Goal: Task Accomplishment & Management: Manage account settings

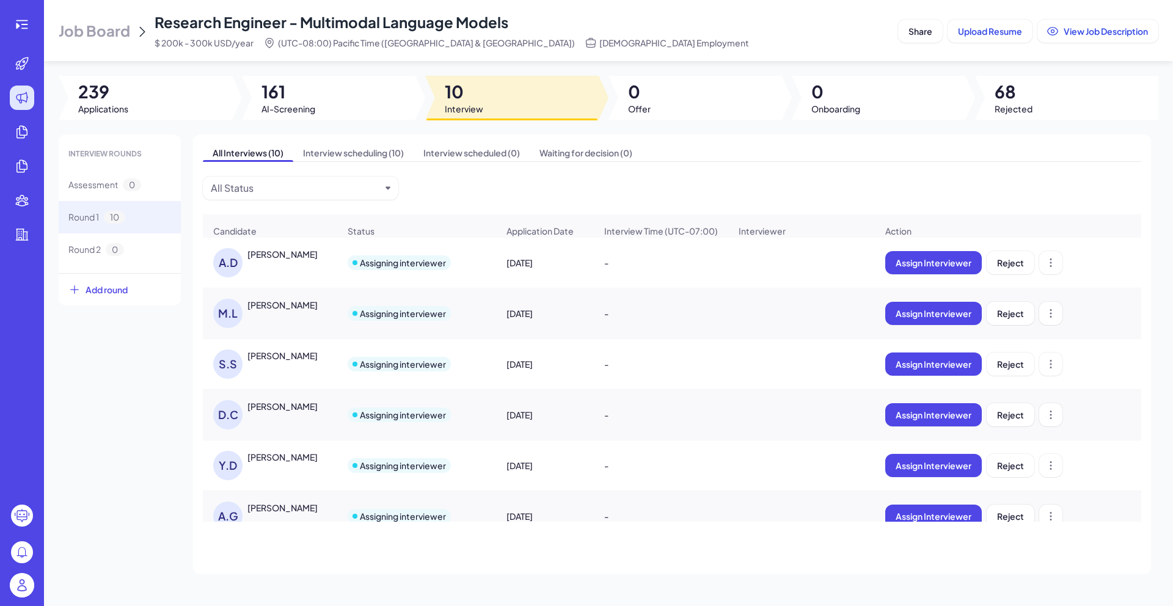
click at [291, 22] on span "Research Engineer - Multimodal Language Models" at bounding box center [332, 22] width 354 height 18
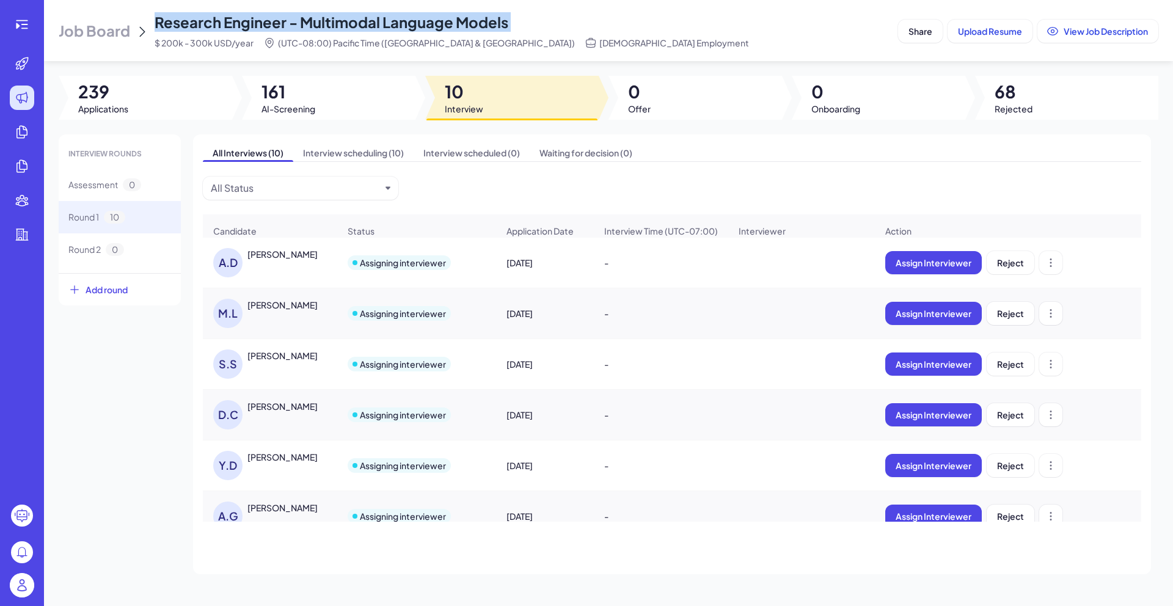
click at [291, 22] on span "Research Engineer - Multimodal Language Models" at bounding box center [332, 22] width 354 height 18
copy span "Research Engineer - Multimodal Language Models"
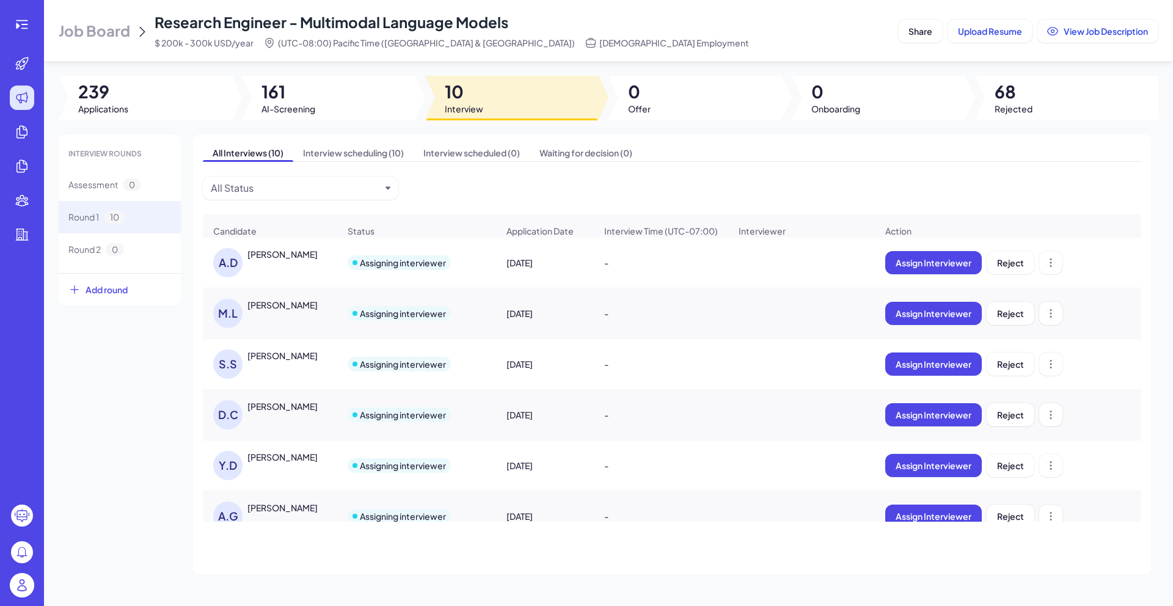
click at [301, 260] on div "[PERSON_NAME]" at bounding box center [282, 254] width 70 height 12
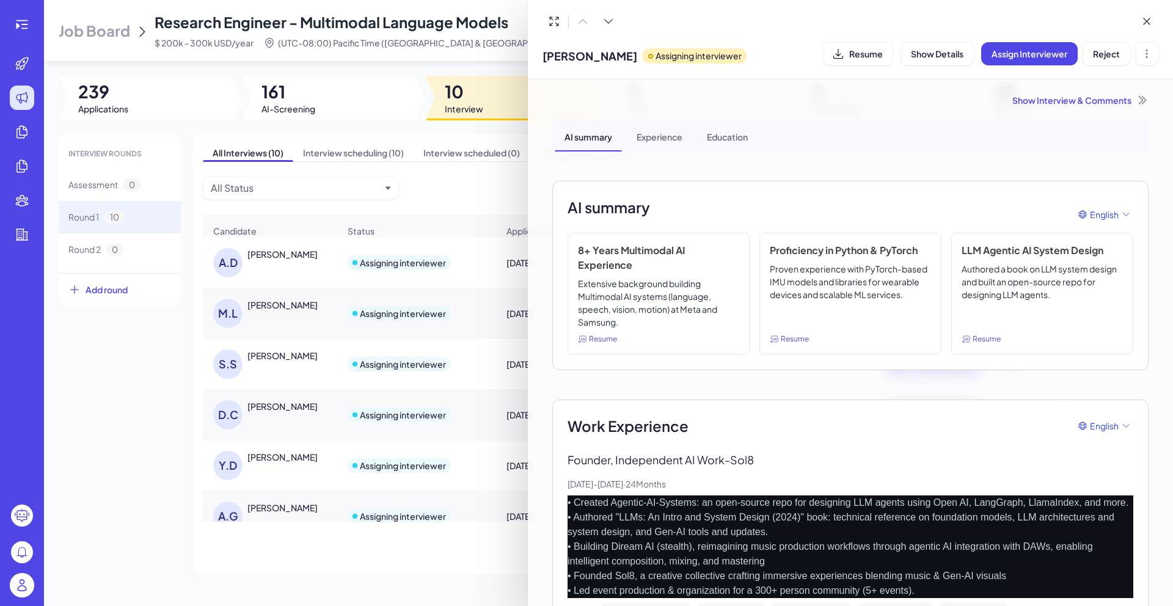
click at [879, 65] on div "Alireza Dirafzoon Assigning interviewer Resume Show Details Assign Interviewer …" at bounding box center [850, 53] width 616 height 31
click at [877, 57] on span "Resume" at bounding box center [866, 53] width 34 height 11
click at [1035, 99] on div "Show Interview & Comments" at bounding box center [850, 100] width 596 height 12
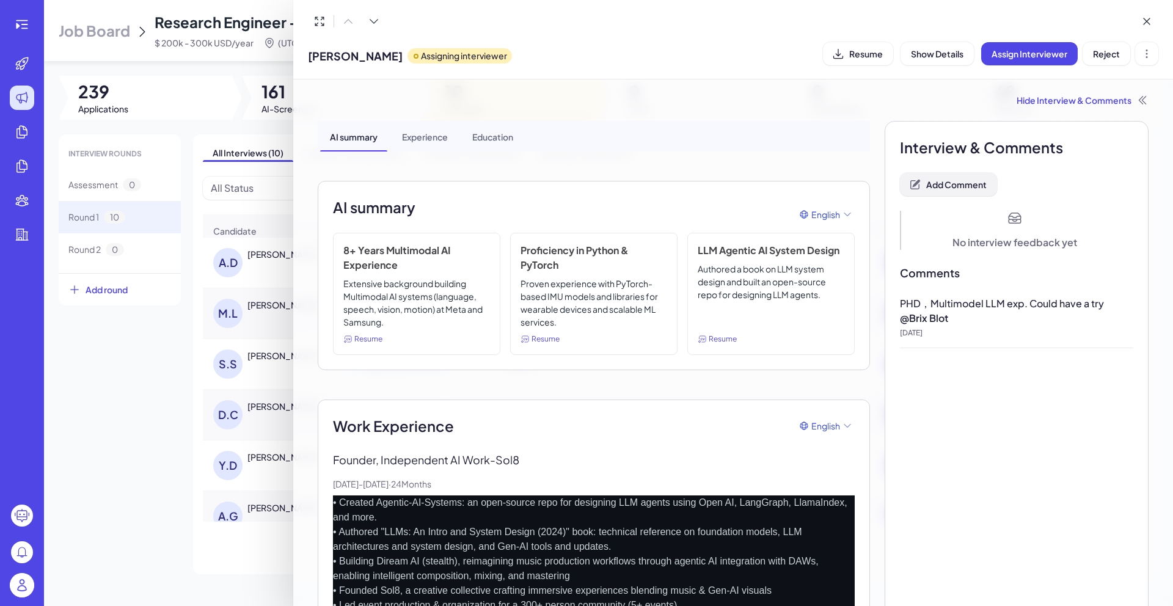
click at [944, 183] on span "Add Comment" at bounding box center [956, 184] width 60 height 11
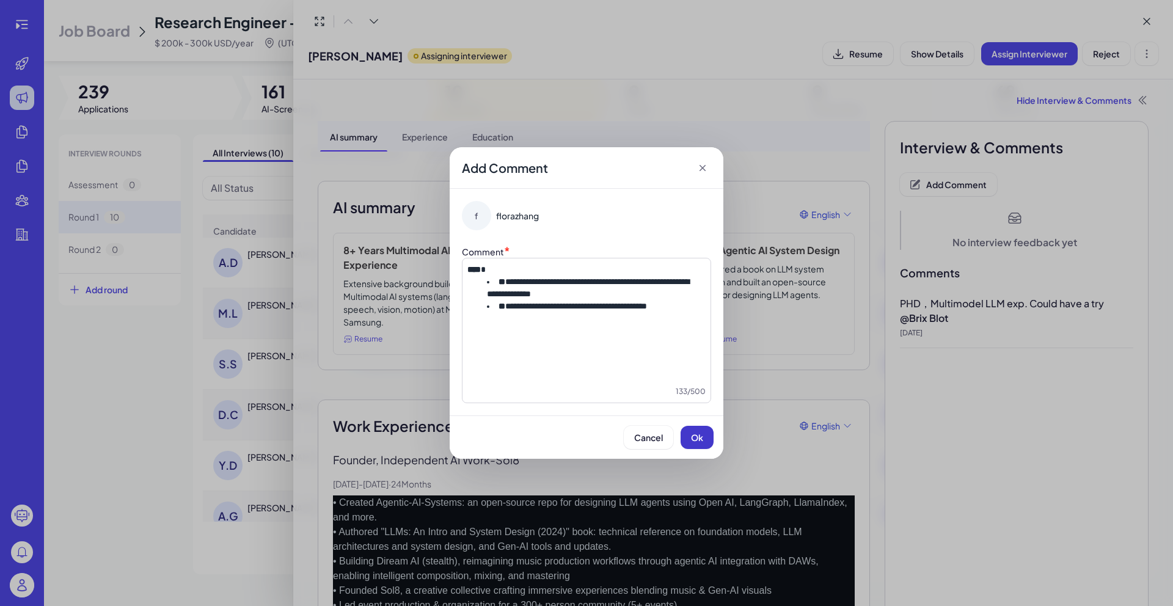
click at [699, 432] on span "Ok" at bounding box center [697, 437] width 12 height 11
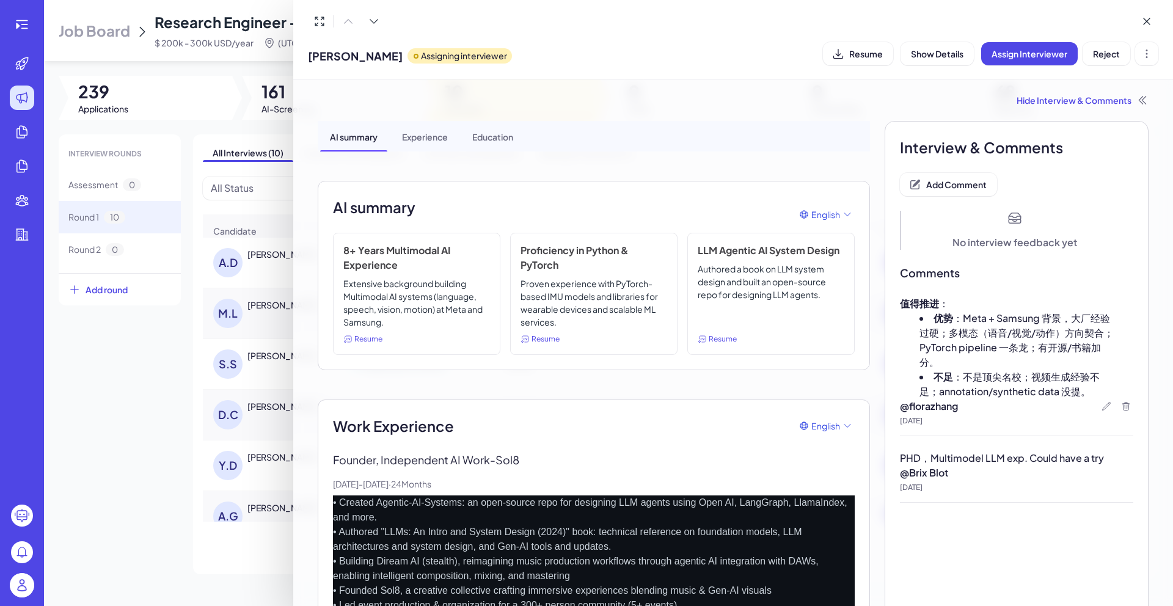
click at [181, 463] on div at bounding box center [586, 303] width 1173 height 606
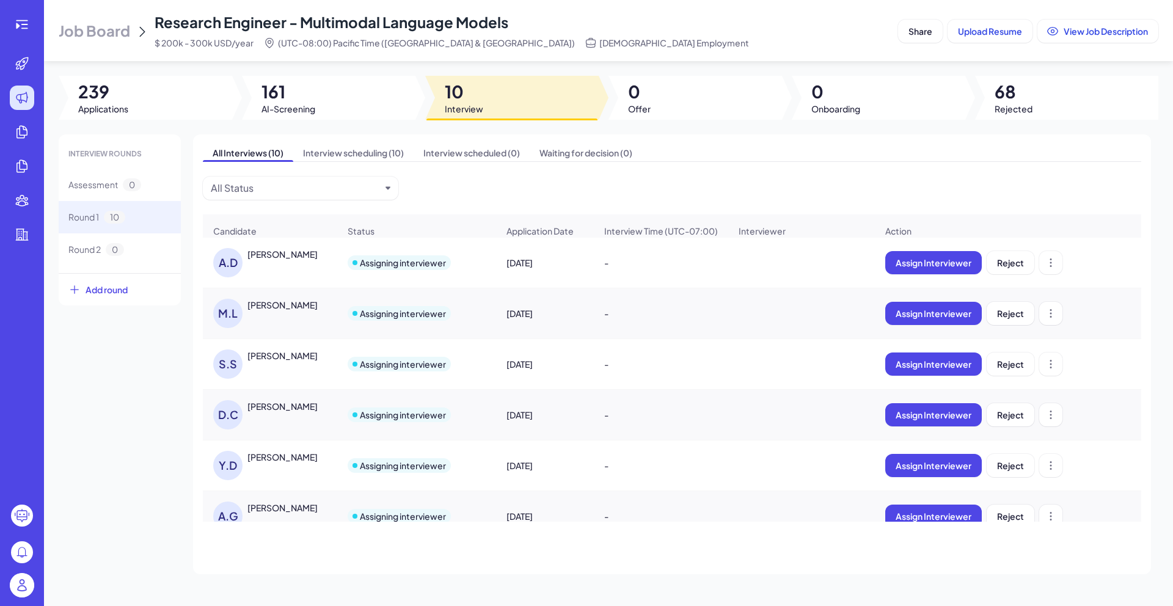
click at [290, 311] on div "[PERSON_NAME]" at bounding box center [282, 305] width 70 height 12
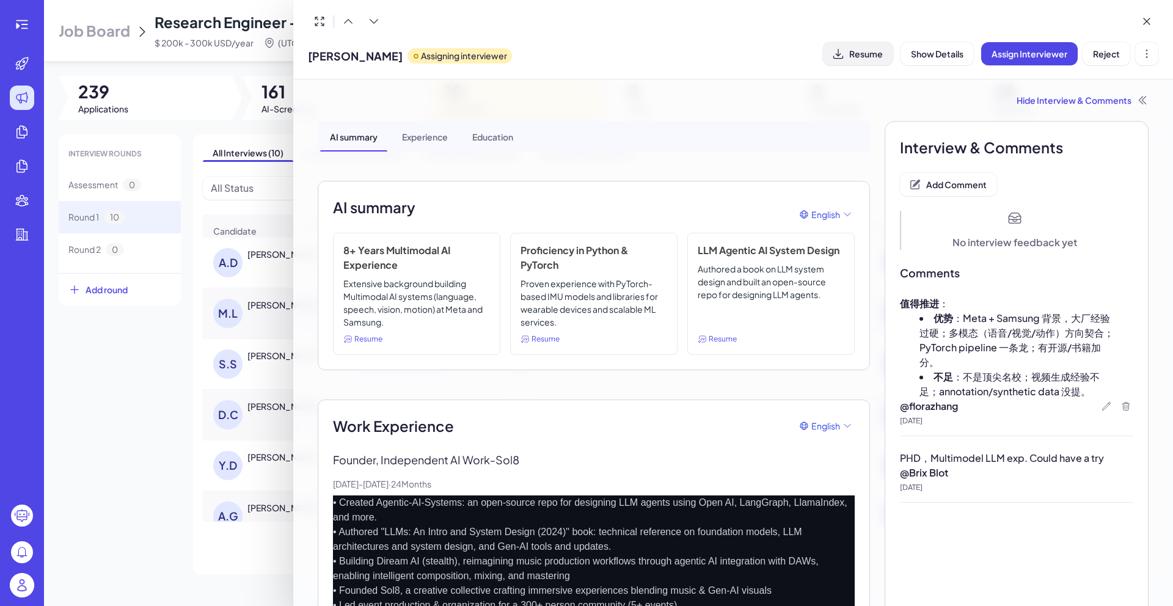
click at [869, 62] on button "Resume" at bounding box center [858, 53] width 70 height 23
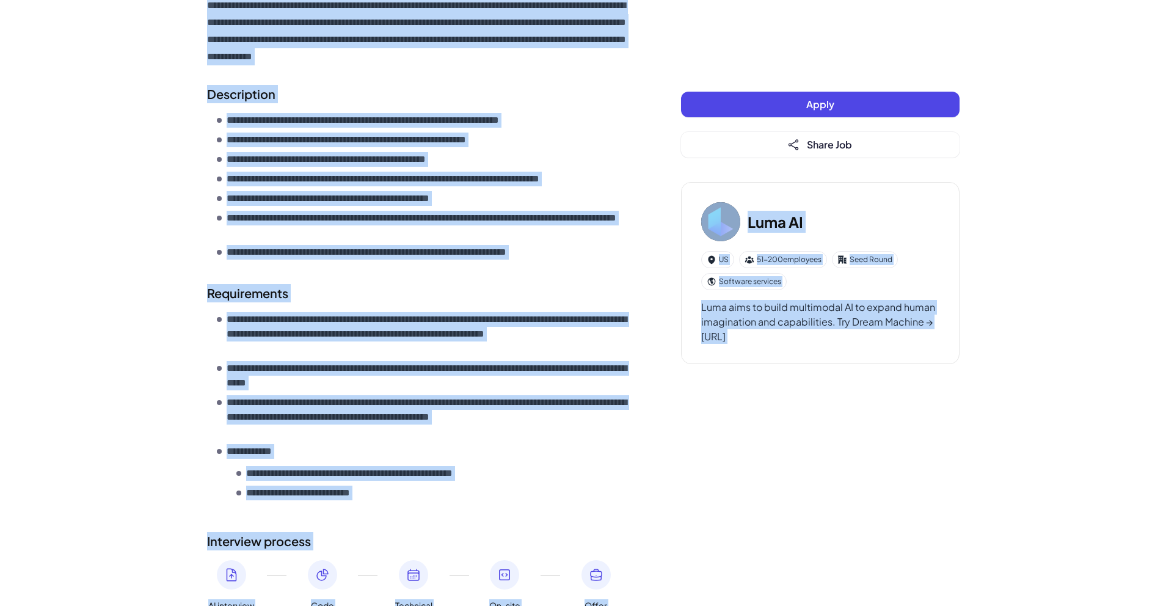
scroll to position [503, 0]
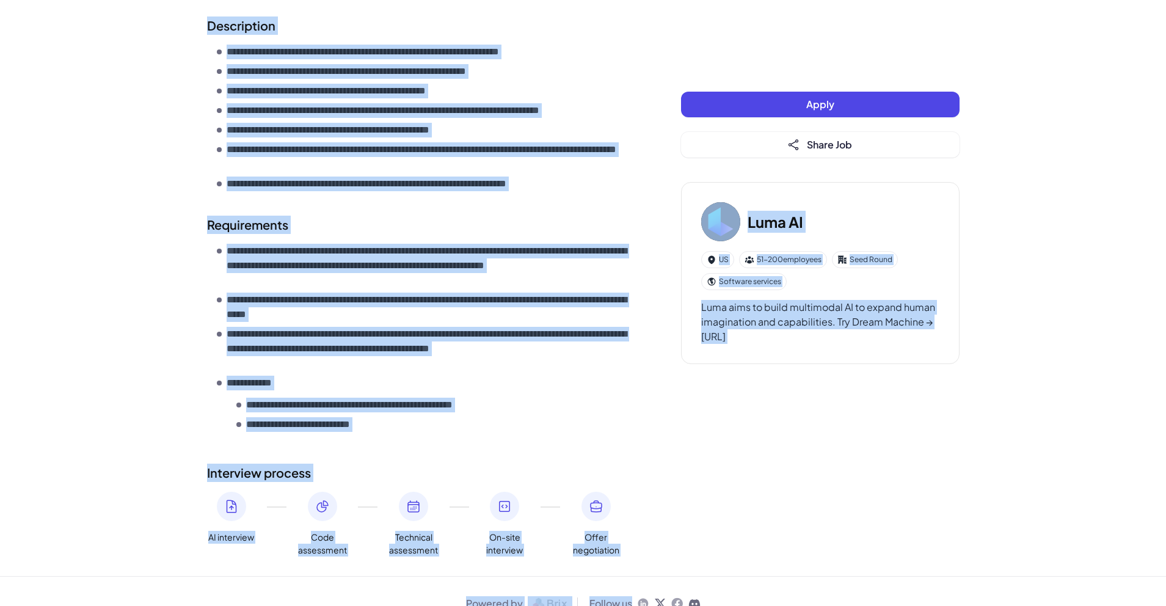
click at [463, 293] on p "**********" at bounding box center [430, 307] width 406 height 29
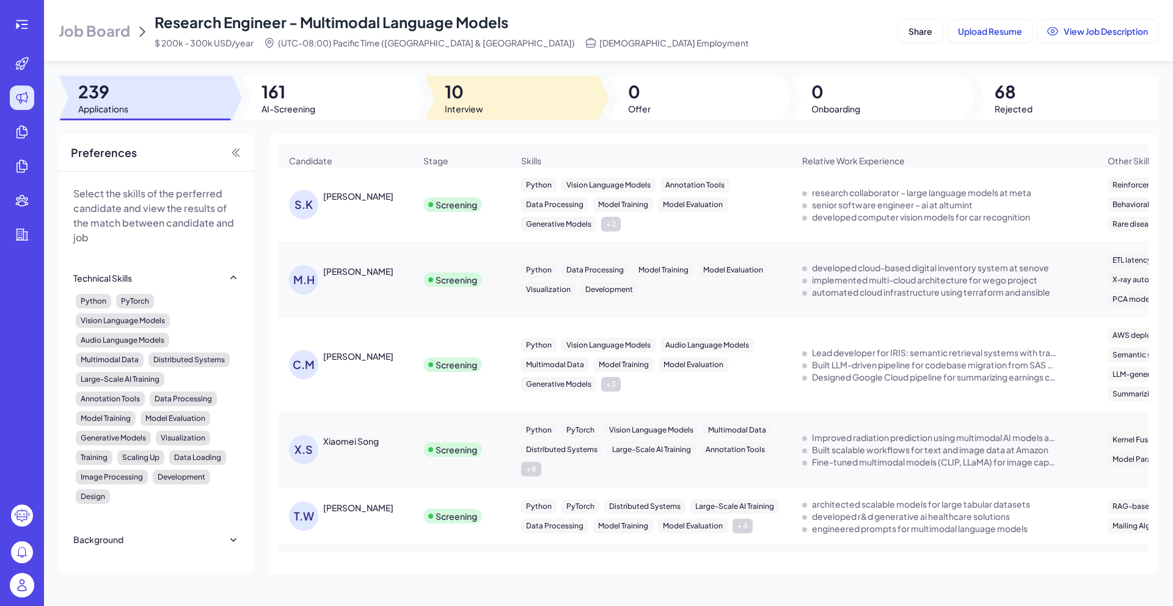
click at [472, 91] on span "10" at bounding box center [464, 92] width 38 height 22
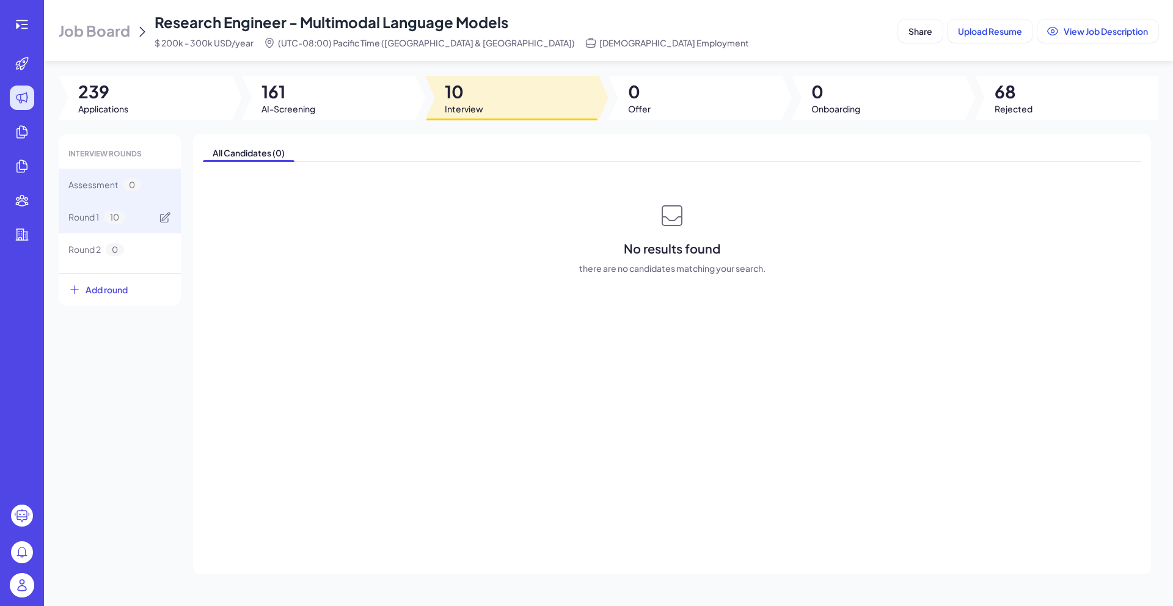
click at [123, 224] on div "Round 1 10" at bounding box center [120, 217] width 122 height 32
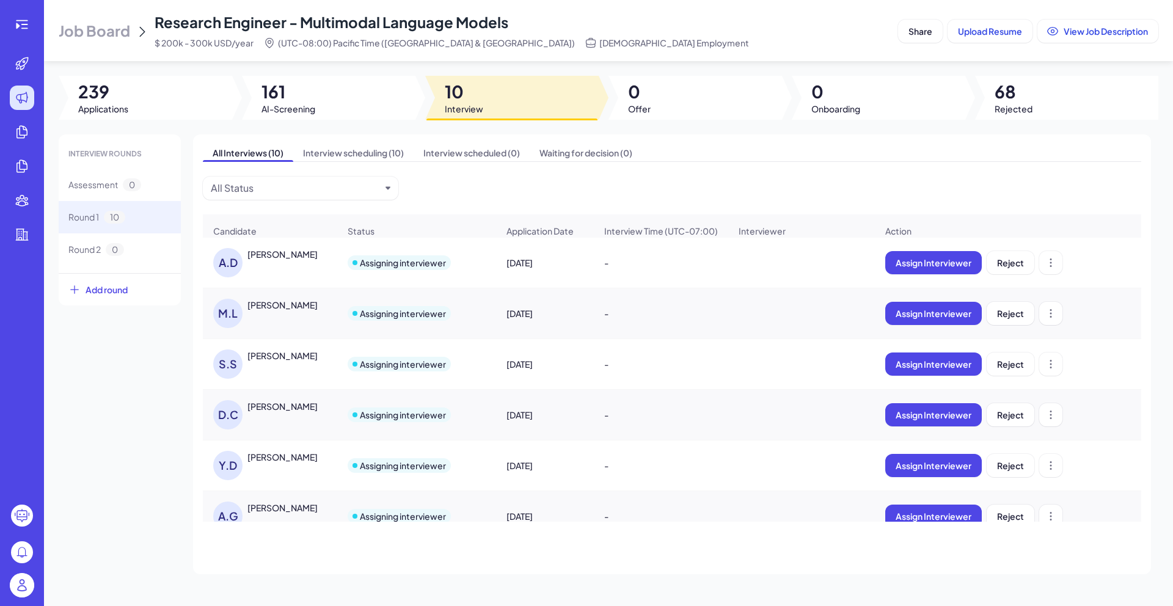
click at [266, 304] on div "[PERSON_NAME] Mingdian [PERSON_NAME]" at bounding box center [269, 313] width 133 height 49
click at [269, 309] on div "[PERSON_NAME]" at bounding box center [282, 305] width 70 height 12
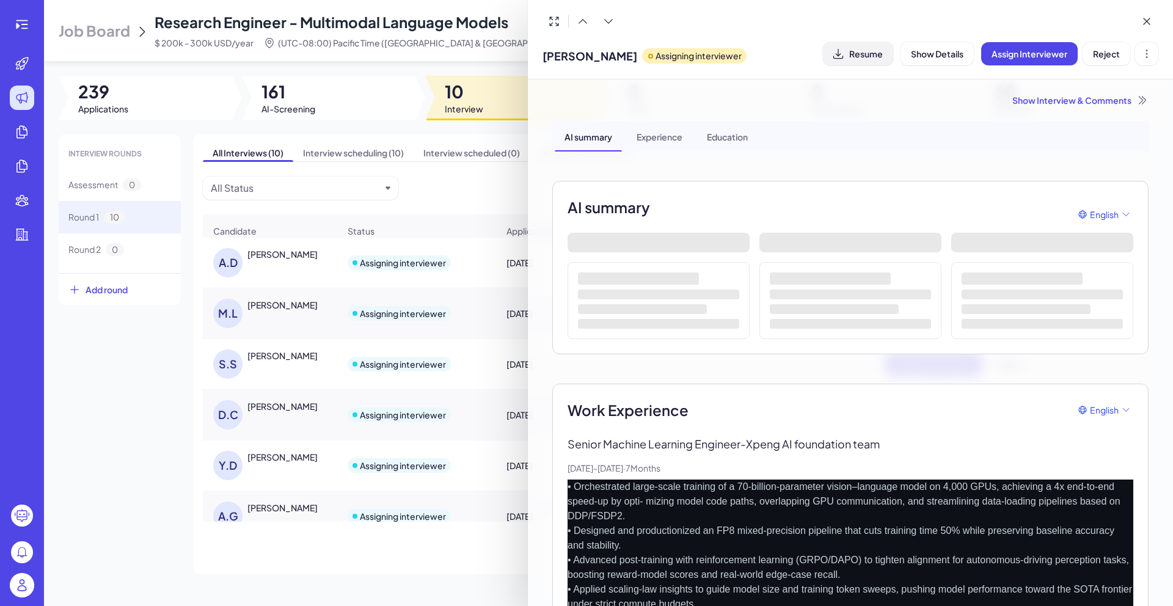
click at [855, 58] on span "Resume" at bounding box center [866, 53] width 34 height 11
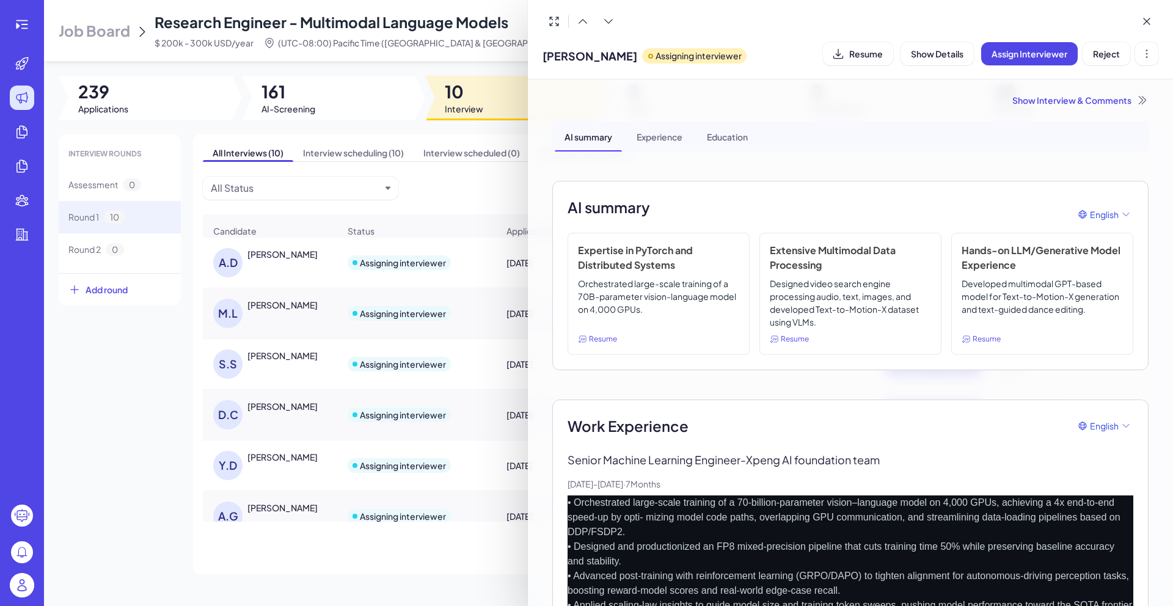
click at [1067, 98] on div "Show Interview & Comments" at bounding box center [850, 100] width 596 height 12
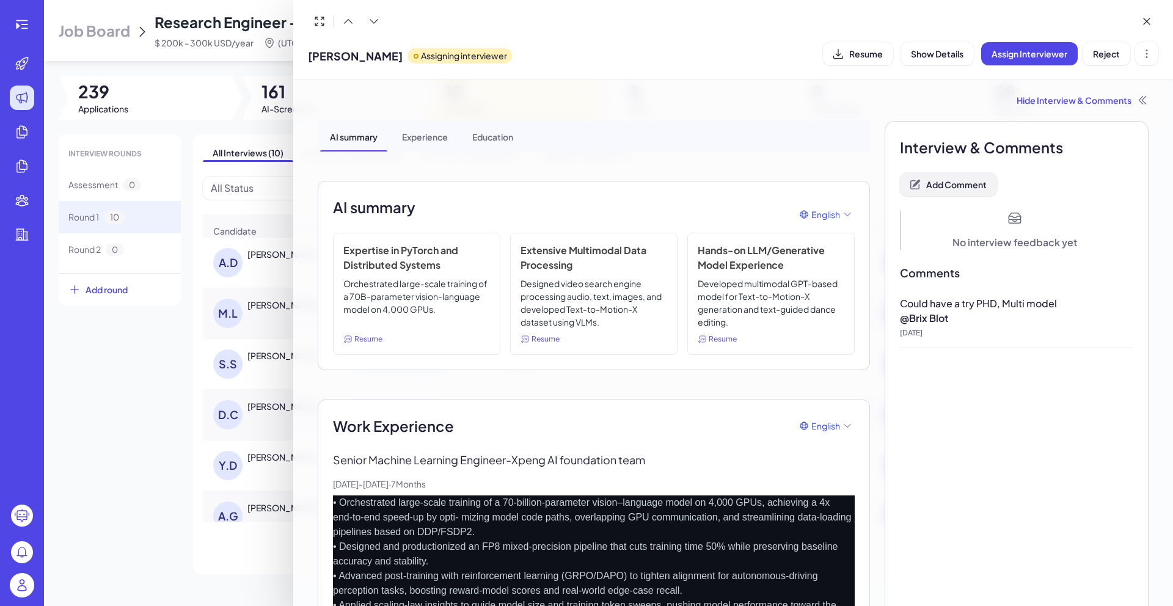
click at [938, 181] on span "Add Comment" at bounding box center [956, 184] width 60 height 11
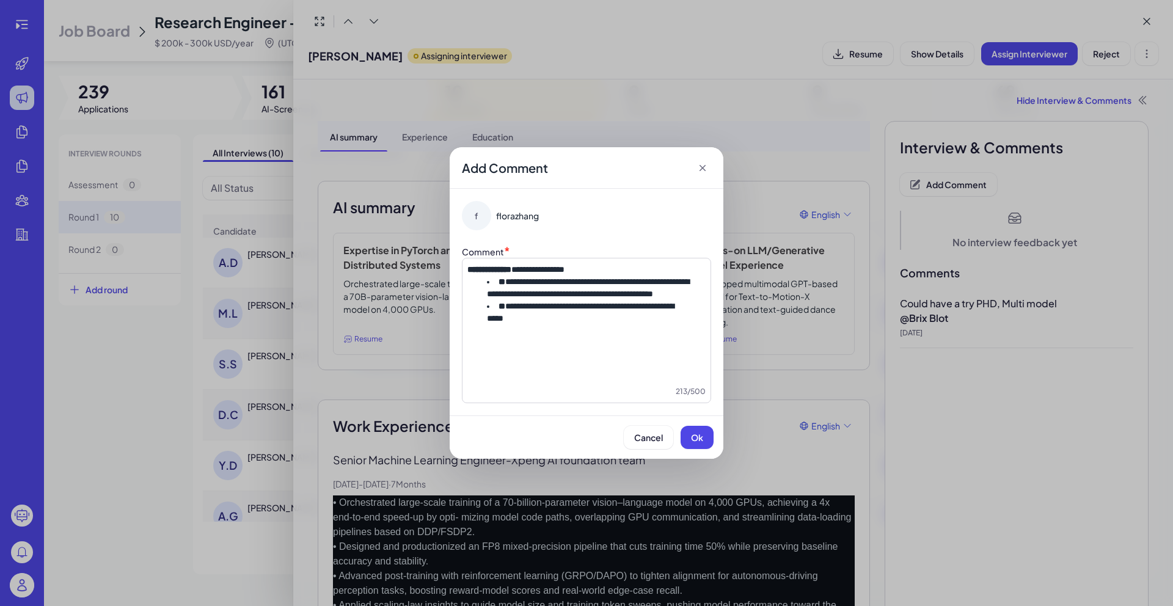
click at [564, 270] on span "**********" at bounding box center [537, 269] width 53 height 9
click at [694, 441] on span "Ok" at bounding box center [697, 437] width 12 height 11
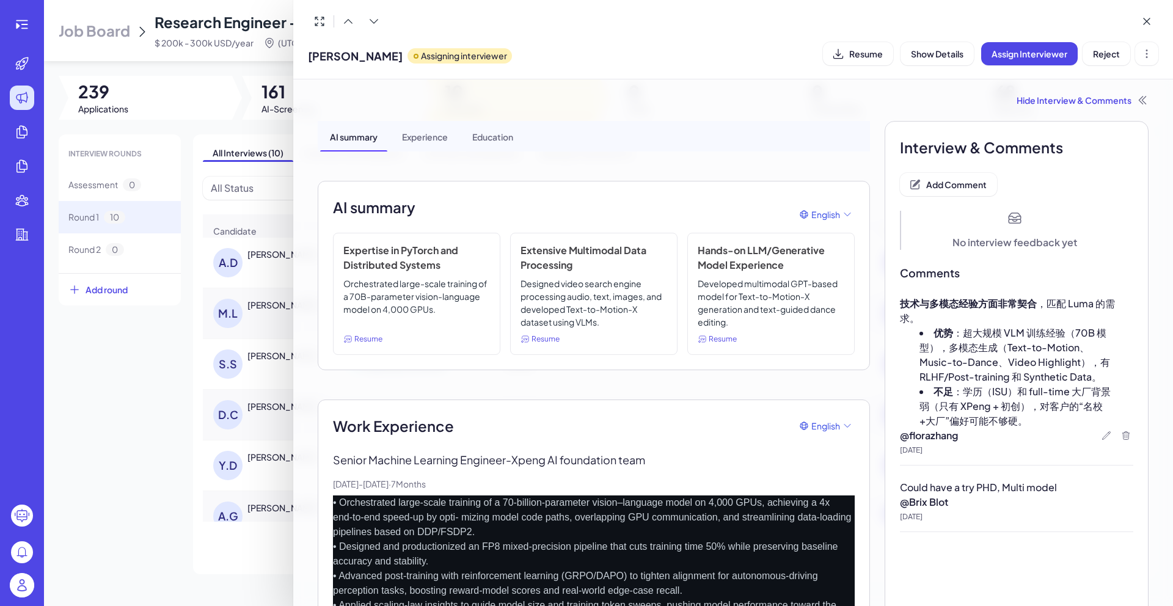
click at [184, 495] on div at bounding box center [586, 303] width 1173 height 606
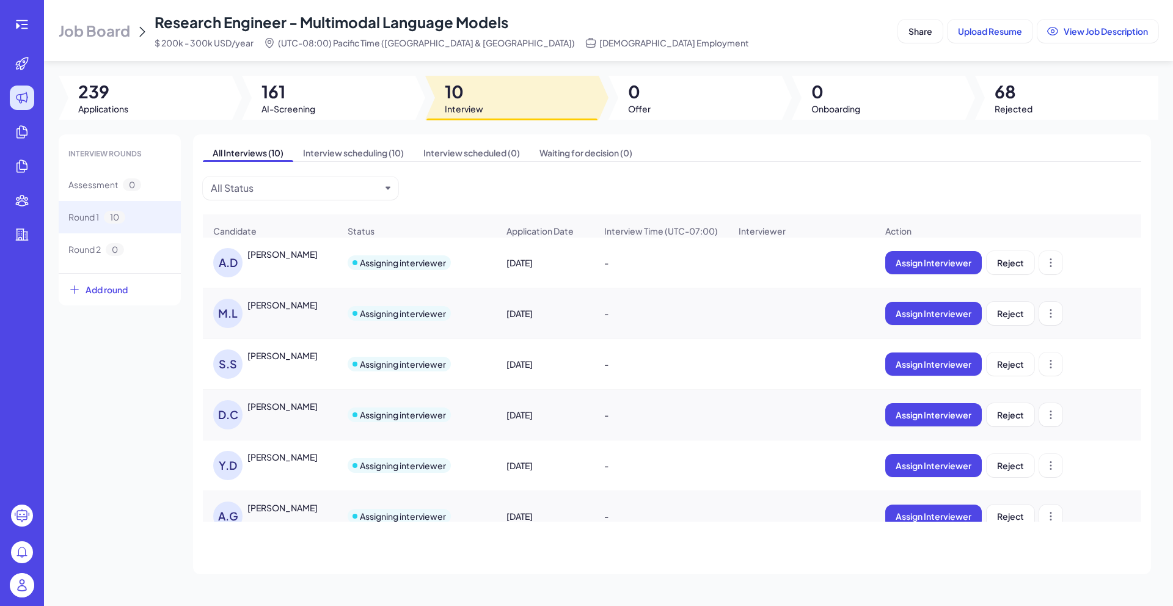
click at [301, 370] on div "S.S [PERSON_NAME]" at bounding box center [276, 363] width 126 height 29
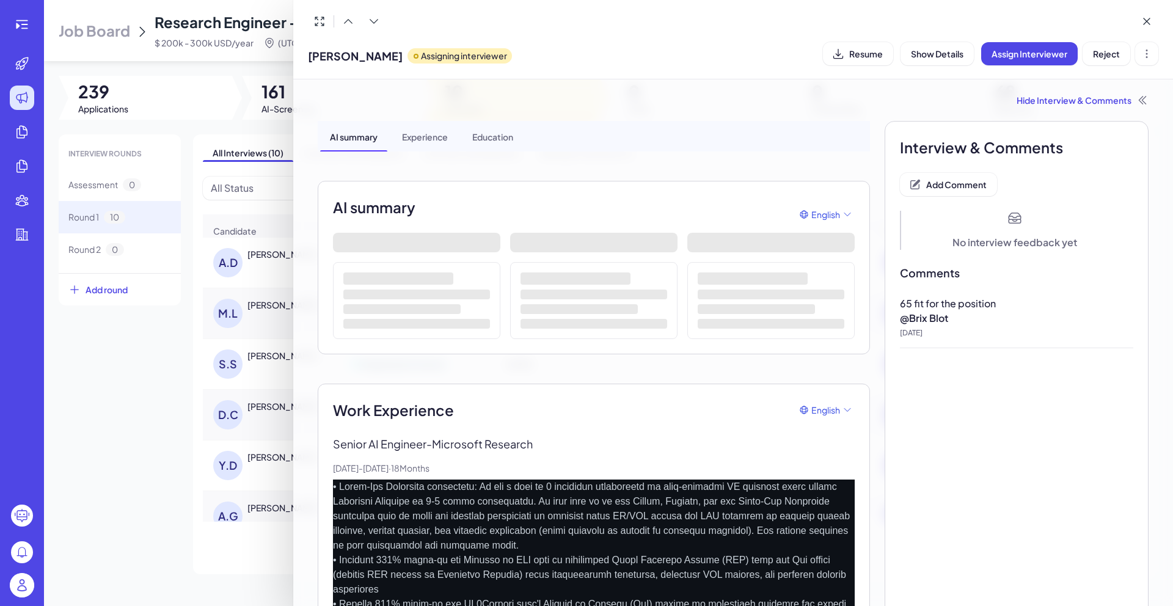
click at [861, 64] on button "Resume" at bounding box center [858, 53] width 70 height 23
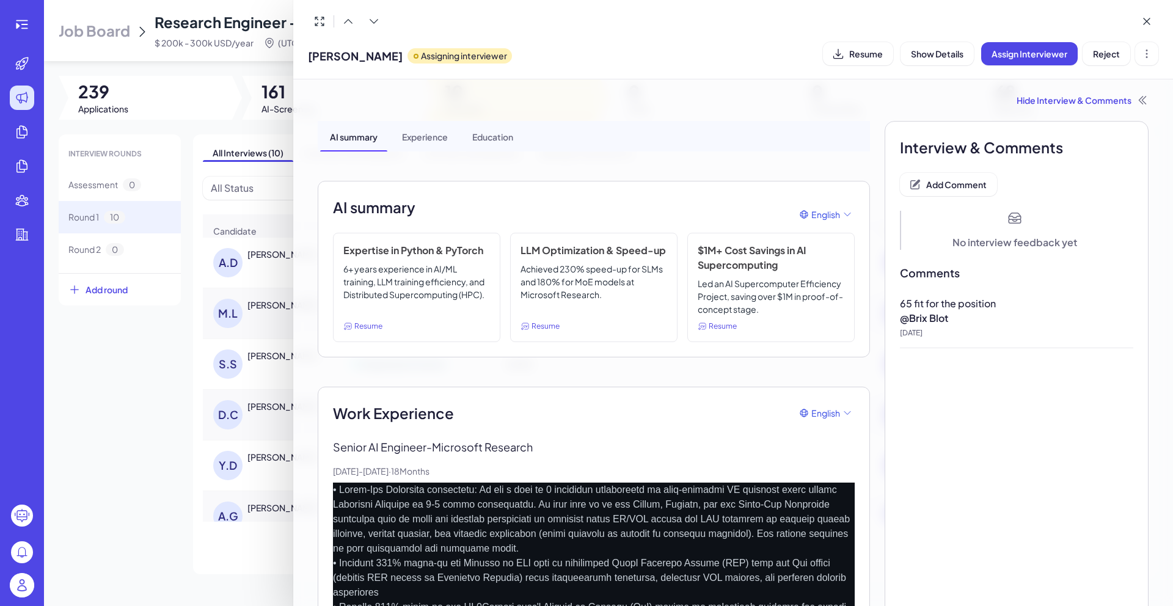
click at [265, 369] on div at bounding box center [586, 303] width 1173 height 606
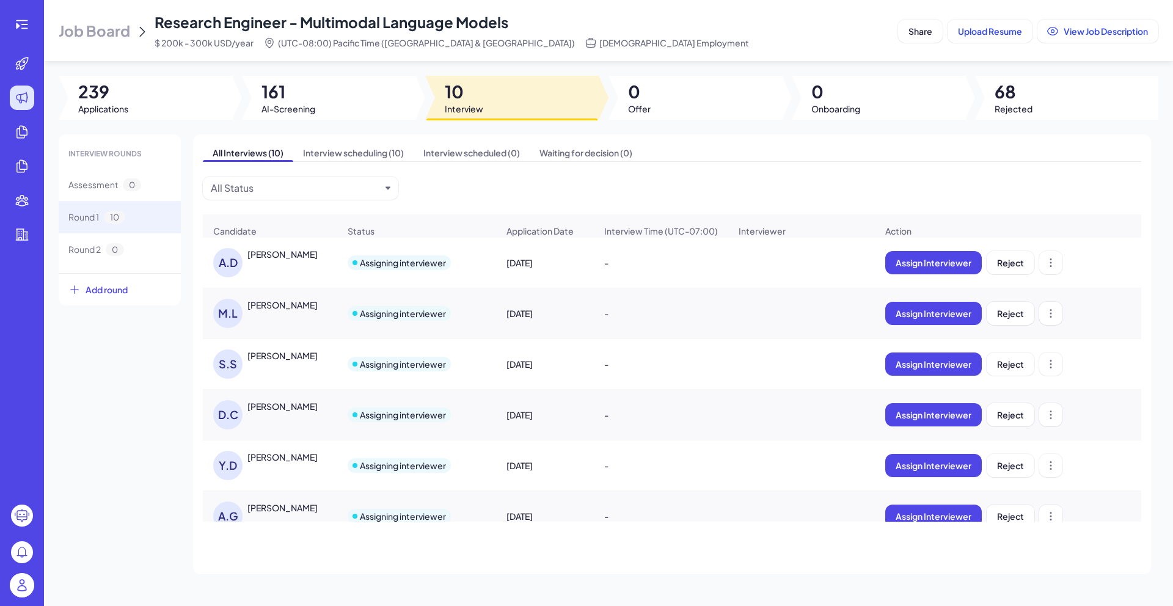
click at [266, 362] on div "[PERSON_NAME]" at bounding box center [282, 355] width 70 height 12
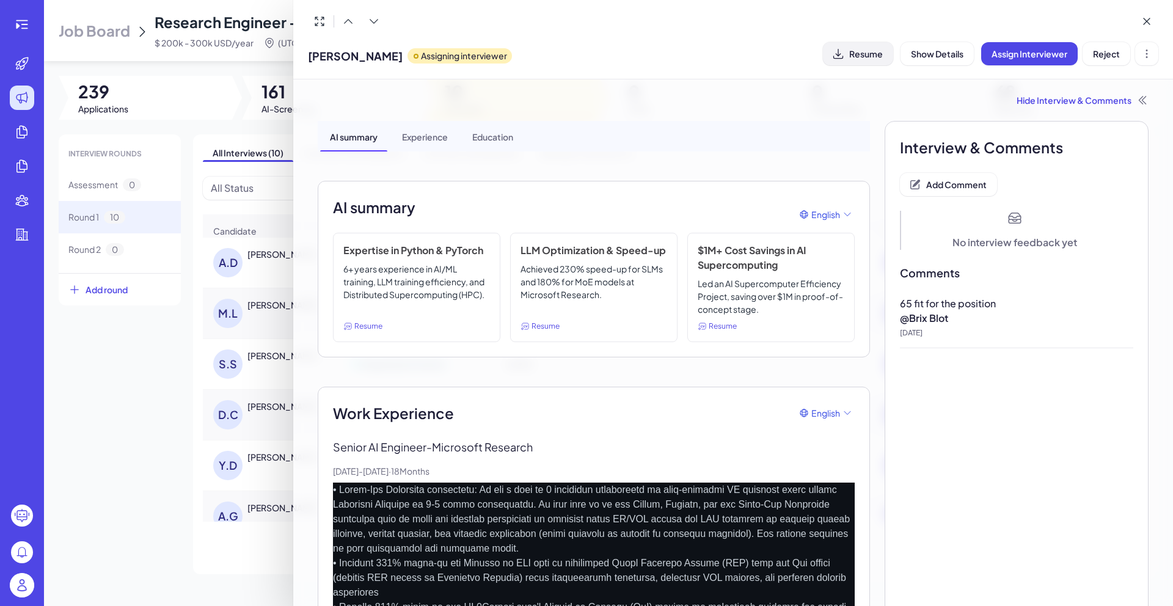
click at [867, 57] on span "Resume" at bounding box center [866, 53] width 34 height 11
click at [940, 56] on span "Show Details" at bounding box center [937, 53] width 53 height 11
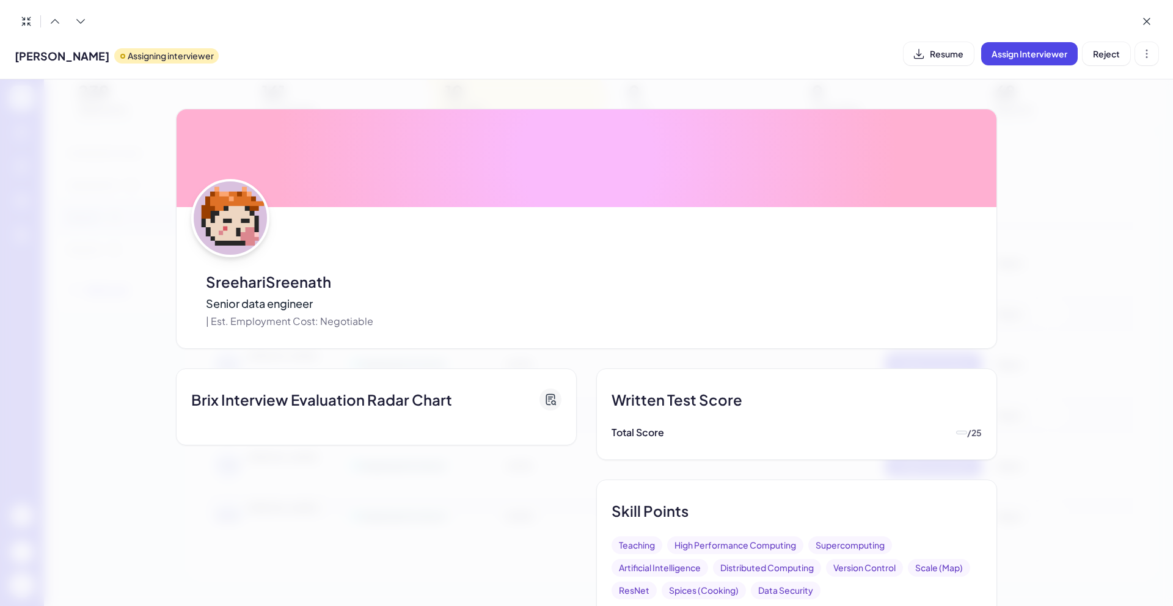
click at [940, 56] on span "Resume" at bounding box center [947, 53] width 34 height 11
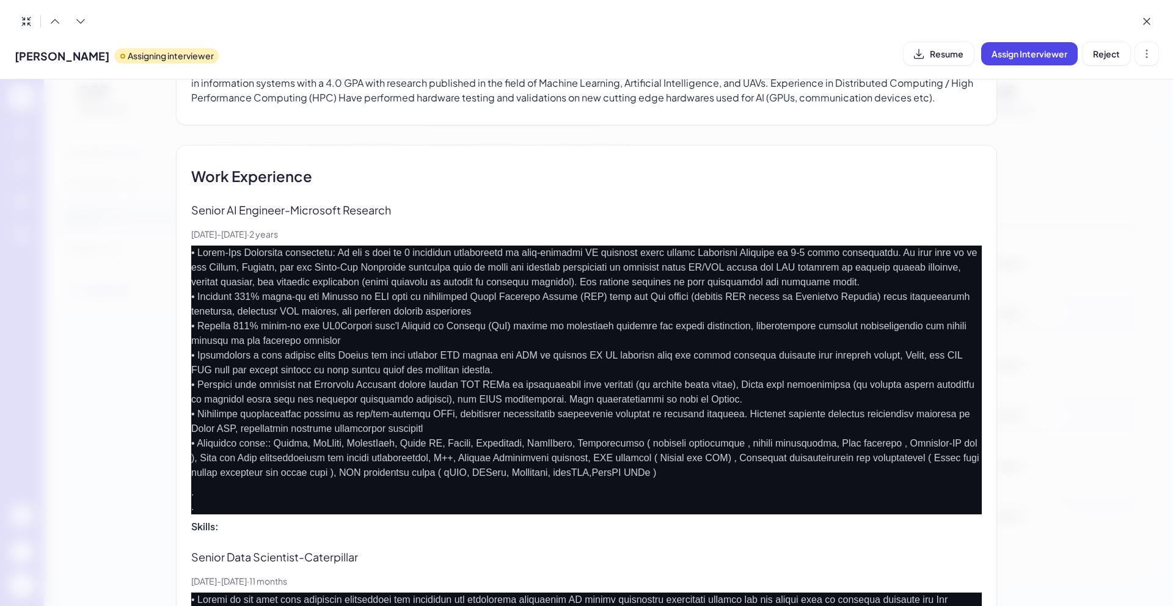
scroll to position [961, 0]
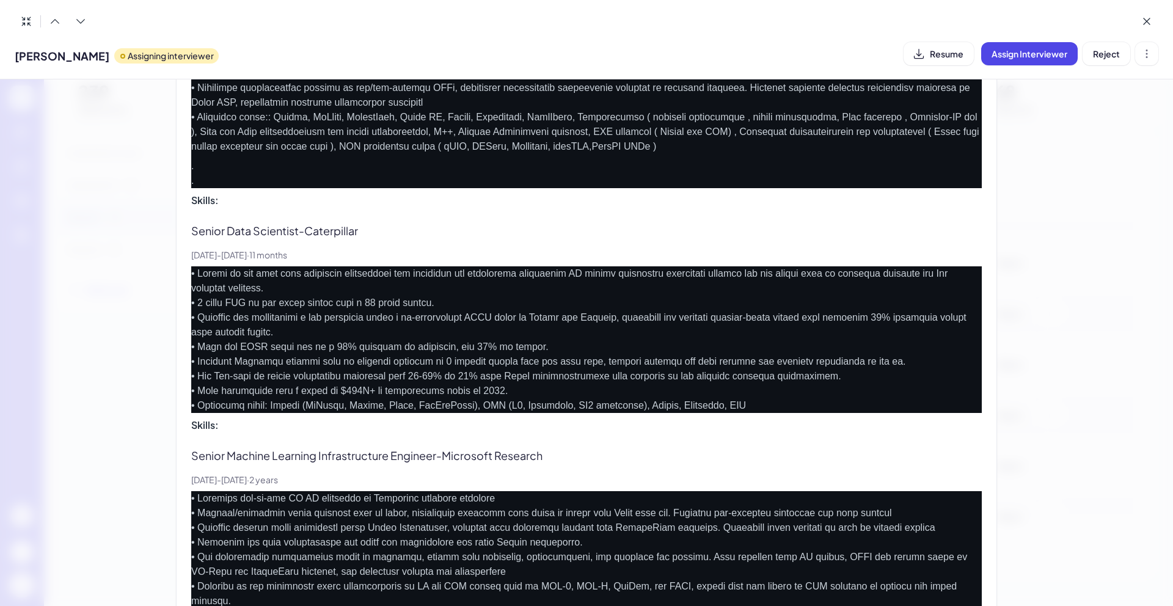
click at [470, 371] on p at bounding box center [586, 339] width 791 height 147
copy body "Job Board Research Engineer - Multimodal Language Models $ 200k - 300k USD/year…"
click at [1147, 20] on icon at bounding box center [1147, 21] width 6 height 6
click at [1147, 20] on button "View Job Description" at bounding box center [1097, 31] width 121 height 23
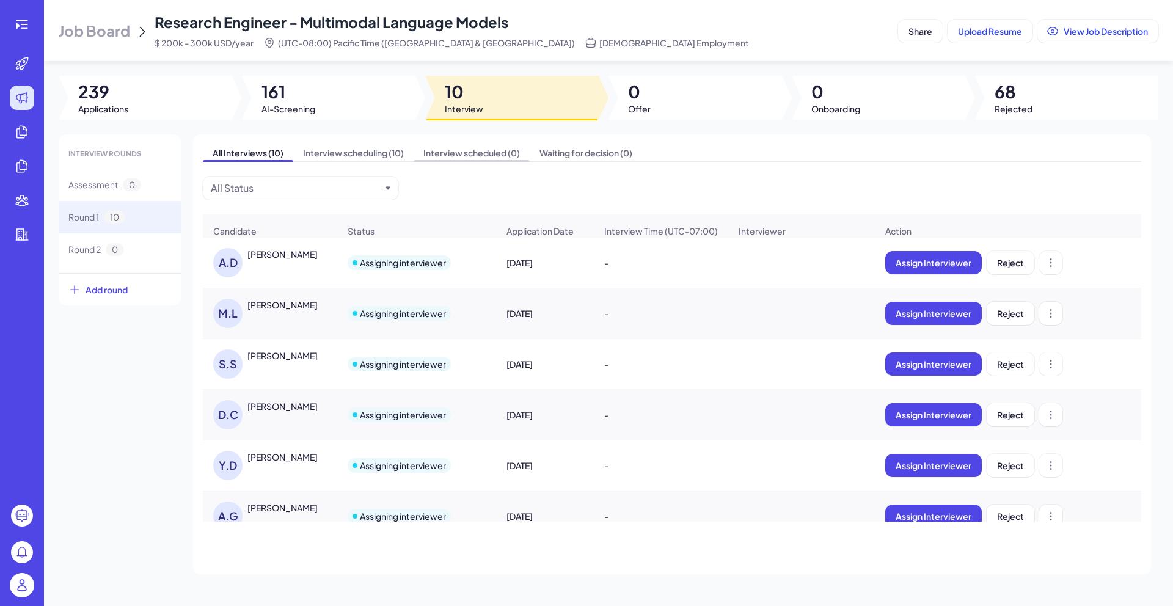
click at [482, 161] on span "Interview scheduled (0)" at bounding box center [472, 152] width 116 height 17
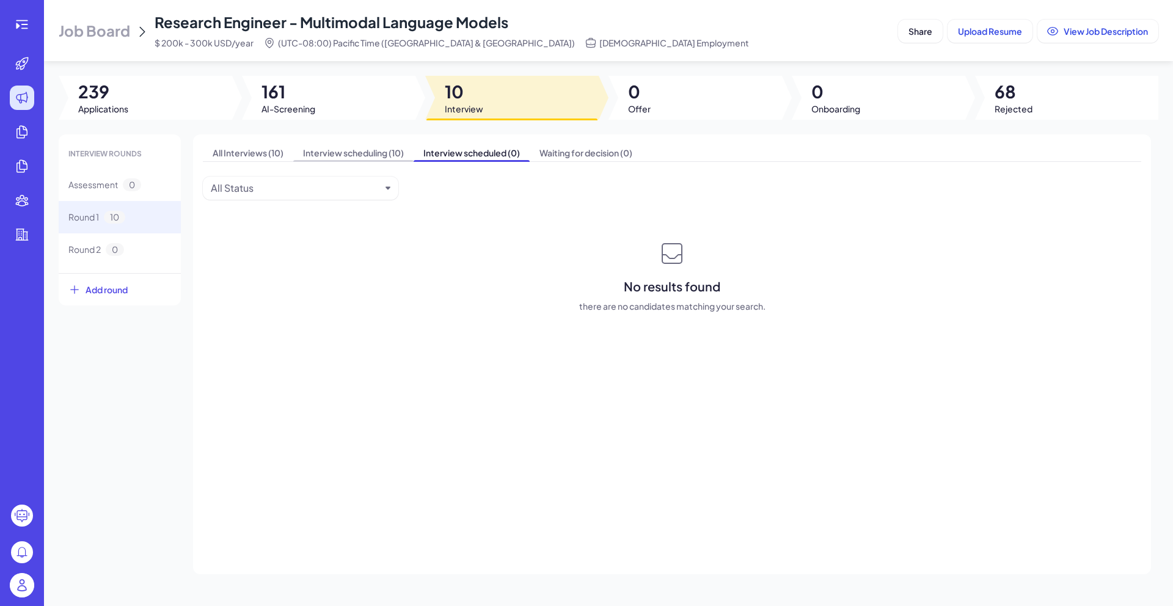
click at [397, 152] on span "Interview scheduling (10)" at bounding box center [353, 152] width 120 height 17
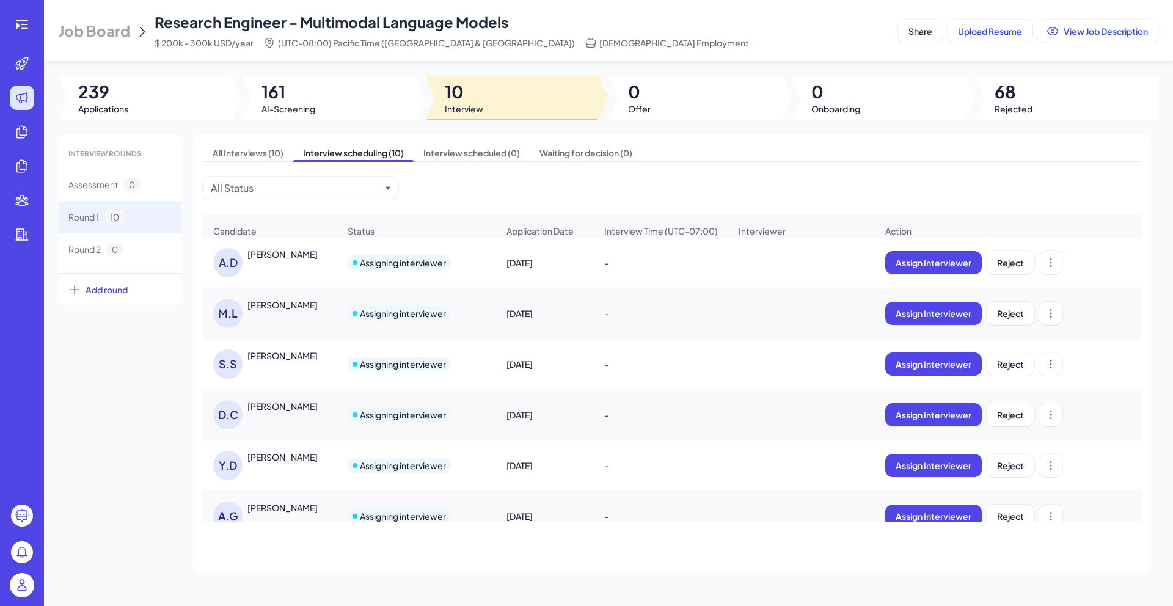
click at [303, 362] on div "[PERSON_NAME]" at bounding box center [282, 355] width 70 height 12
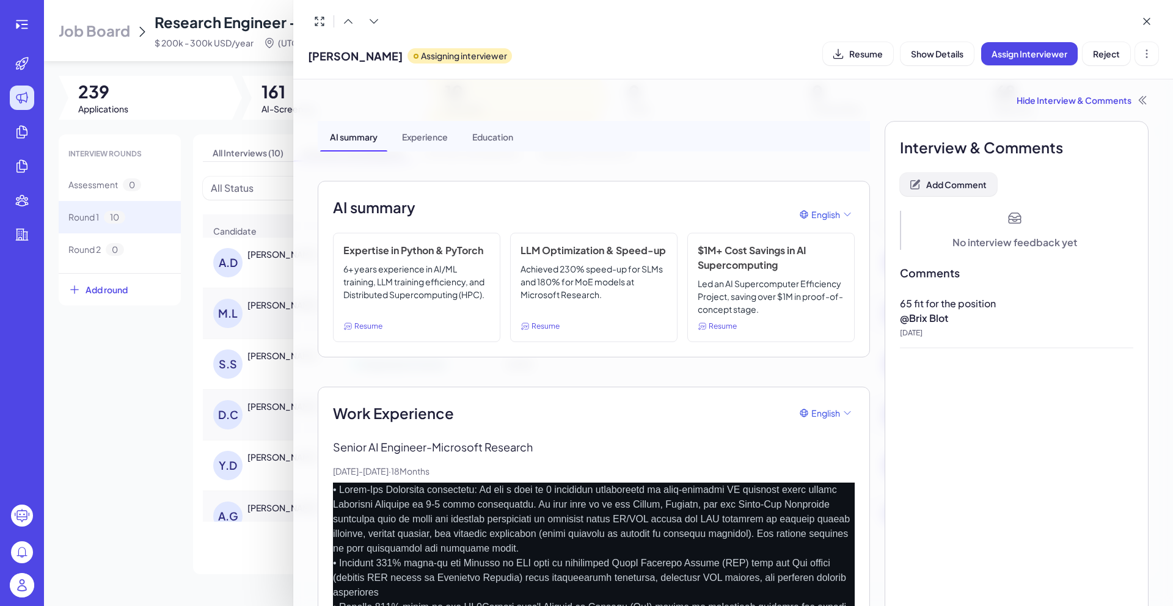
click at [955, 179] on span "Add Comment" at bounding box center [956, 184] width 60 height 11
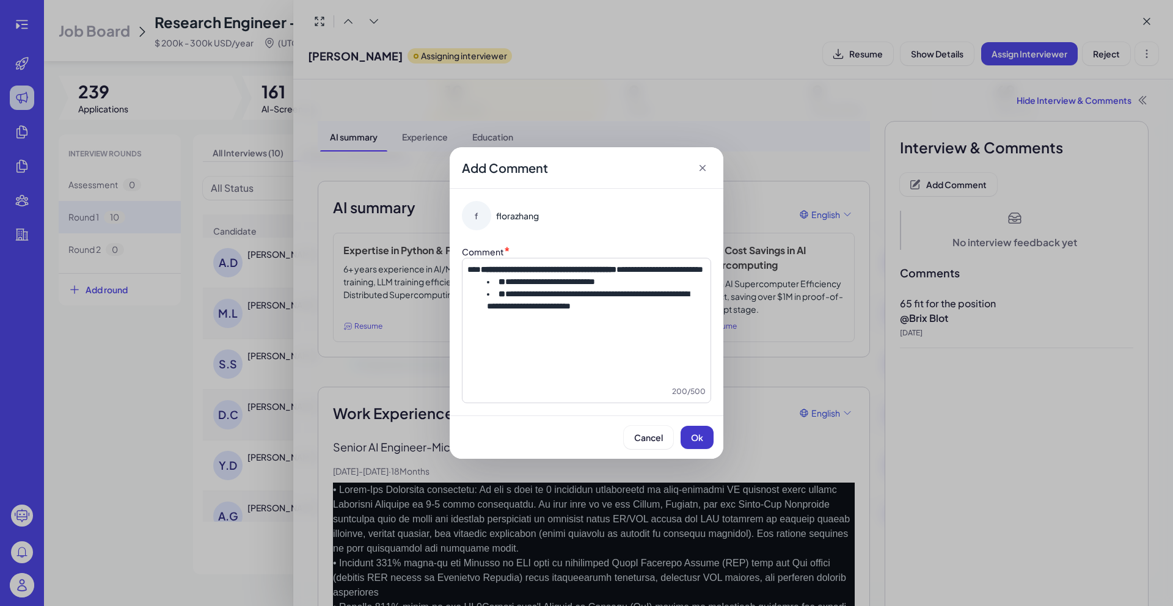
click at [699, 437] on span "Ok" at bounding box center [697, 437] width 12 height 11
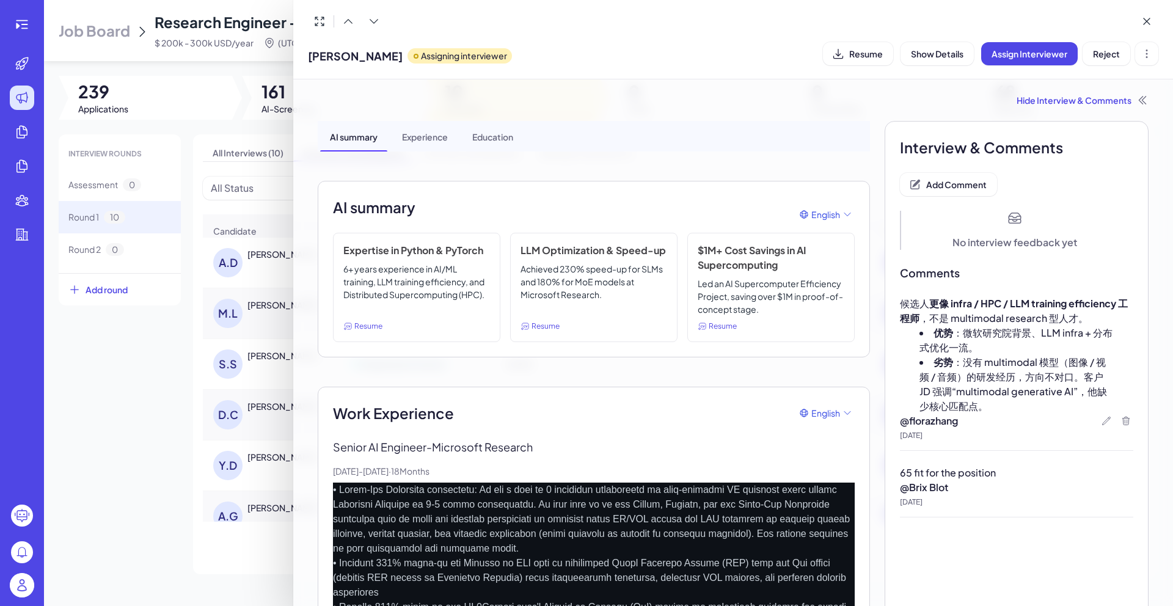
click at [1109, 67] on div "[PERSON_NAME] Assigning interviewer Resume Show Details Assign Interviewer Reje…" at bounding box center [733, 53] width 850 height 31
click at [1108, 62] on button "Reject" at bounding box center [1107, 53] width 48 height 23
click at [1145, 27] on icon at bounding box center [1147, 21] width 12 height 12
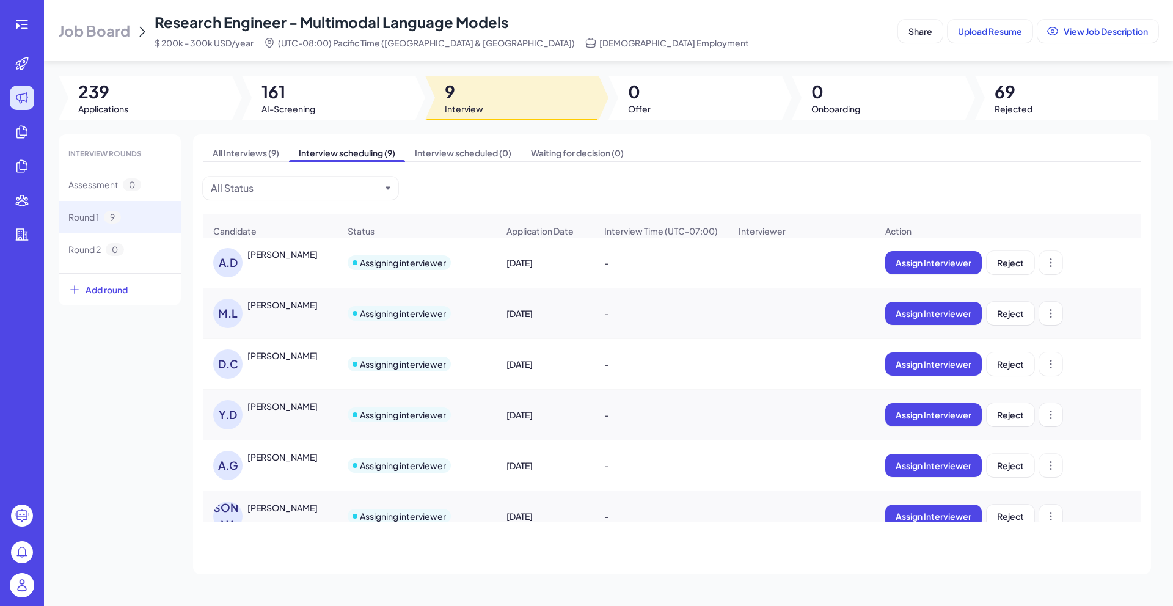
click at [272, 362] on div "[PERSON_NAME]" at bounding box center [282, 355] width 70 height 12
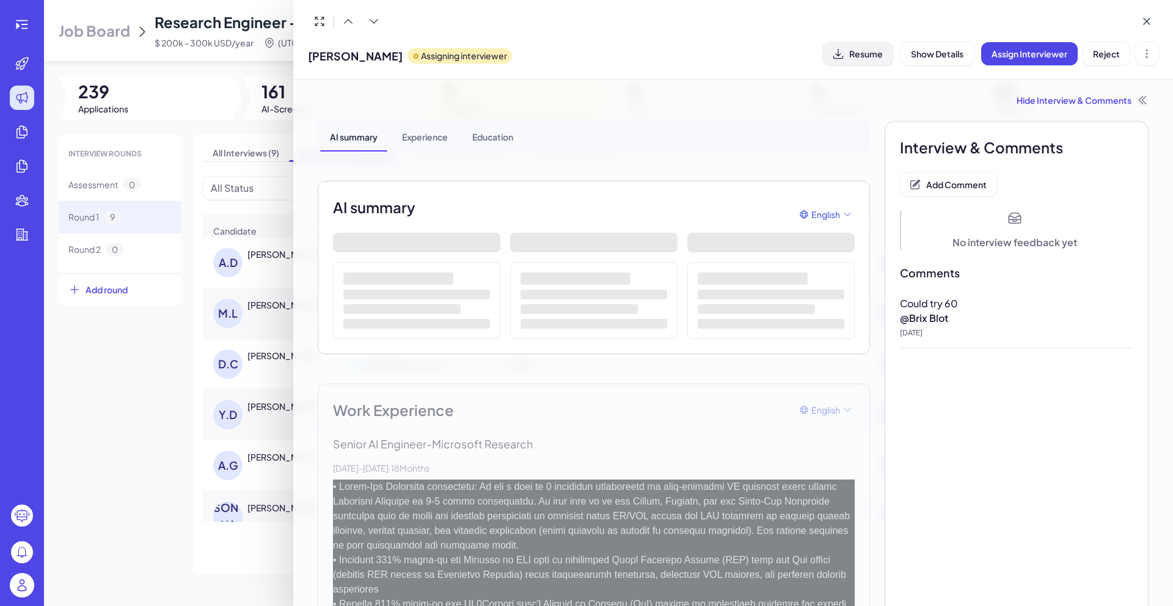
click at [840, 54] on icon at bounding box center [838, 53] width 10 height 10
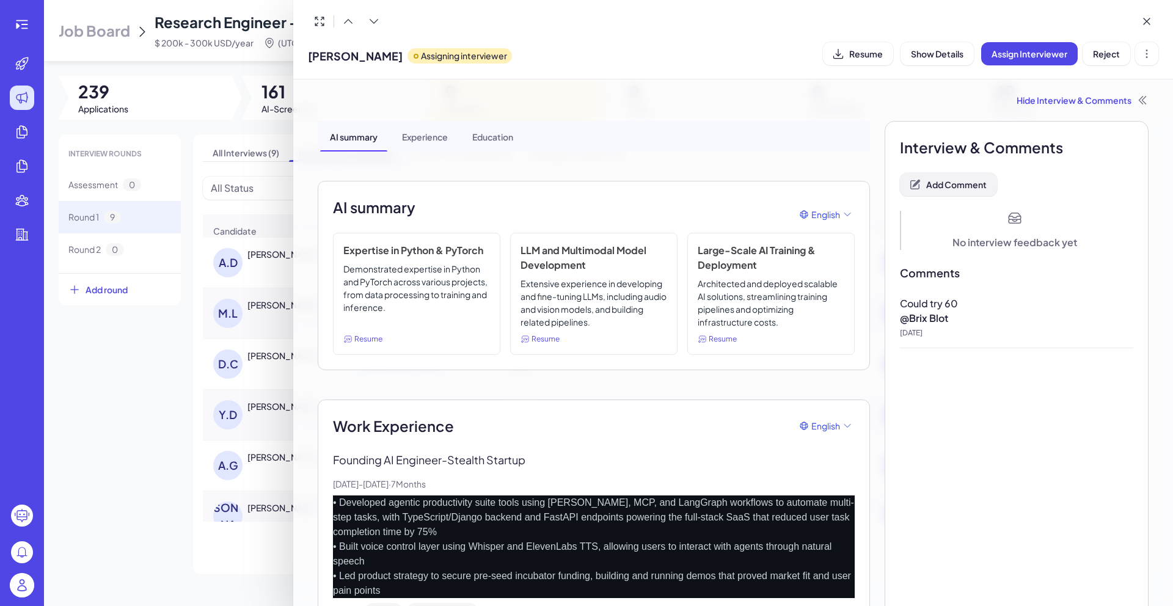
click at [941, 183] on span "Add Comment" at bounding box center [956, 184] width 60 height 11
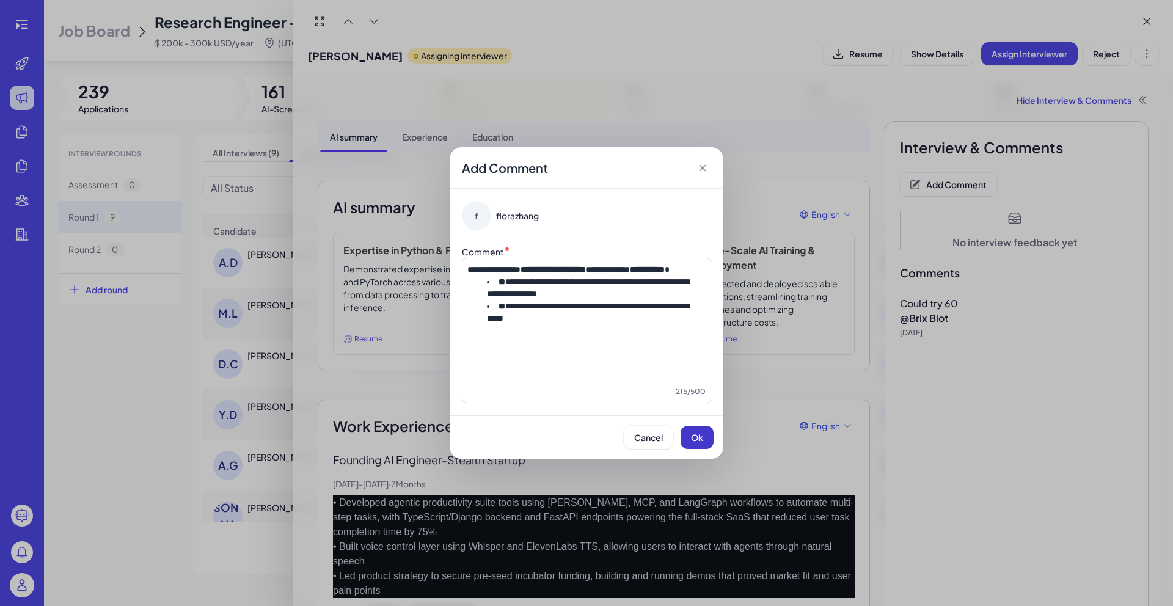
click at [697, 440] on span "Ok" at bounding box center [697, 437] width 12 height 11
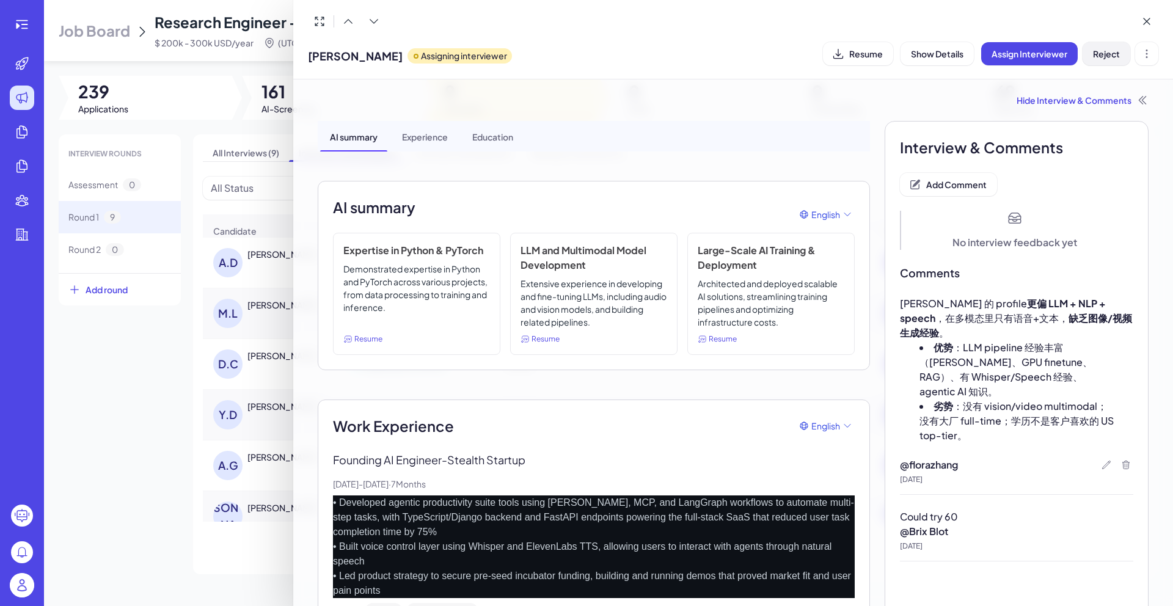
click at [1101, 53] on span "Reject" at bounding box center [1106, 53] width 27 height 11
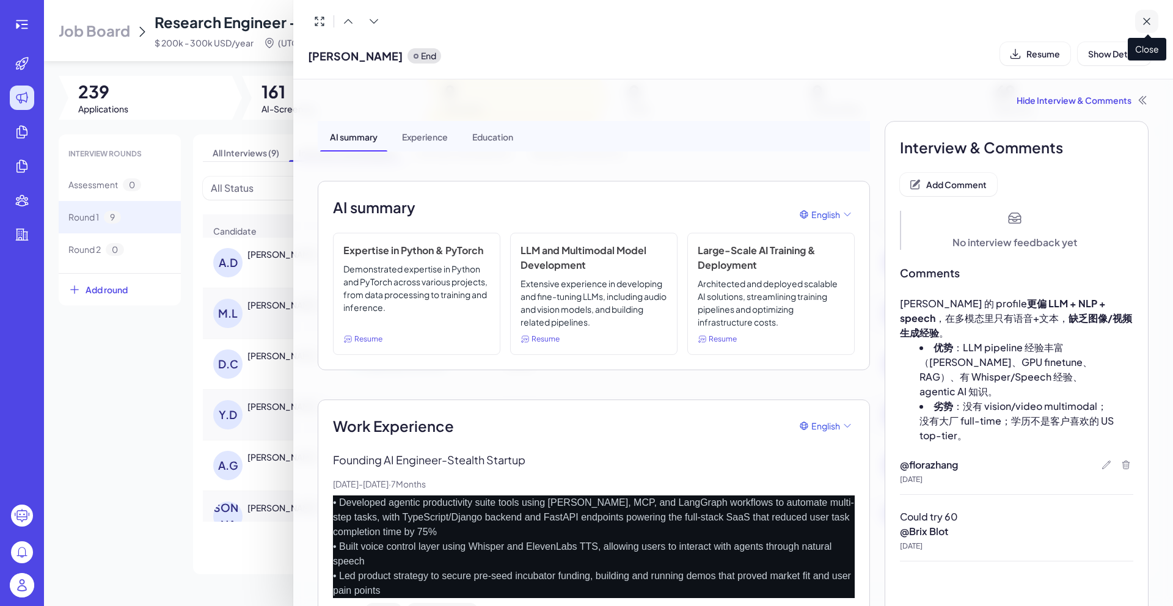
click at [1147, 20] on icon at bounding box center [1147, 21] width 6 height 6
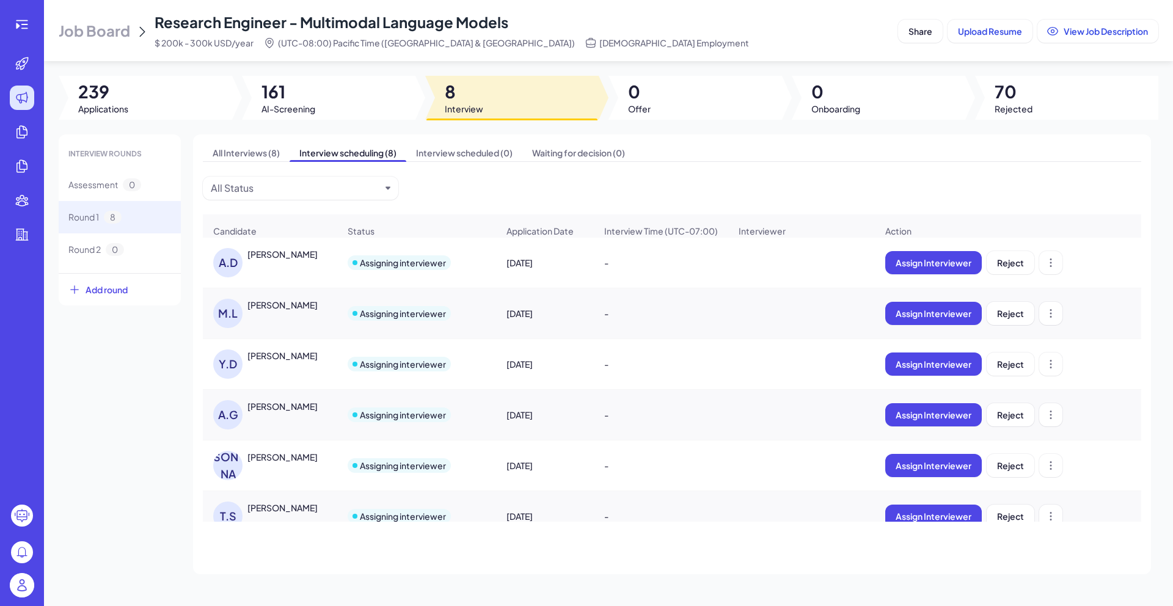
click at [267, 362] on div "[PERSON_NAME]" at bounding box center [282, 355] width 70 height 12
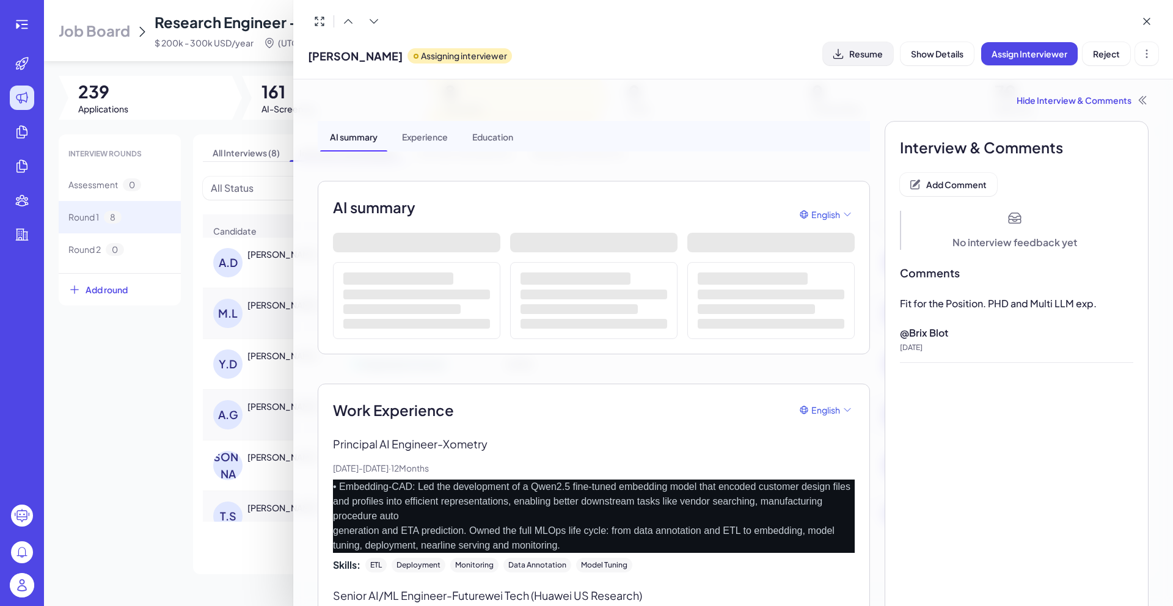
click at [882, 61] on button "Resume" at bounding box center [858, 53] width 70 height 23
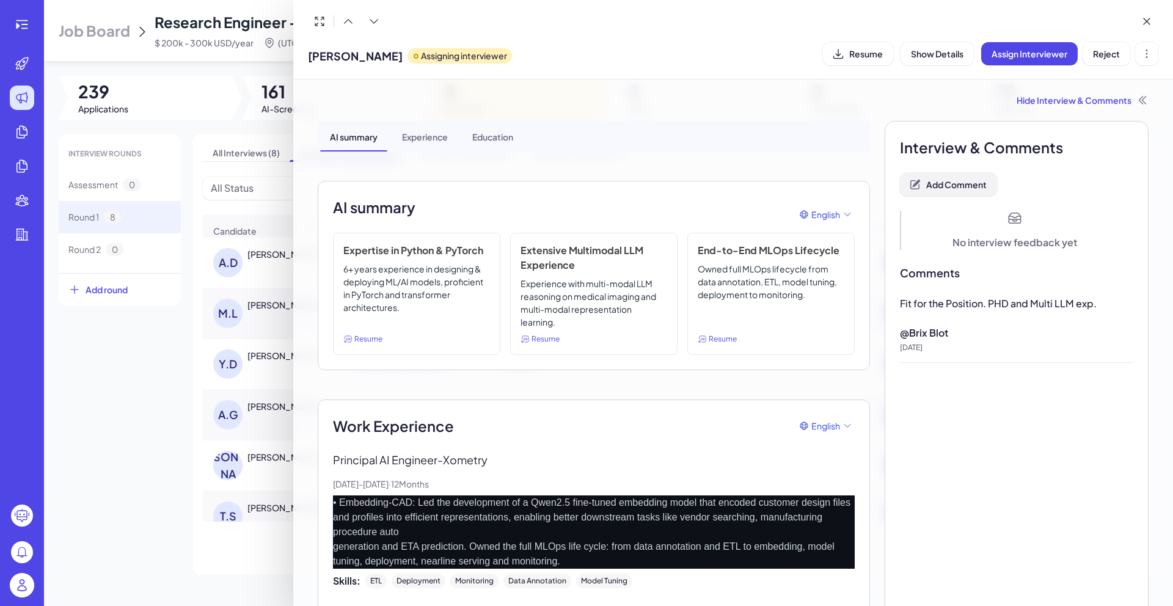
click at [954, 177] on button "Add Comment" at bounding box center [948, 184] width 97 height 23
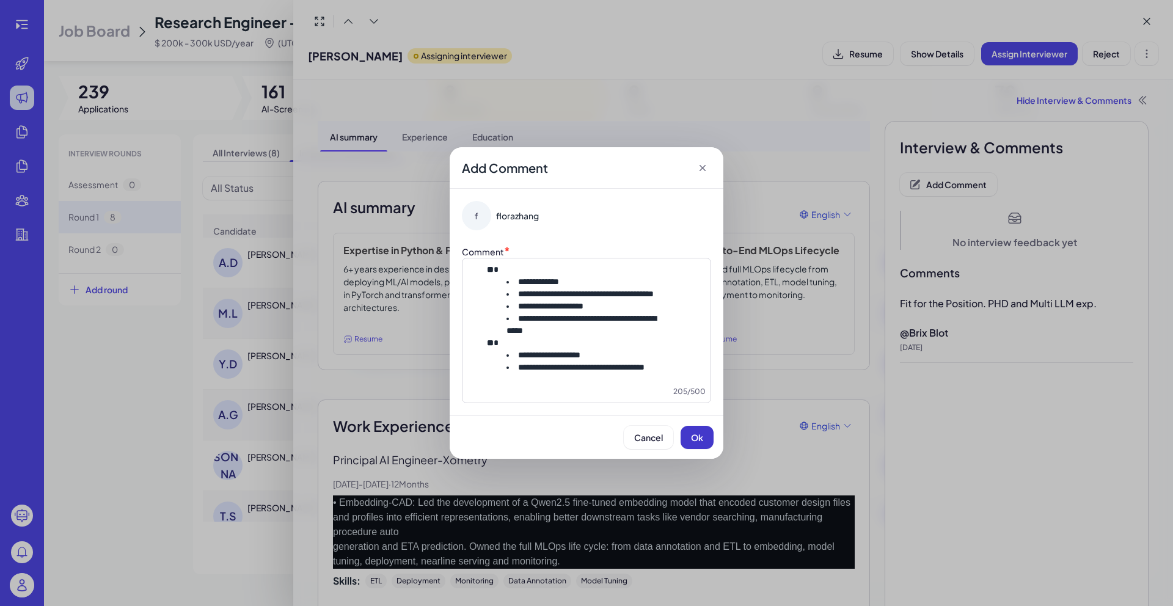
click at [696, 443] on span "Ok" at bounding box center [697, 437] width 12 height 11
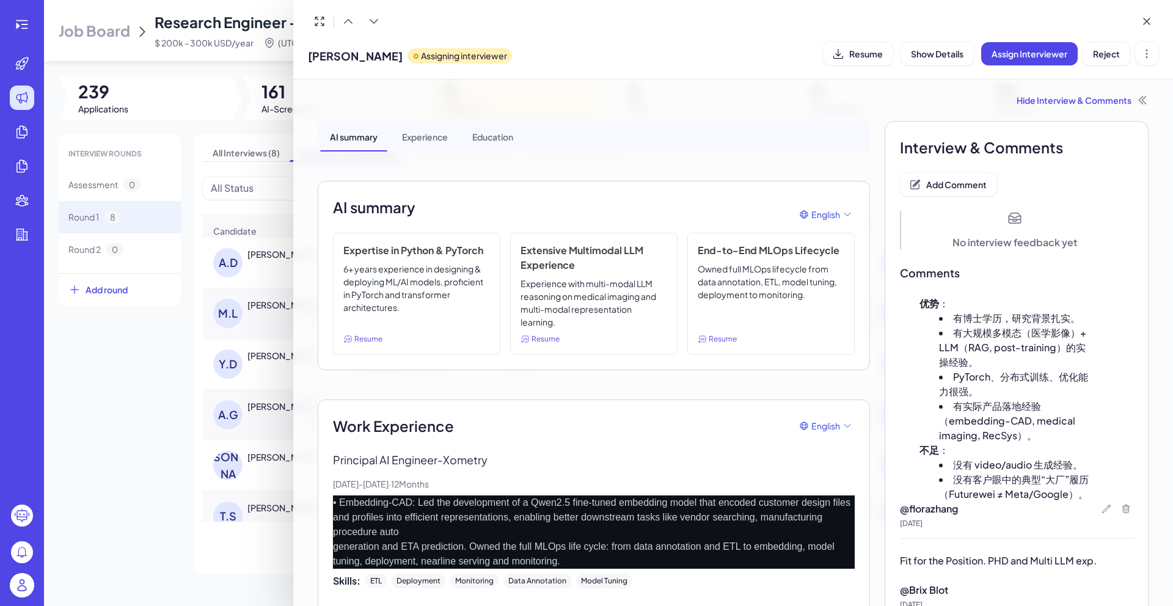
click at [158, 493] on div at bounding box center [586, 303] width 1173 height 606
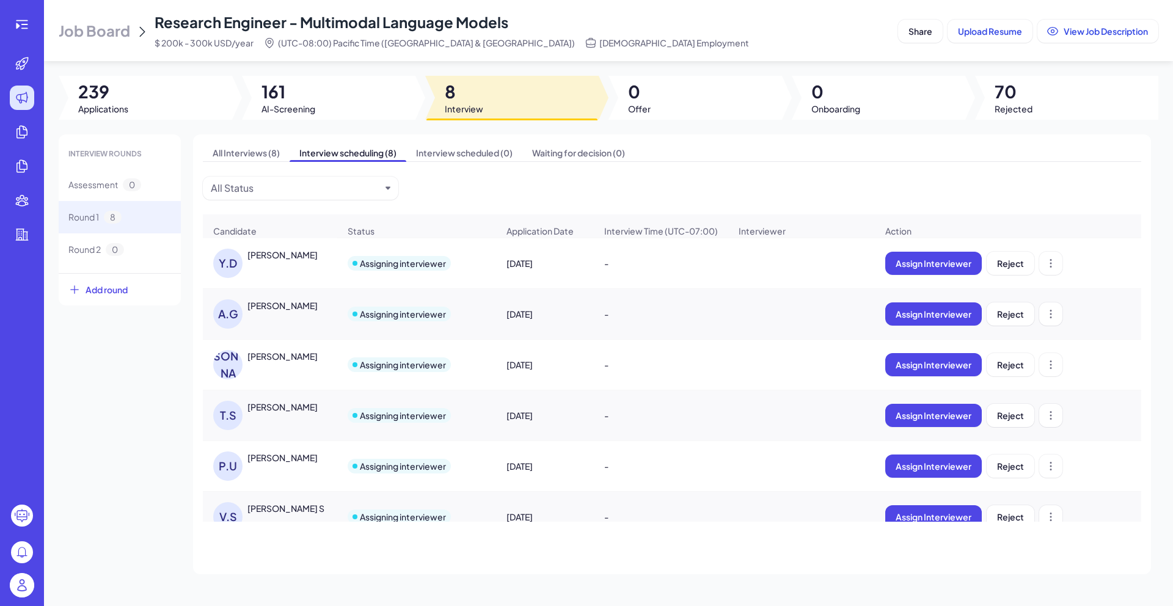
scroll to position [109, 0]
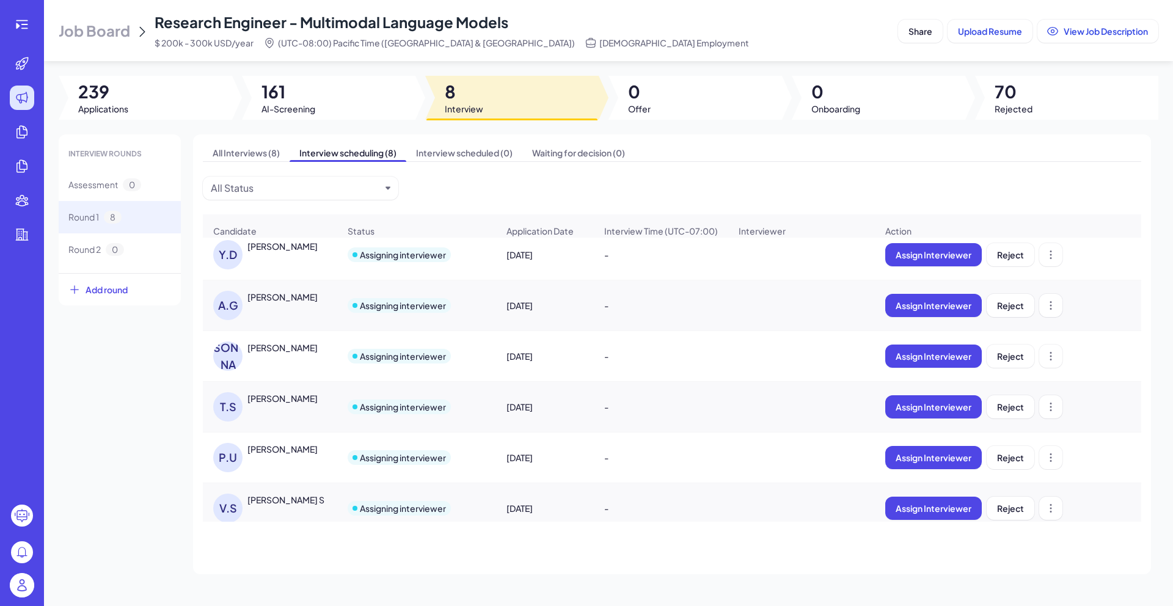
click at [274, 297] on div "[PERSON_NAME]" at bounding box center [282, 297] width 70 height 12
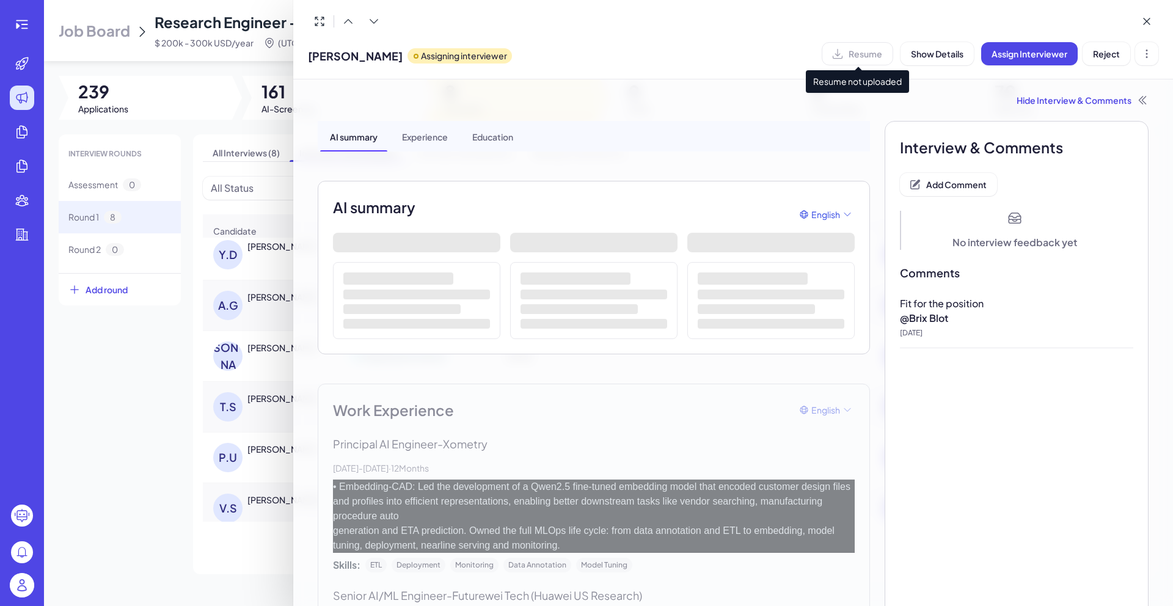
click at [844, 57] on div "Resume" at bounding box center [857, 53] width 71 height 23
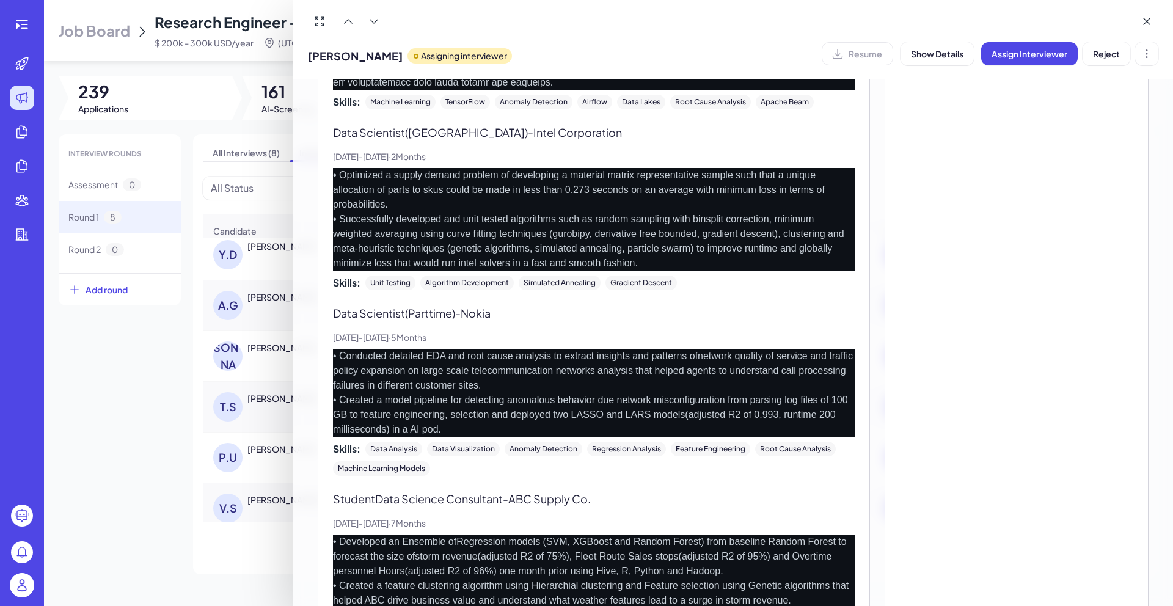
scroll to position [1648, 0]
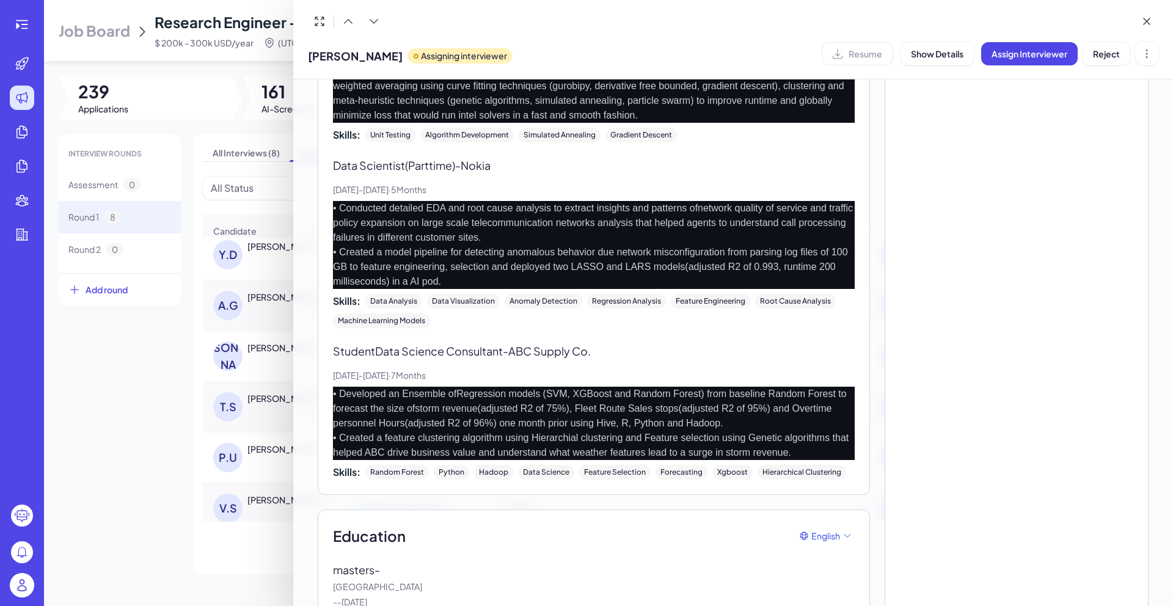
click at [550, 269] on p "• Conducted detailed EDA and root cause analysis to extract insights and patter…" at bounding box center [594, 245] width 522 height 88
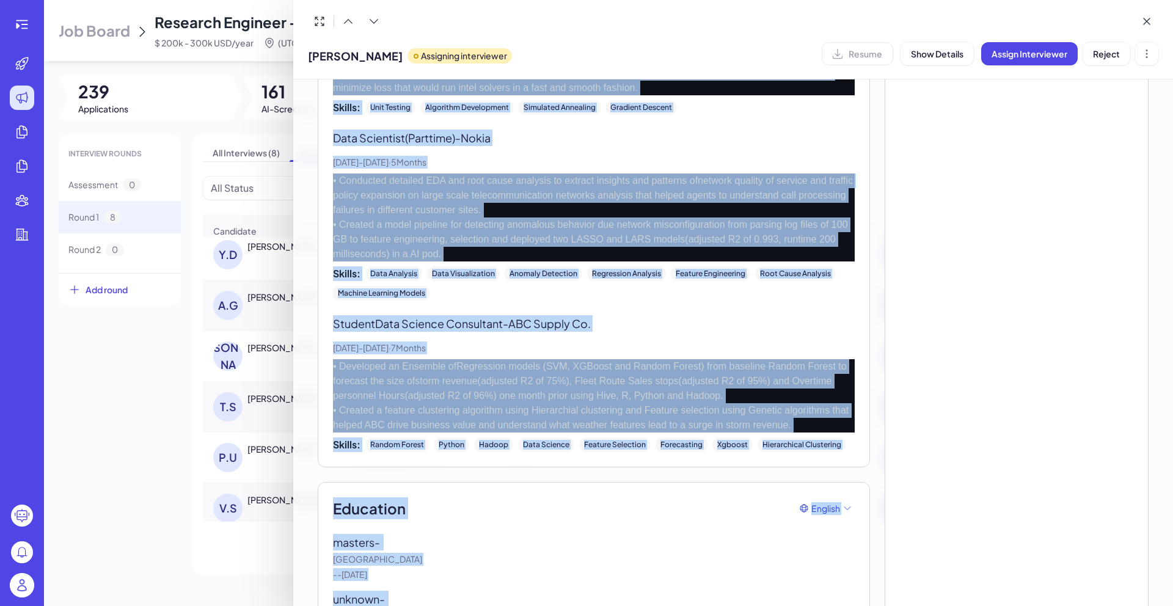
scroll to position [1752, 0]
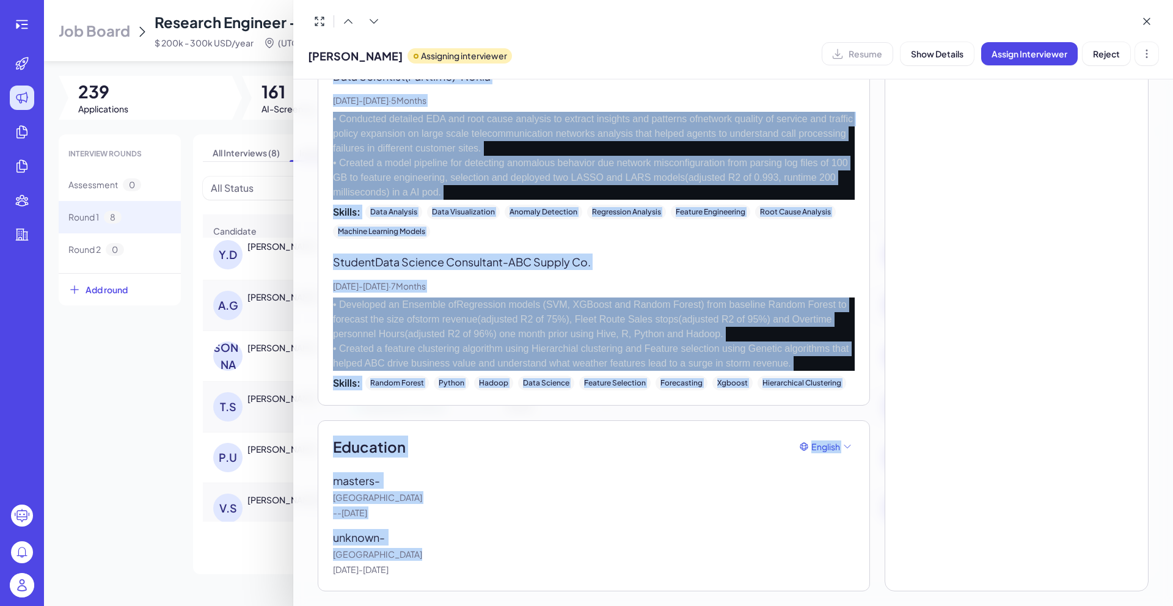
drag, startPoint x: 332, startPoint y: 373, endPoint x: 581, endPoint y: 576, distance: 321.7
copy div "Lore Ipsumdolor Sitamet Conse Adipiscing Elitsed doe Temporin UT laboreet - Dol…"
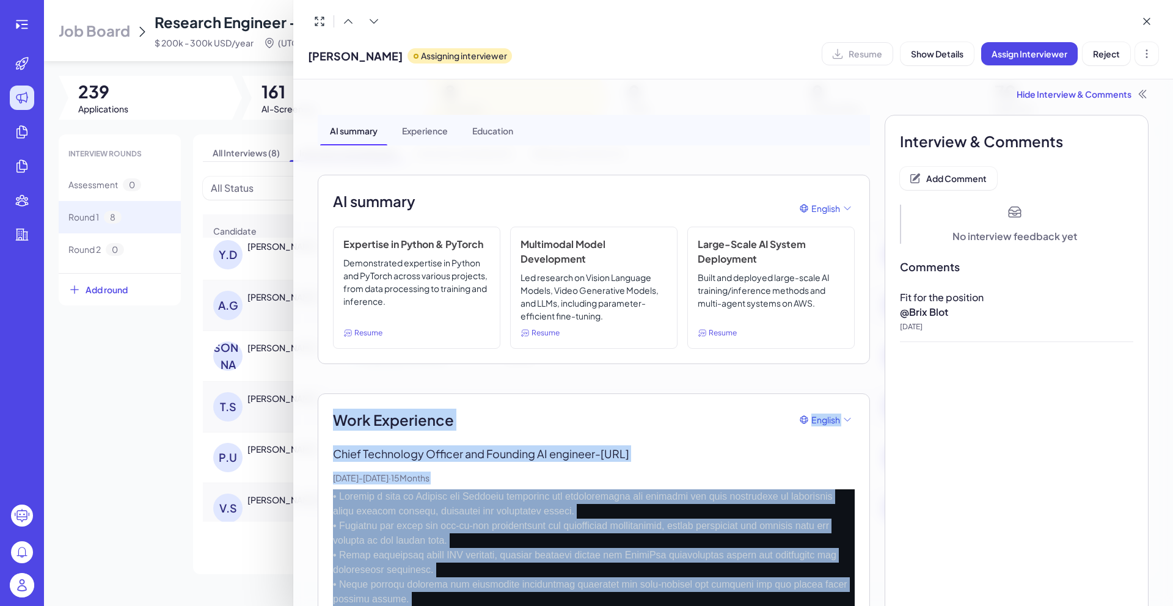
scroll to position [0, 0]
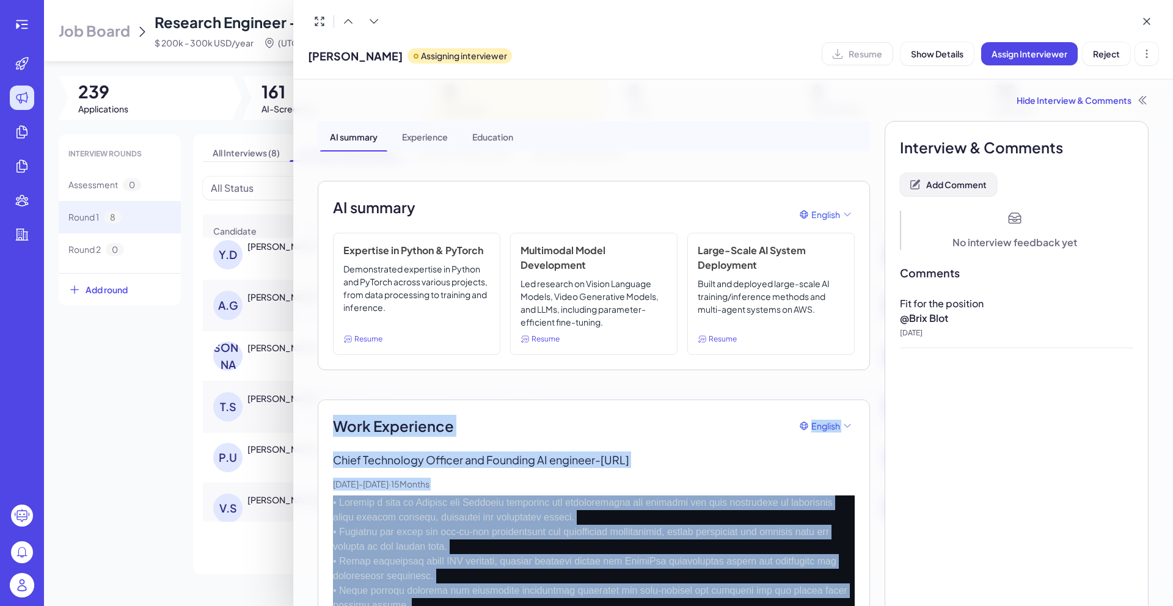
click at [950, 184] on span "Add Comment" at bounding box center [956, 184] width 60 height 11
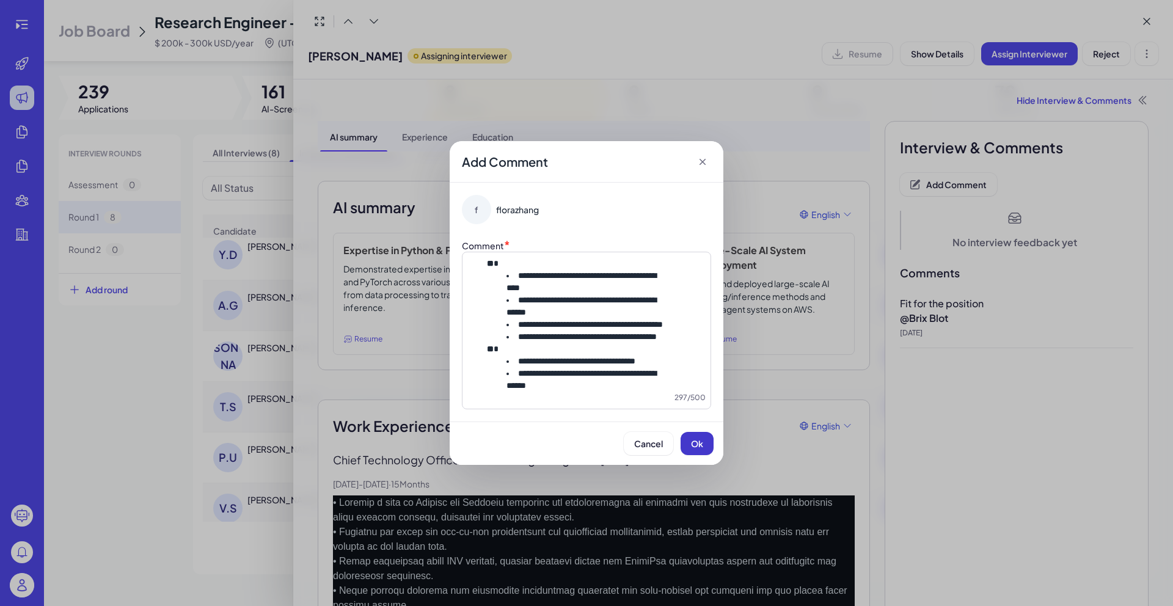
click at [693, 455] on button "Ok" at bounding box center [697, 443] width 33 height 23
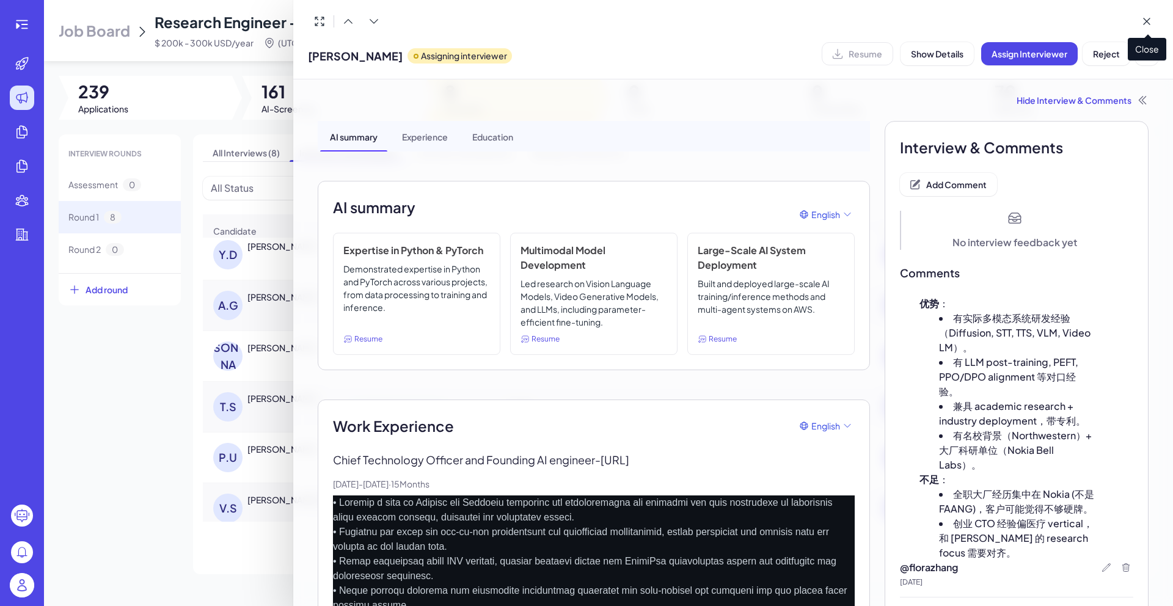
click at [1154, 23] on button at bounding box center [1146, 21] width 23 height 23
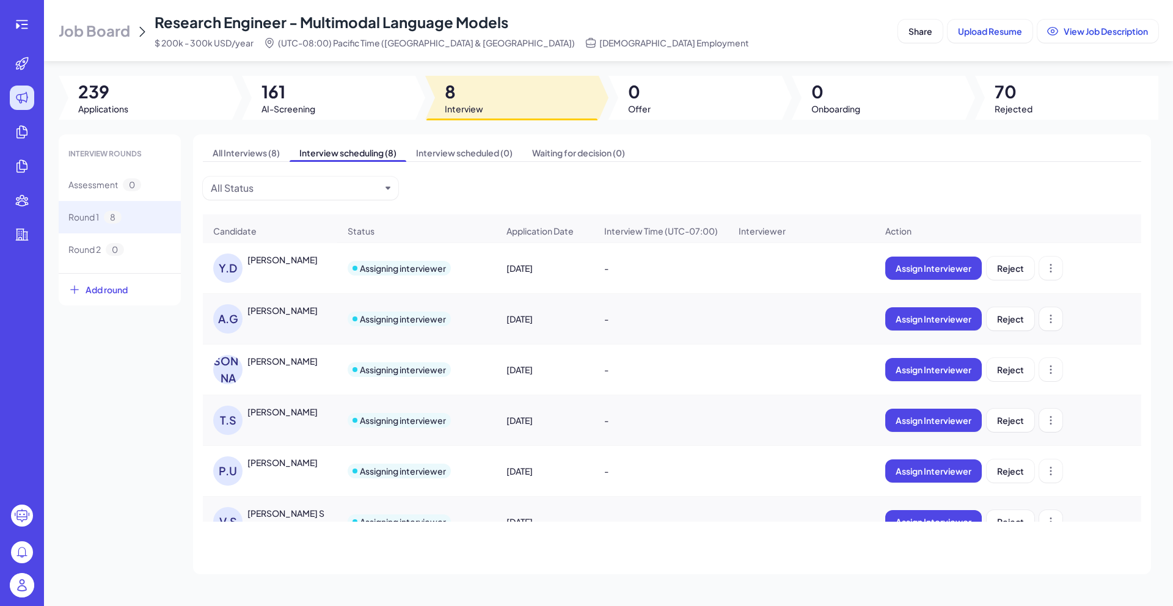
scroll to position [128, 0]
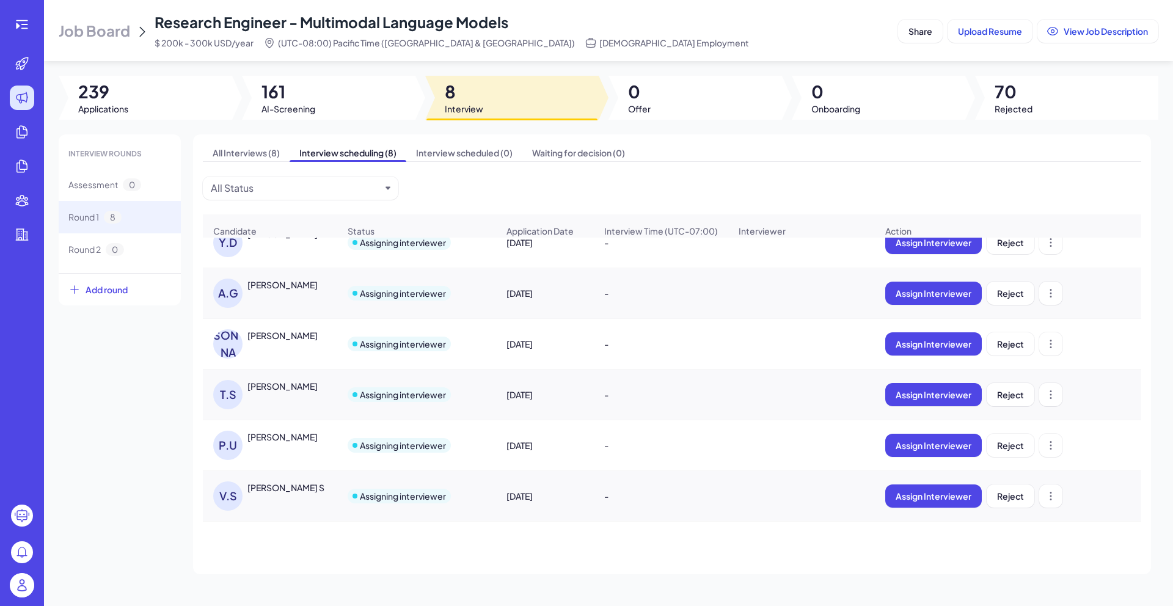
click at [276, 337] on div "[PERSON_NAME]" at bounding box center [282, 335] width 70 height 12
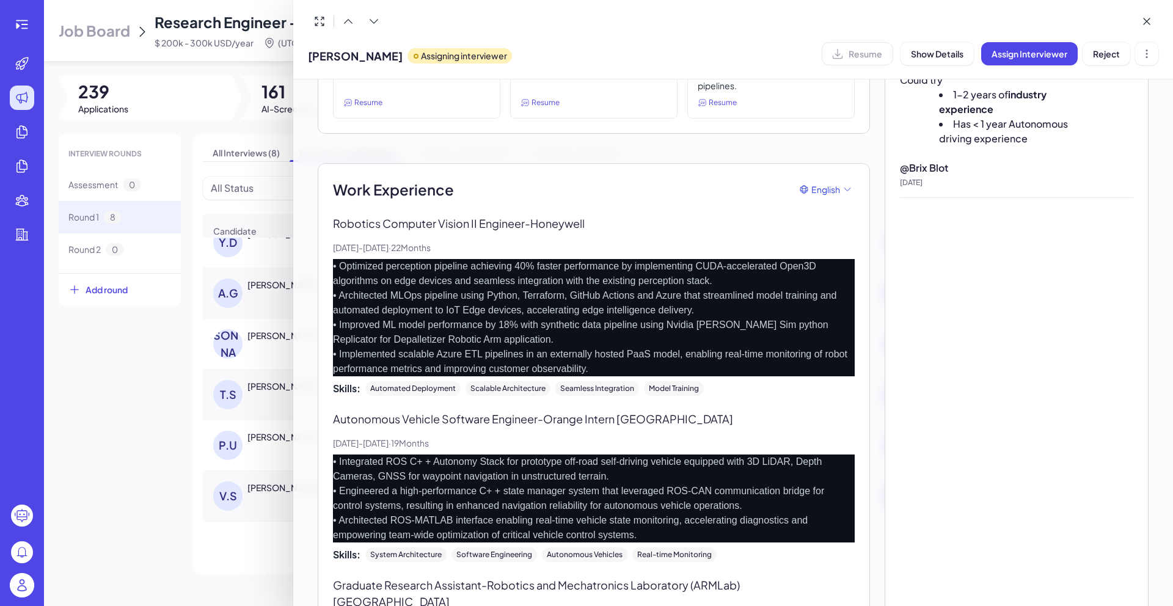
scroll to position [0, 0]
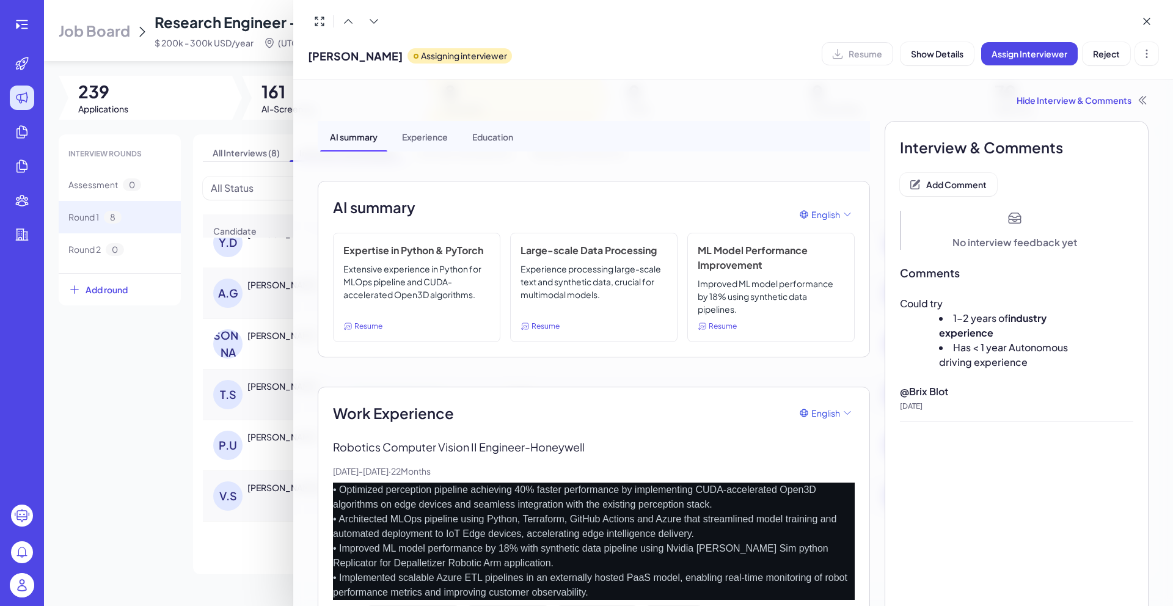
click at [422, 133] on div "Experience" at bounding box center [424, 136] width 65 height 31
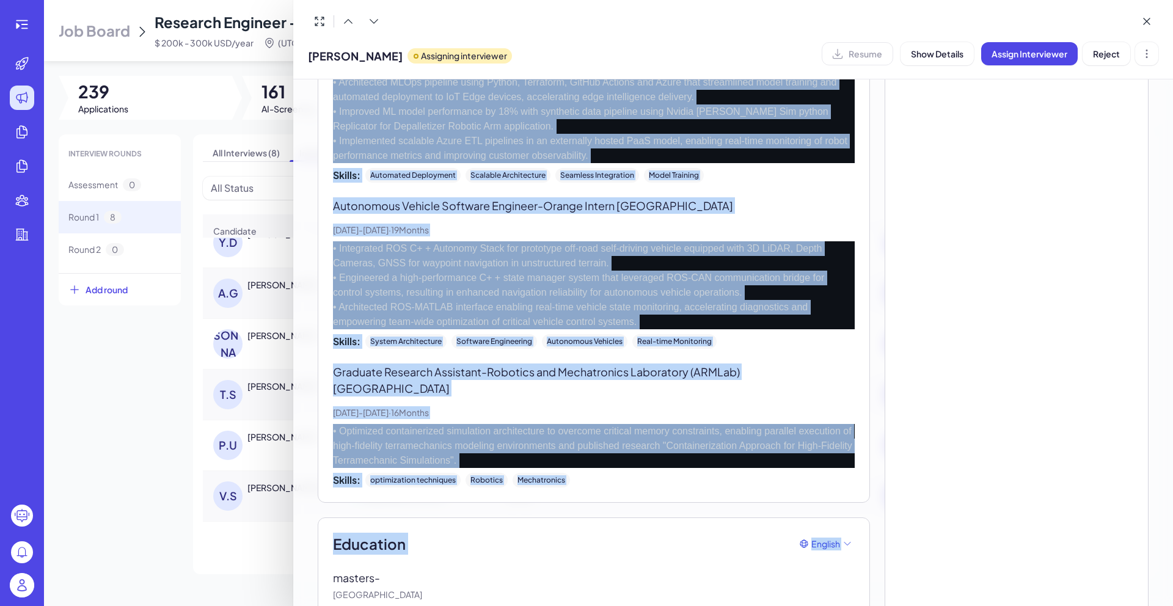
scroll to position [487, 0]
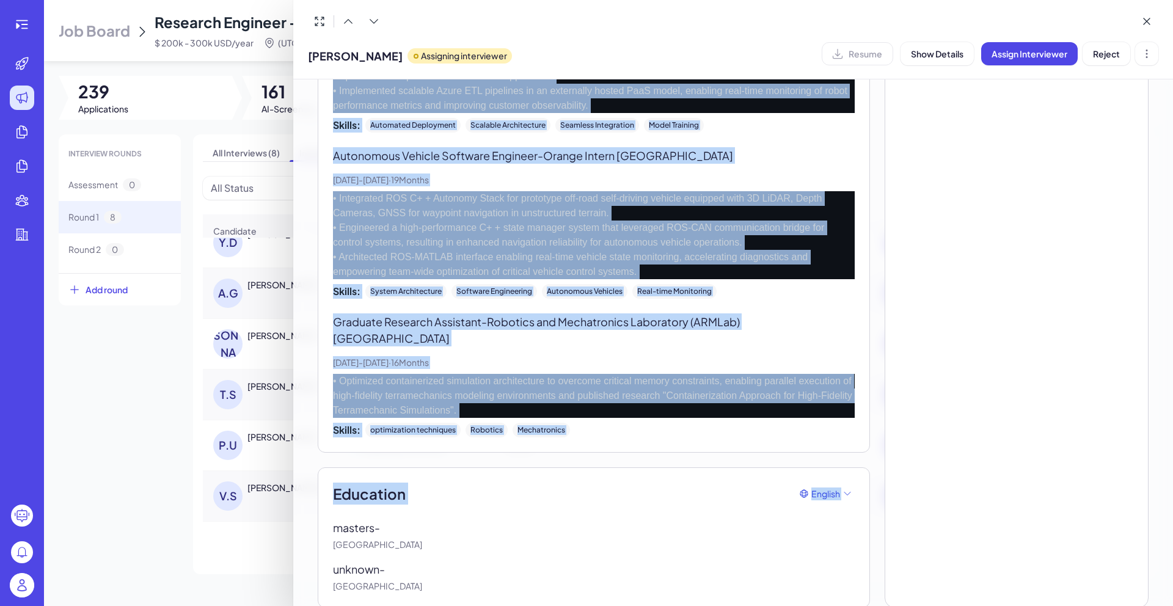
drag, startPoint x: 333, startPoint y: 103, endPoint x: 491, endPoint y: 601, distance: 522.2
click at [491, 601] on div "Hide Interview & Comments AI summary Experience Education AI summary English Ex…" at bounding box center [733, 108] width 860 height 1030
copy div "Lore Ipsumdolor Sitamet Consecte Adipisci Elitse DO Eiusmodt - Incididun Utl, 4…"
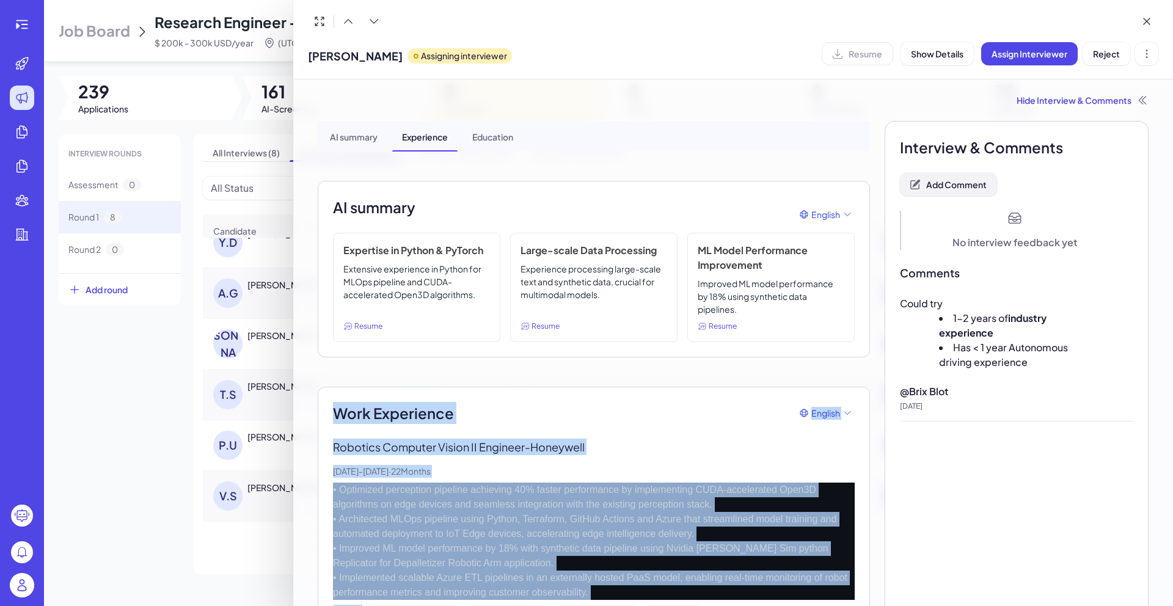
click at [944, 181] on span "Add Comment" at bounding box center [956, 184] width 60 height 11
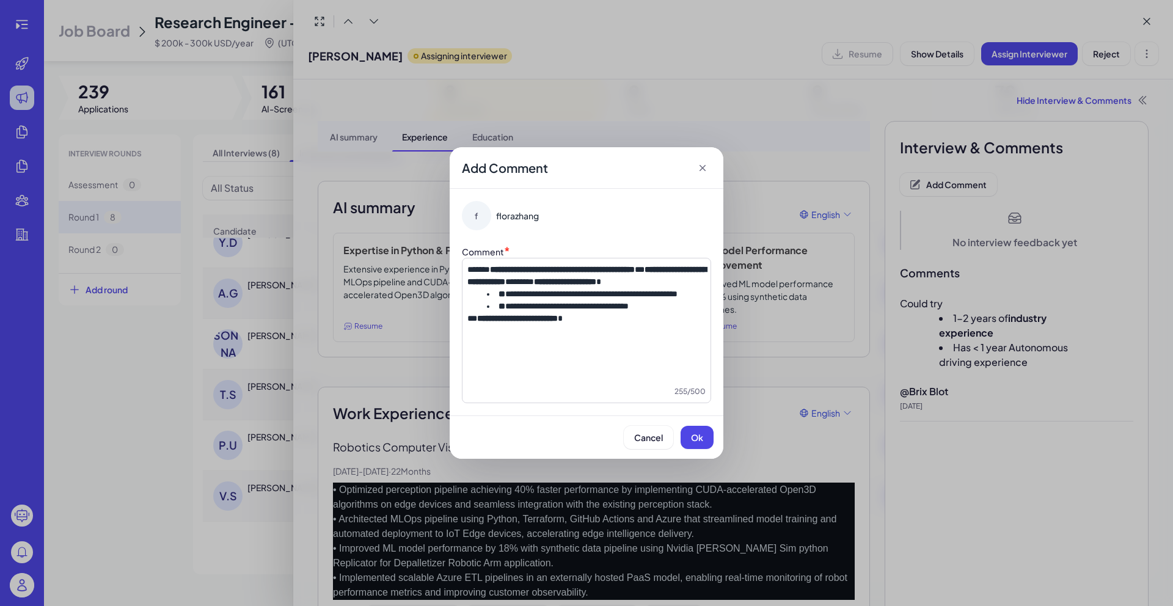
click at [558, 323] on strong "**********" at bounding box center [517, 318] width 81 height 9
click at [703, 442] on button "Ok" at bounding box center [697, 437] width 33 height 23
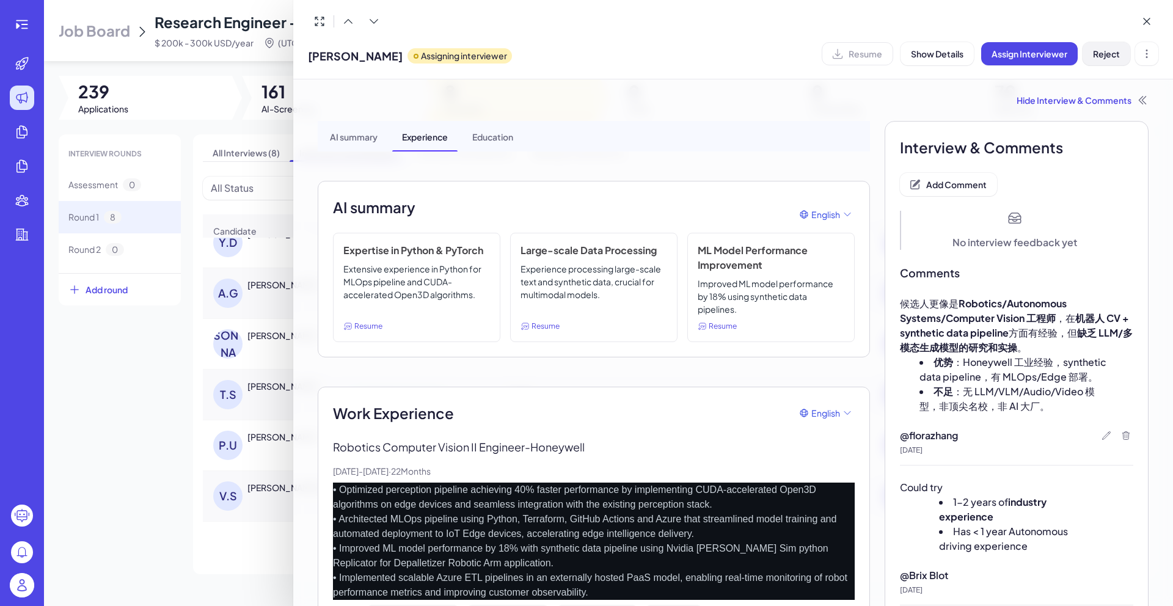
click at [1119, 62] on button "Reject" at bounding box center [1107, 53] width 48 height 23
click at [122, 410] on div at bounding box center [586, 303] width 1173 height 606
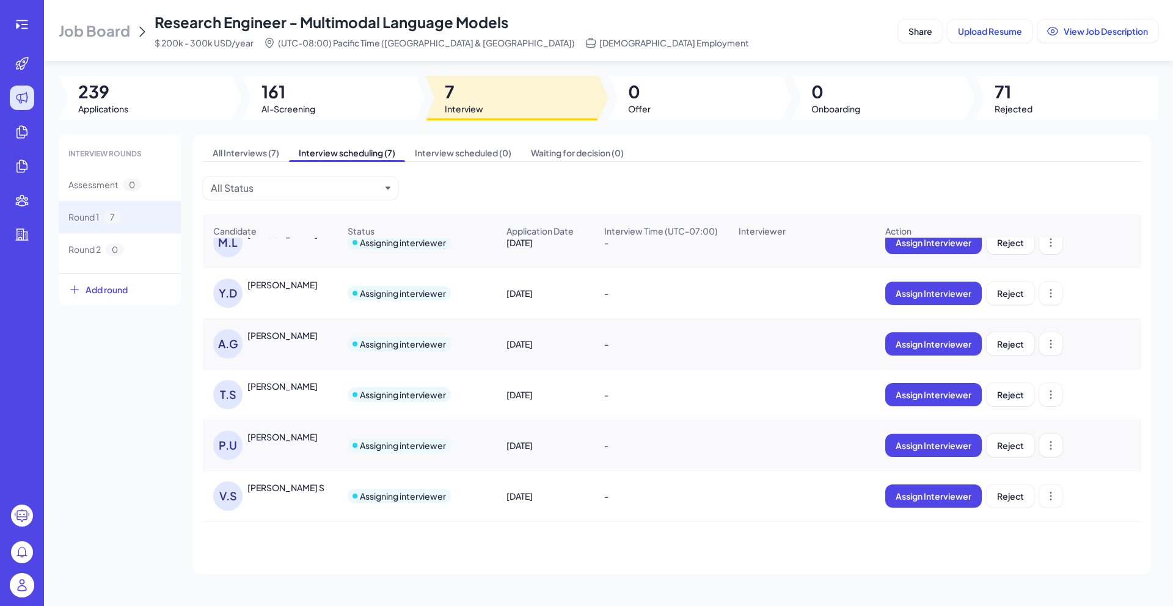
click at [271, 380] on div "[PERSON_NAME]" at bounding box center [282, 386] width 70 height 12
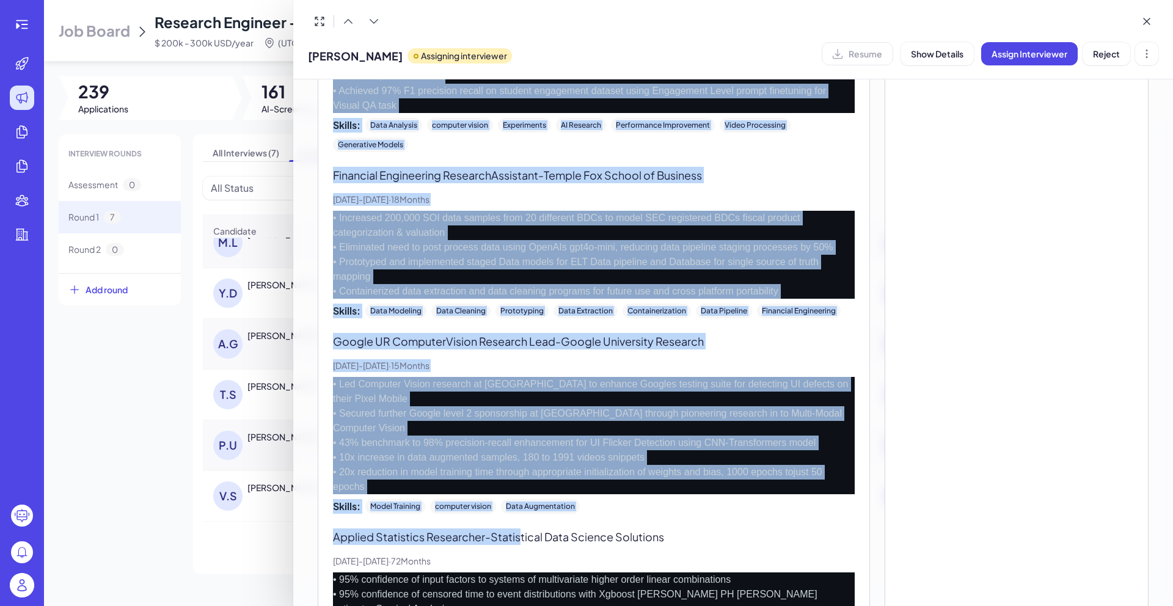
scroll to position [1761, 0]
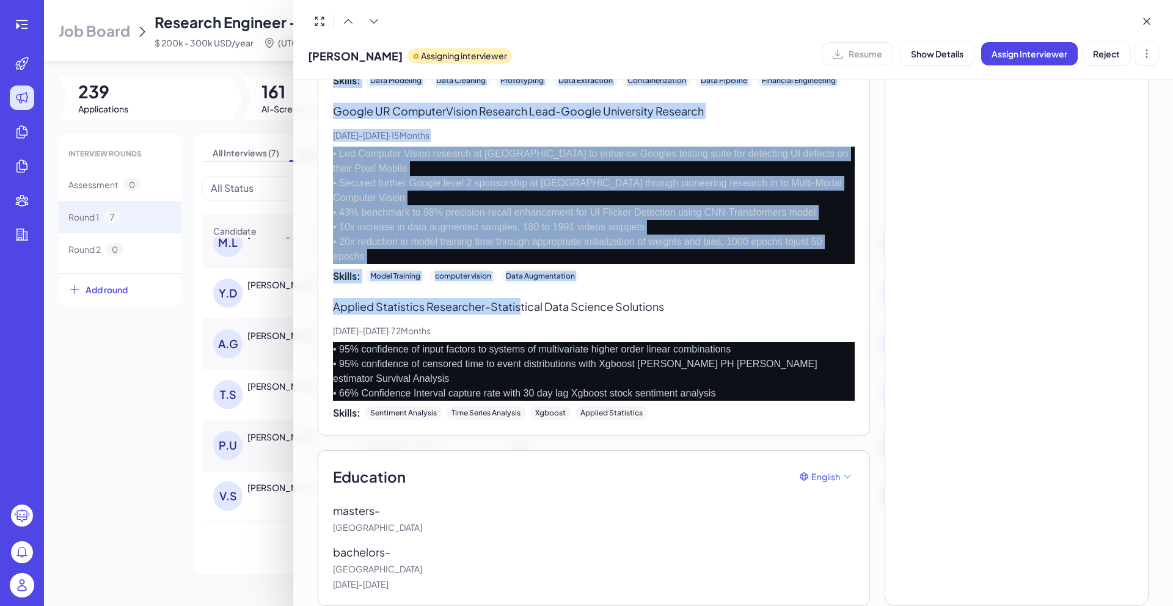
drag, startPoint x: 351, startPoint y: 280, endPoint x: 522, endPoint y: 571, distance: 336.5
copy div "Lore Ipsumdolor Sitamet Consecte AdipisciNgelit sed Doeiusmodt Incididu - Utlab…"
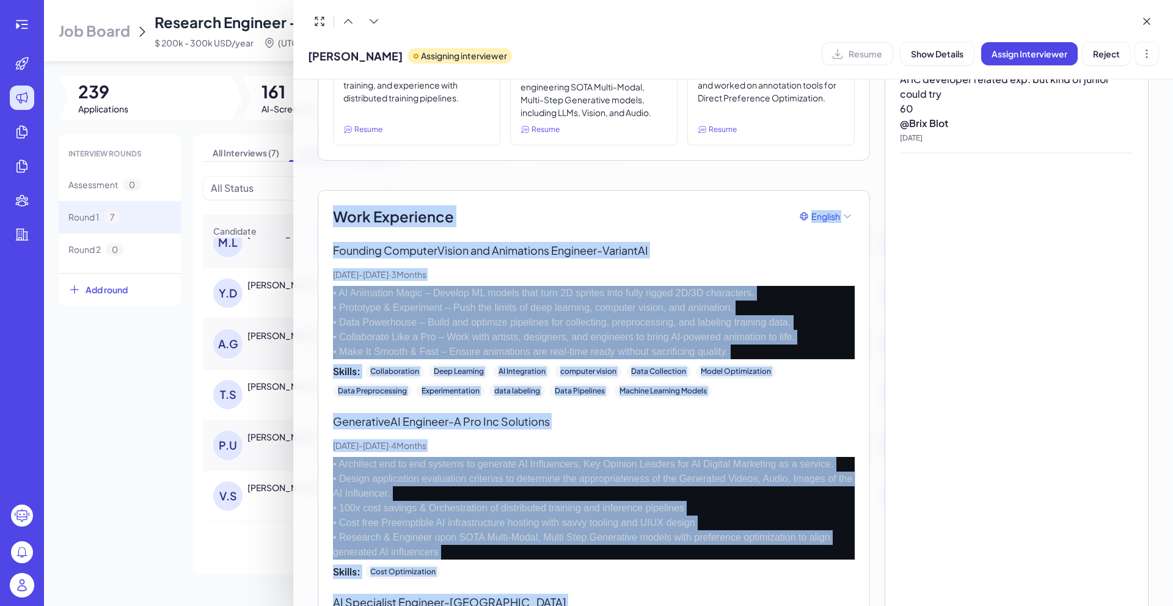
scroll to position [0, 0]
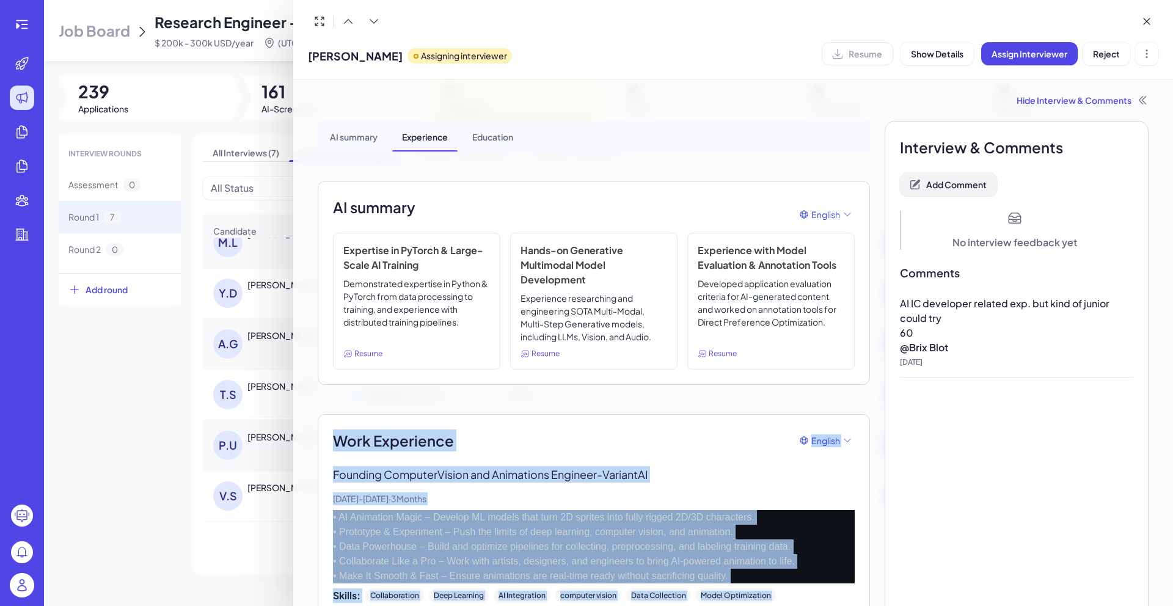
click at [962, 186] on span "Add Comment" at bounding box center [956, 184] width 60 height 11
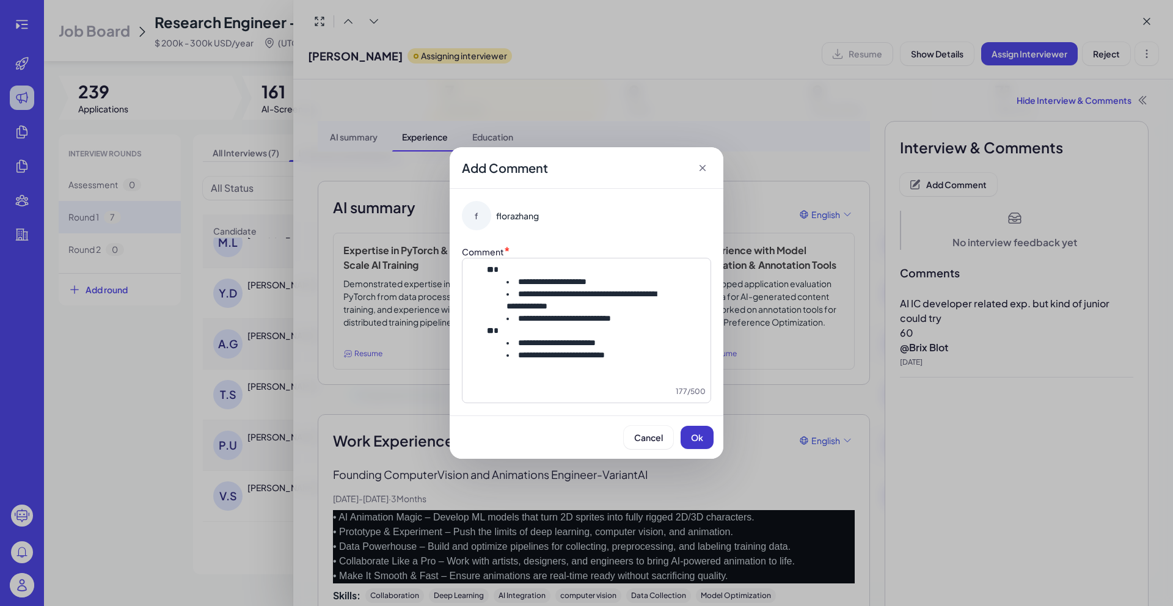
click at [699, 443] on span "Ok" at bounding box center [697, 437] width 12 height 11
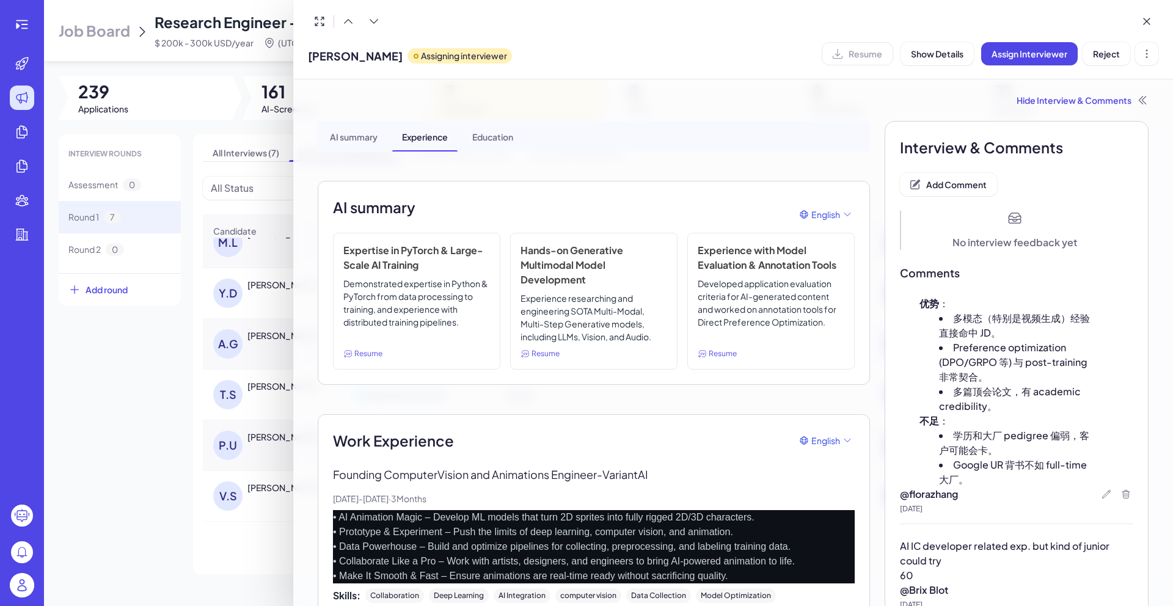
click at [121, 500] on div at bounding box center [586, 303] width 1173 height 606
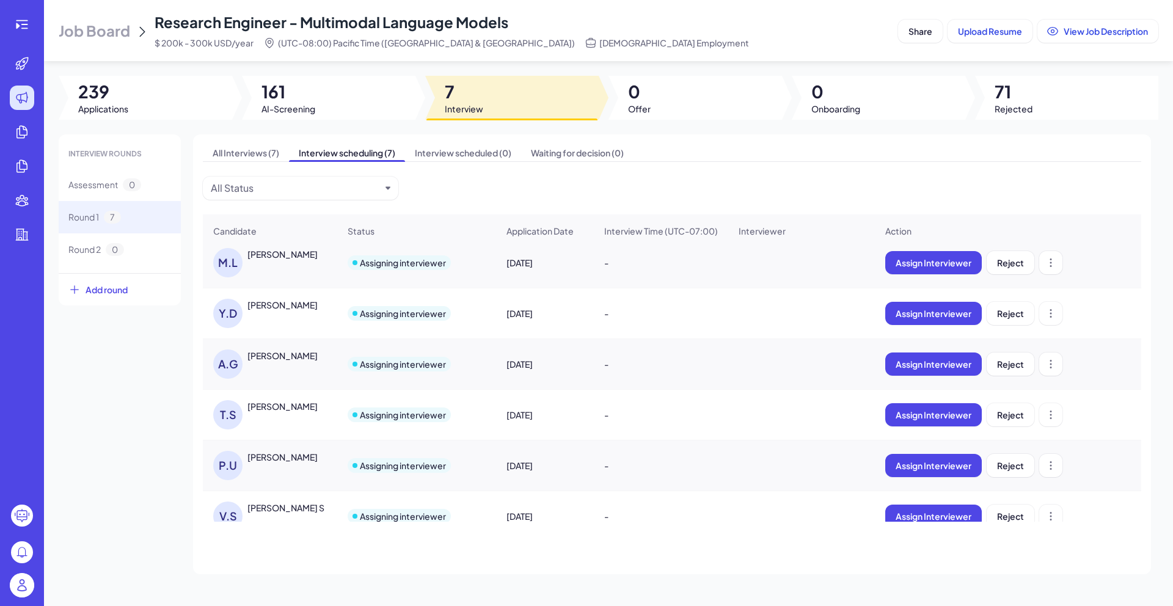
scroll to position [78, 0]
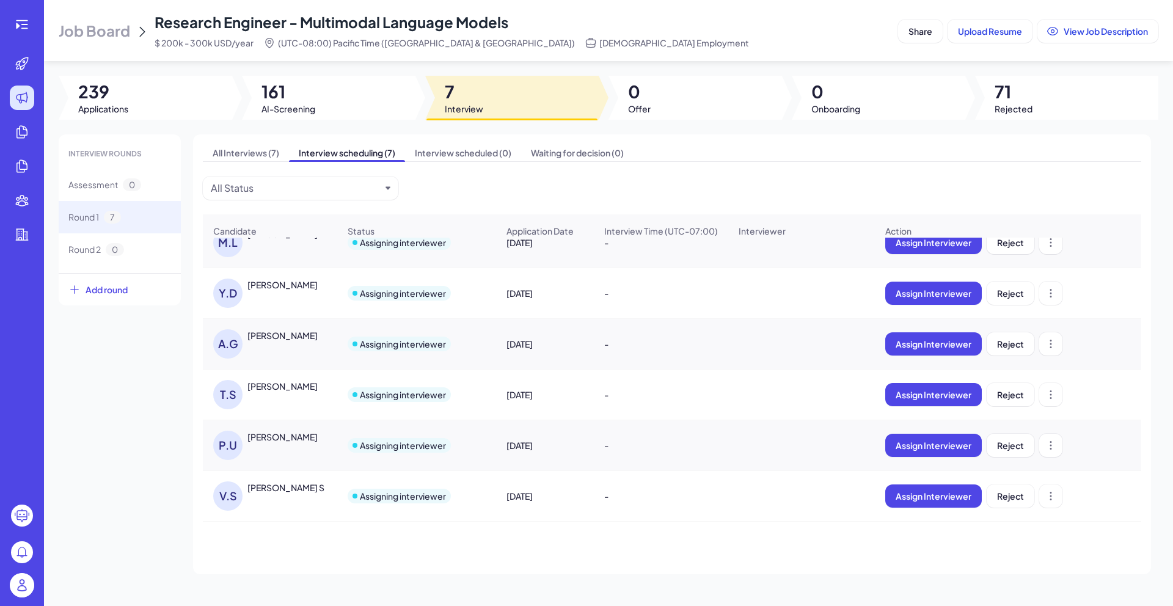
click at [288, 436] on div "[PERSON_NAME]" at bounding box center [282, 437] width 70 height 12
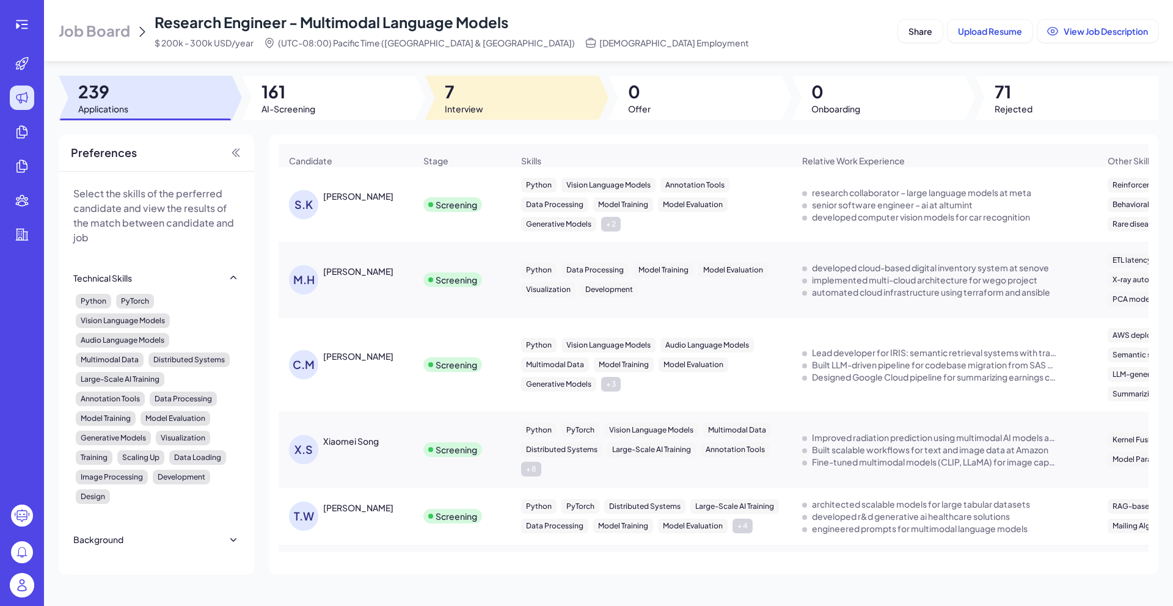
click at [563, 108] on div at bounding box center [511, 98] width 173 height 44
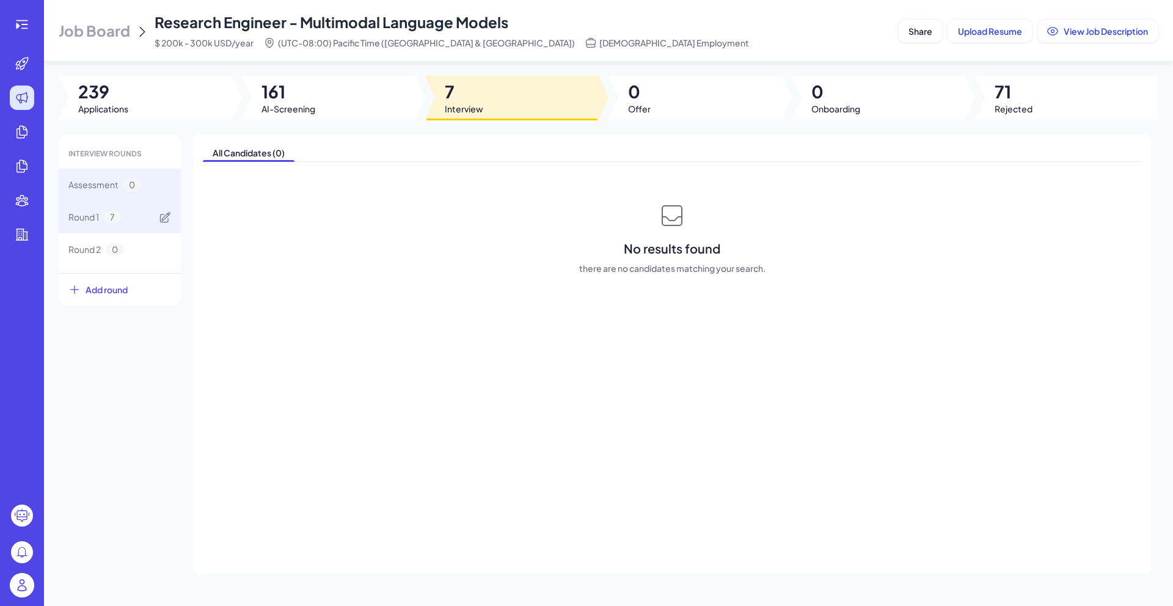
click at [128, 221] on div "Round 1 7" at bounding box center [120, 217] width 122 height 32
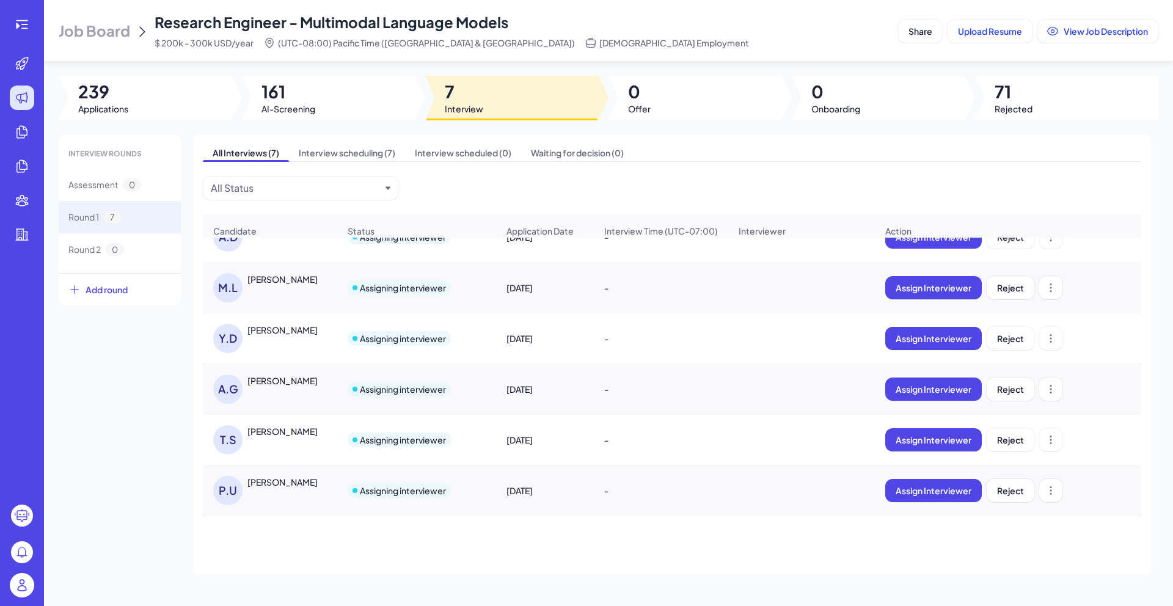
scroll to position [38, 0]
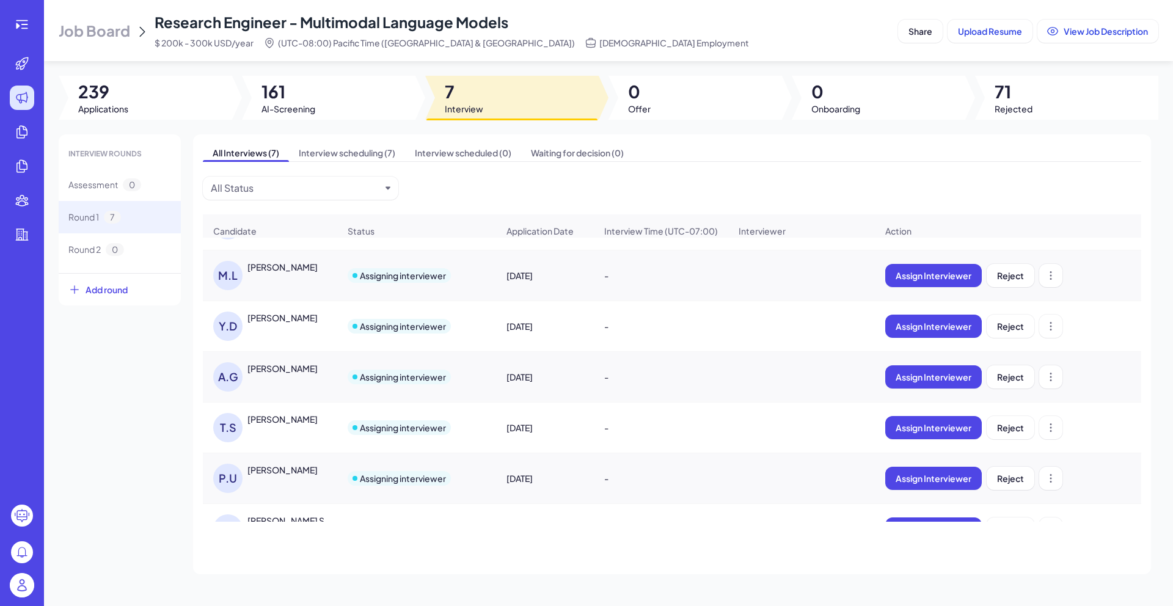
click at [279, 420] on div "[PERSON_NAME]" at bounding box center [282, 419] width 70 height 12
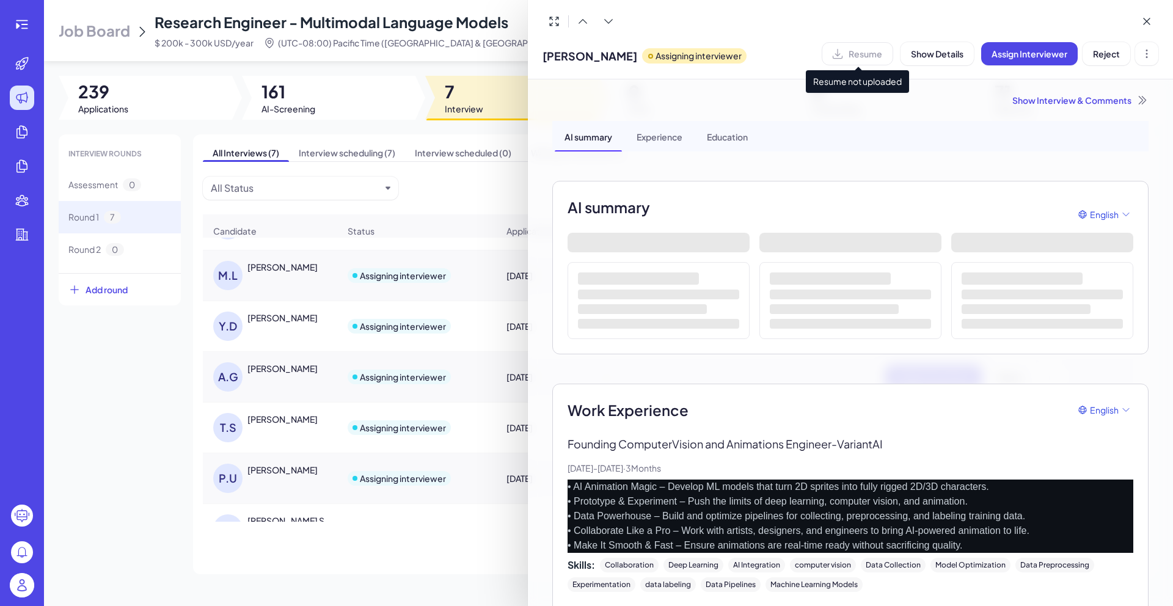
click at [877, 51] on div "Resume" at bounding box center [857, 53] width 71 height 23
click at [1065, 103] on div "Show Interview & Comments" at bounding box center [850, 100] width 596 height 12
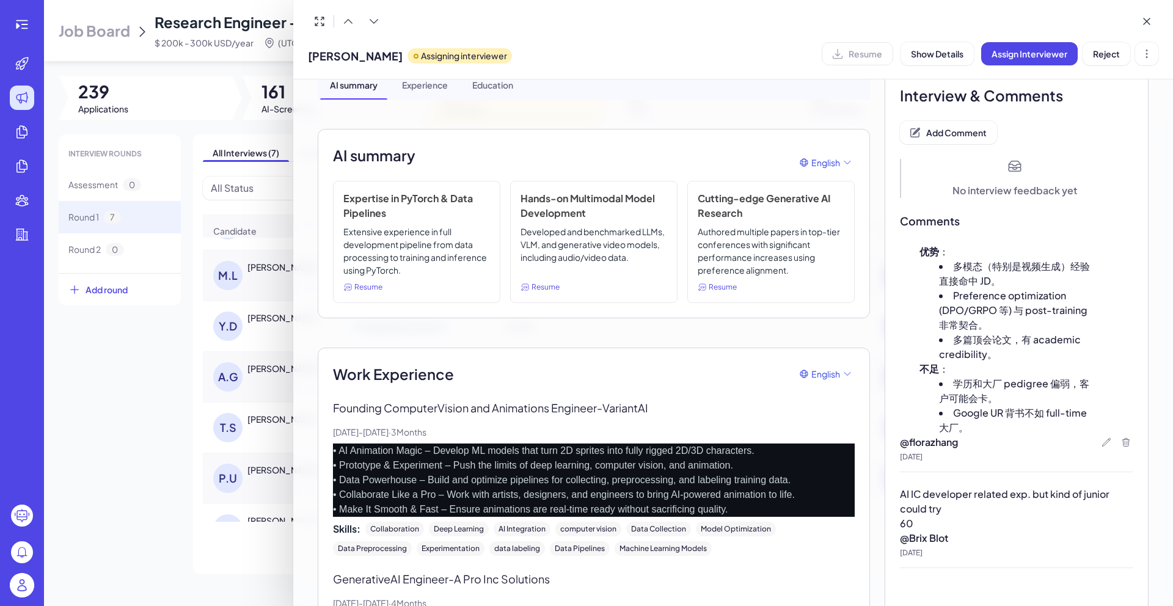
scroll to position [54, 0]
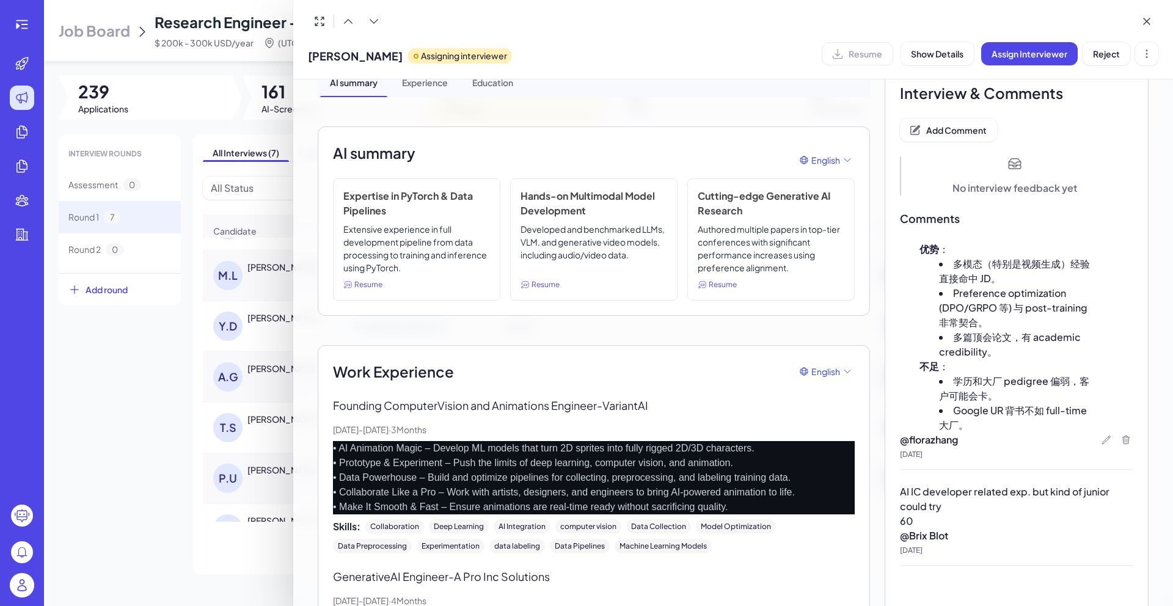
click at [123, 431] on div at bounding box center [586, 303] width 1173 height 606
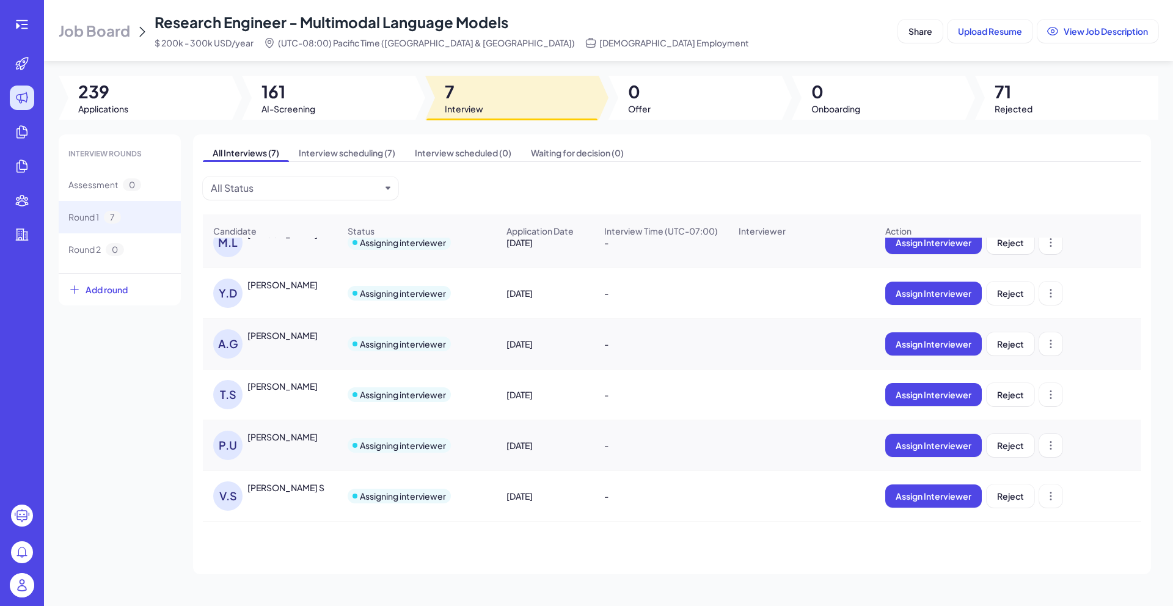
scroll to position [78, 0]
click at [299, 431] on div "[PERSON_NAME]" at bounding box center [282, 437] width 70 height 12
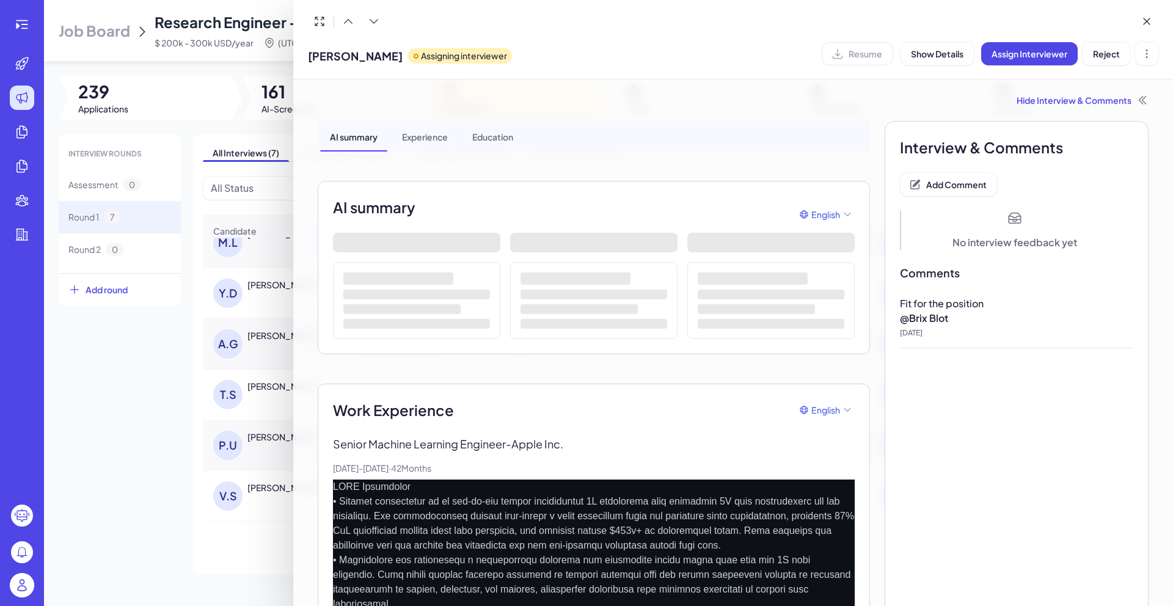
click at [786, 43] on div "Pritish Uplavikar Assigning interviewer Resume Show Details Assign Interviewer …" at bounding box center [733, 53] width 850 height 31
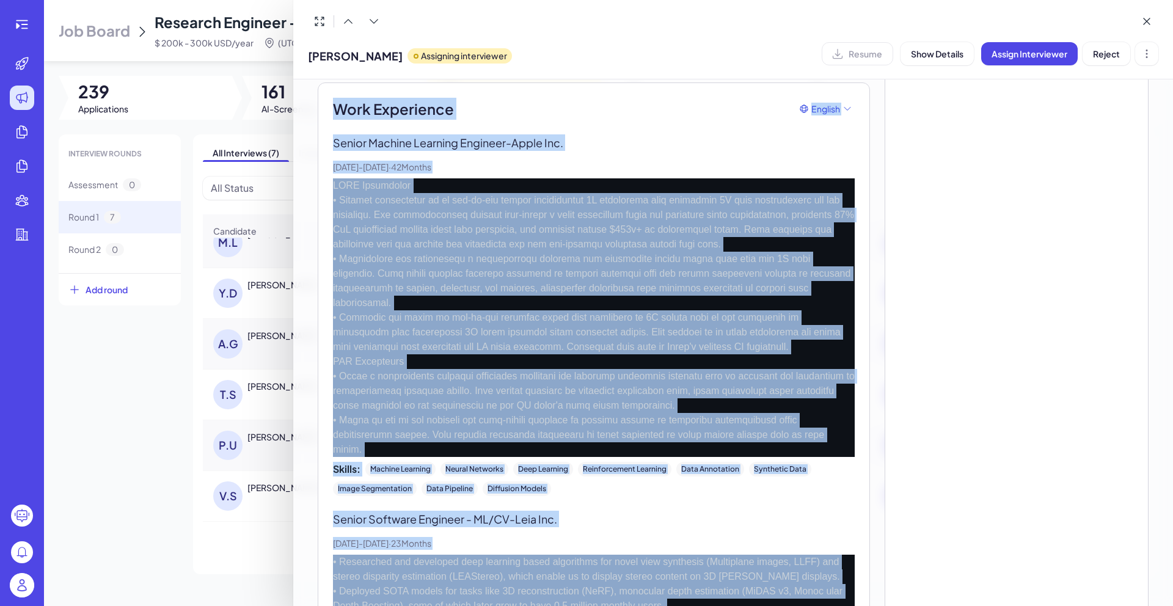
scroll to position [784, 0]
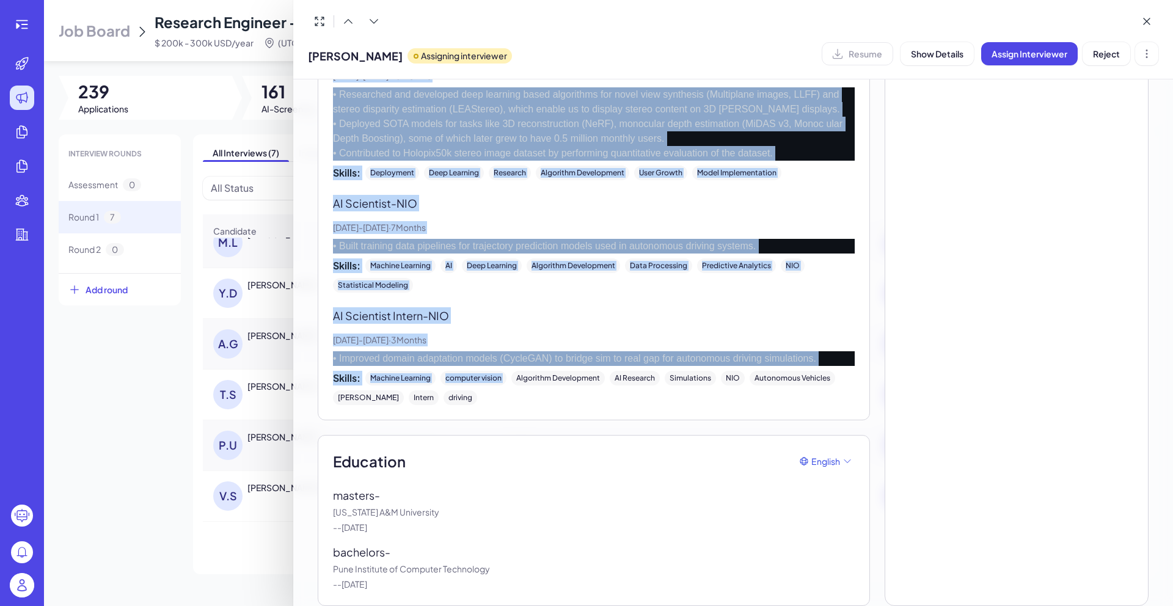
drag, startPoint x: 334, startPoint y: 255, endPoint x: 489, endPoint y: 580, distance: 360.2
copy div "Work Experience English Senior Machine Learning Engineer - Apple Inc. Dec, 2021…"
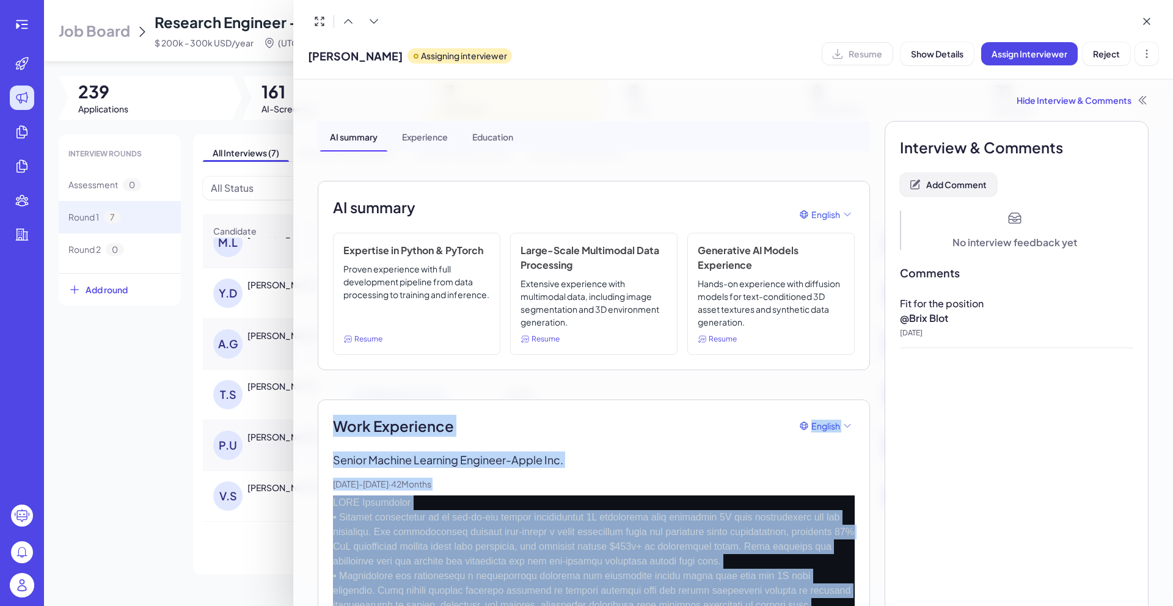
click at [949, 189] on span "Add Comment" at bounding box center [956, 184] width 60 height 11
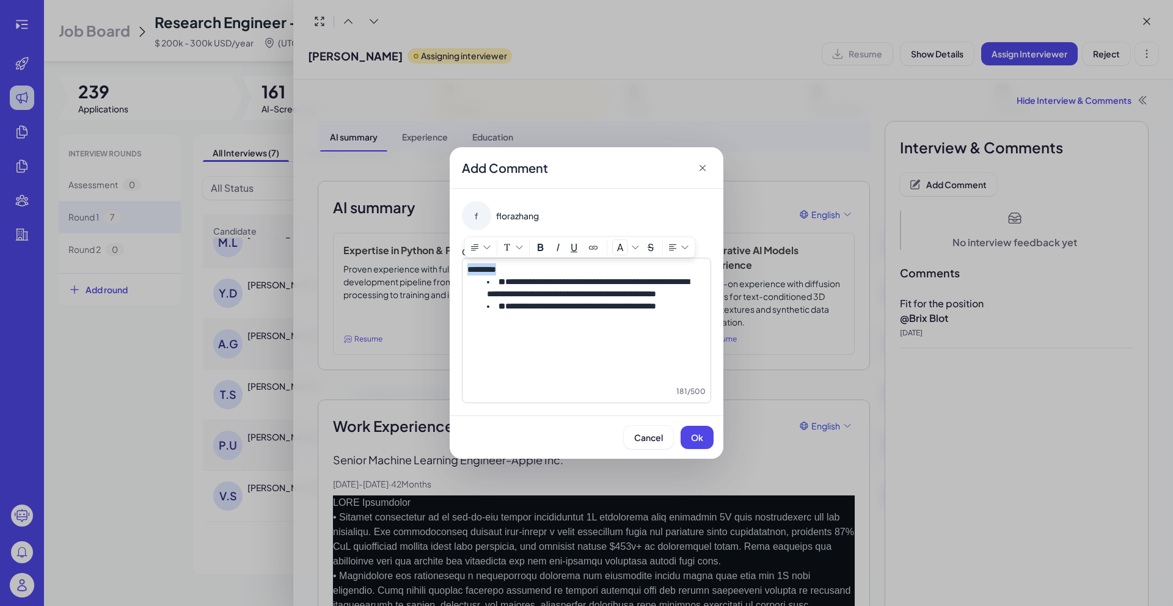
drag, startPoint x: 557, startPoint y: 269, endPoint x: 457, endPoint y: 260, distance: 100.0
click at [457, 260] on div "**********" at bounding box center [587, 302] width 274 height 227
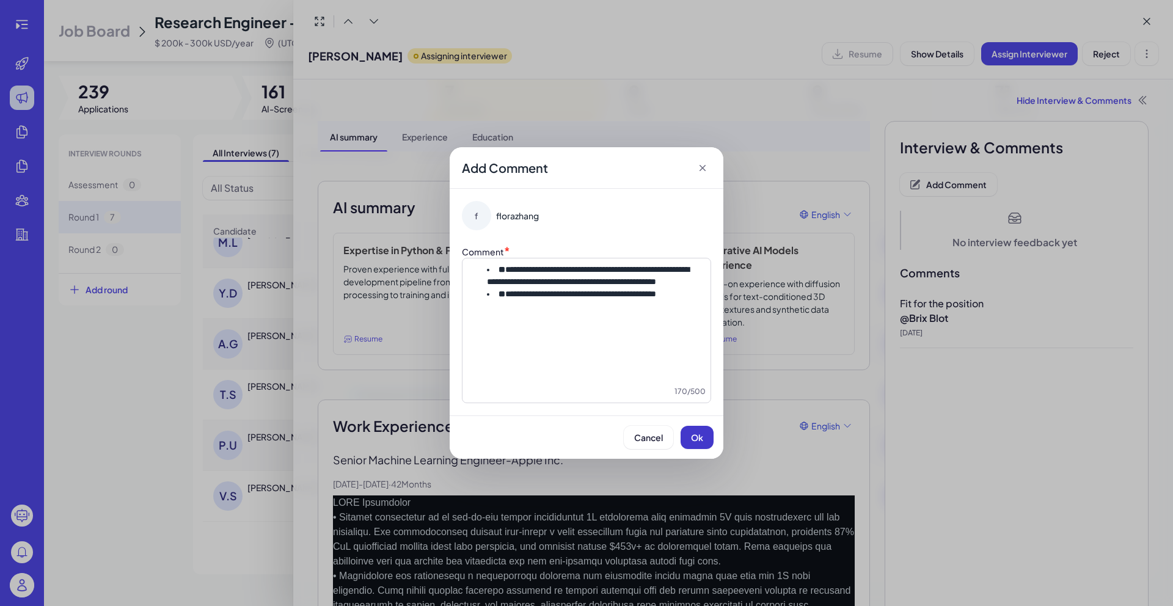
click at [689, 429] on button "Ok" at bounding box center [697, 437] width 33 height 23
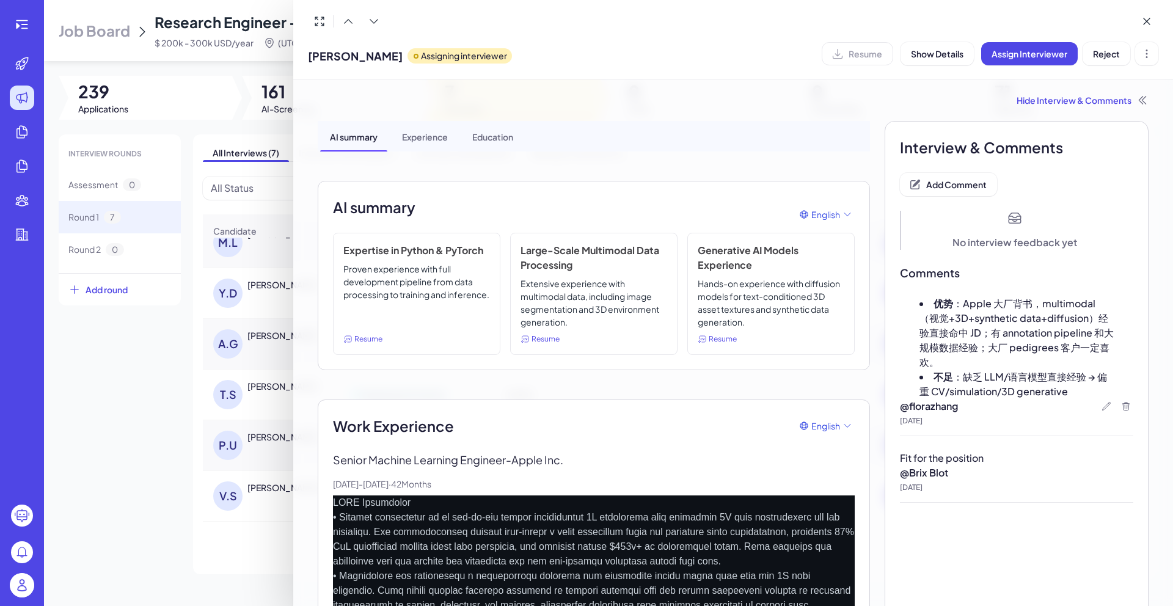
click at [117, 493] on div at bounding box center [586, 303] width 1173 height 606
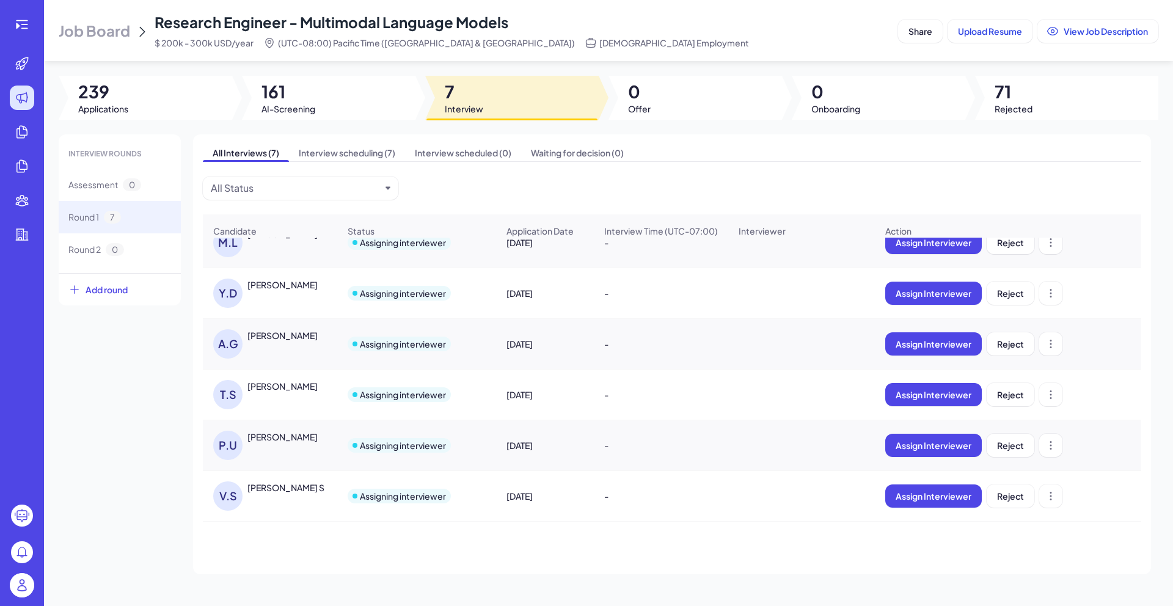
click at [247, 486] on div "V.S" at bounding box center [230, 495] width 34 height 29
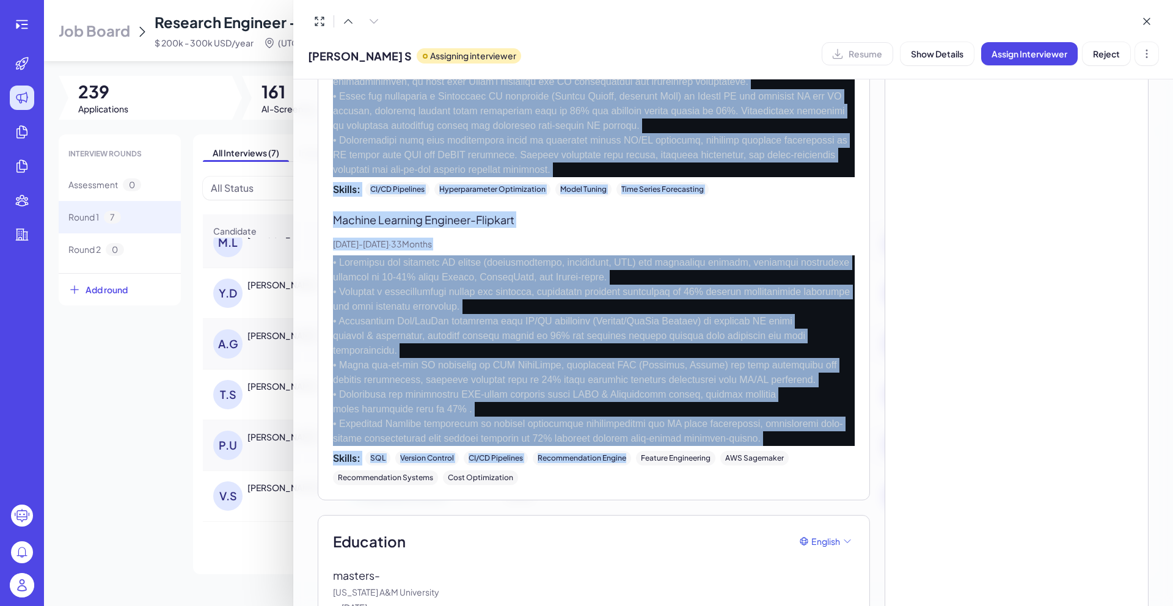
scroll to position [938, 0]
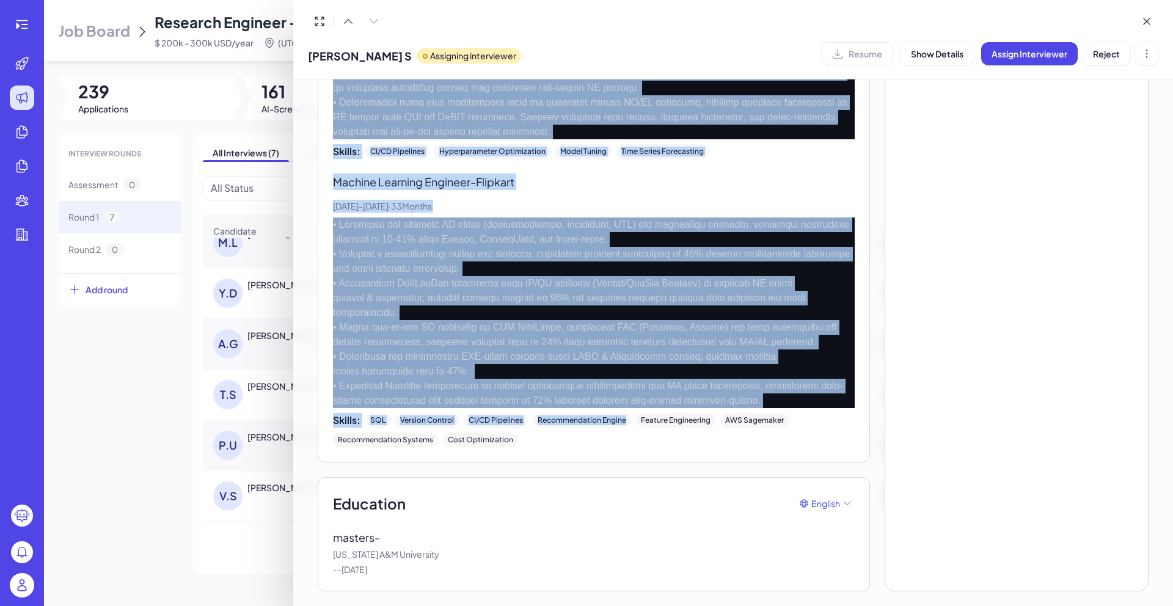
drag, startPoint x: 331, startPoint y: 216, endPoint x: 443, endPoint y: 574, distance: 374.5
copy div "AI/ML Engineer - META- CA Dec, 2023 - Jul, 2025 · 18 Months • Fine-tuned Llama …"
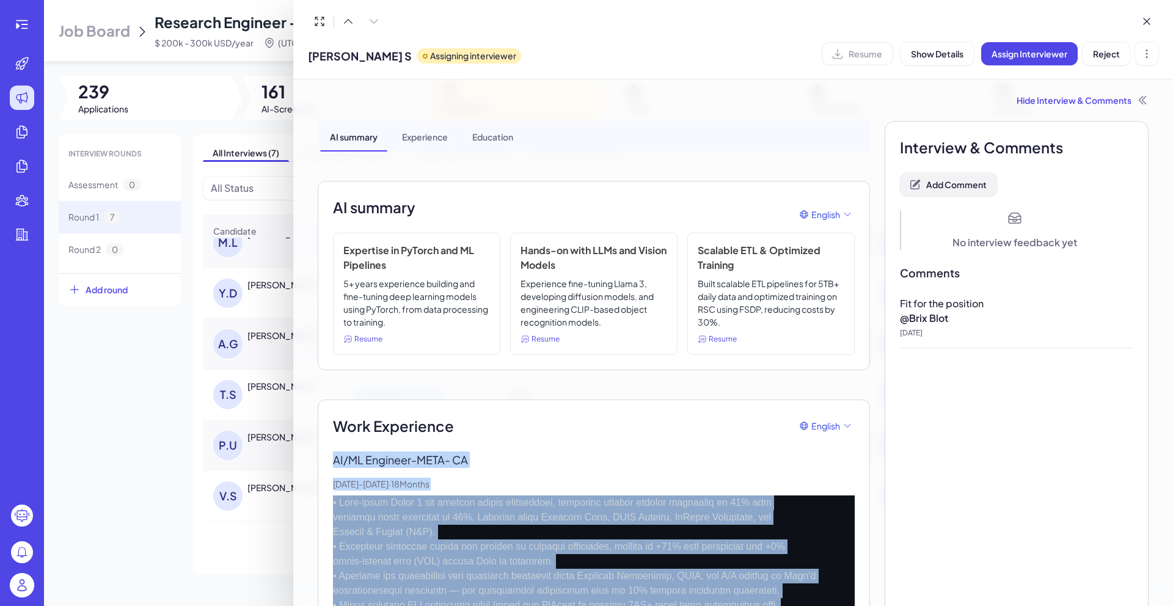
click at [943, 183] on span "Add Comment" at bounding box center [956, 184] width 60 height 11
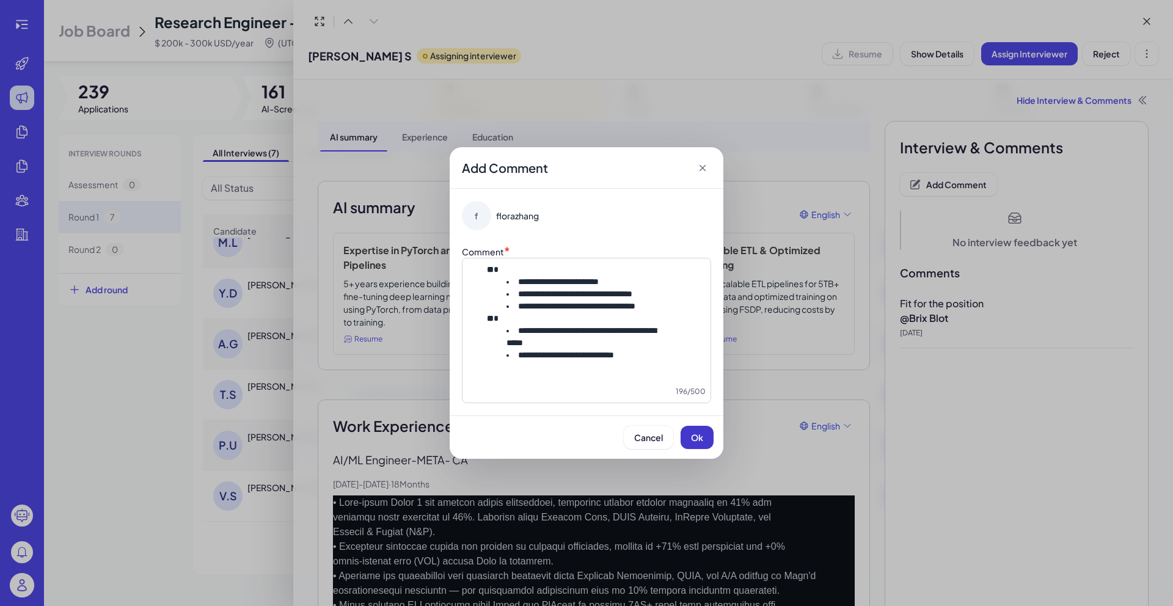
click at [695, 443] on span "Ok" at bounding box center [697, 437] width 12 height 11
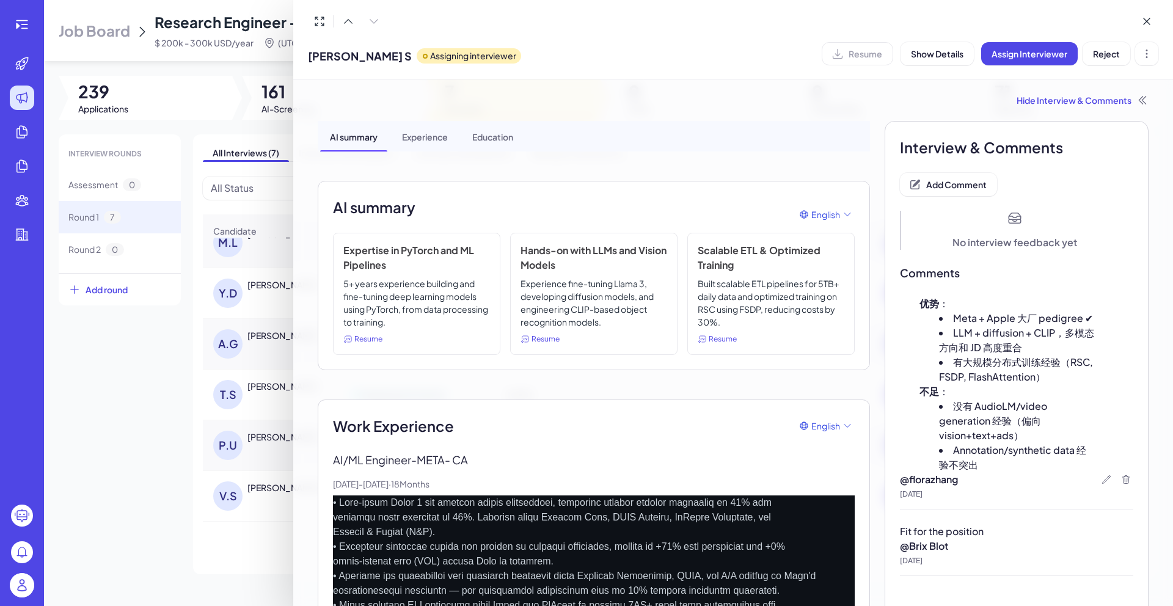
click at [127, 478] on div at bounding box center [586, 303] width 1173 height 606
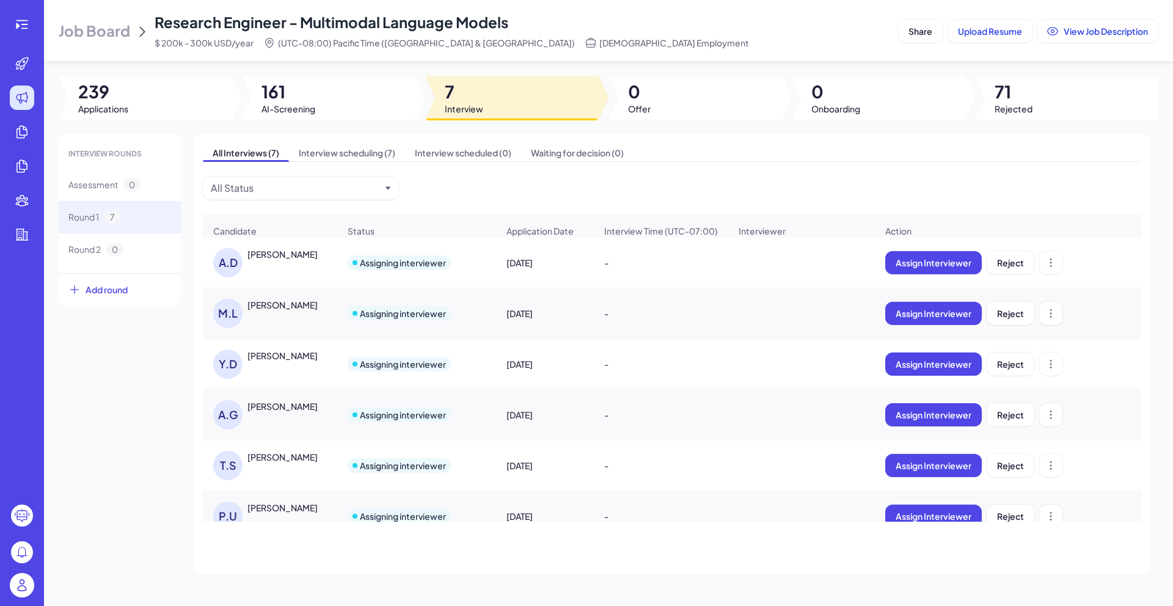
click at [315, 88] on span "161" at bounding box center [288, 92] width 54 height 22
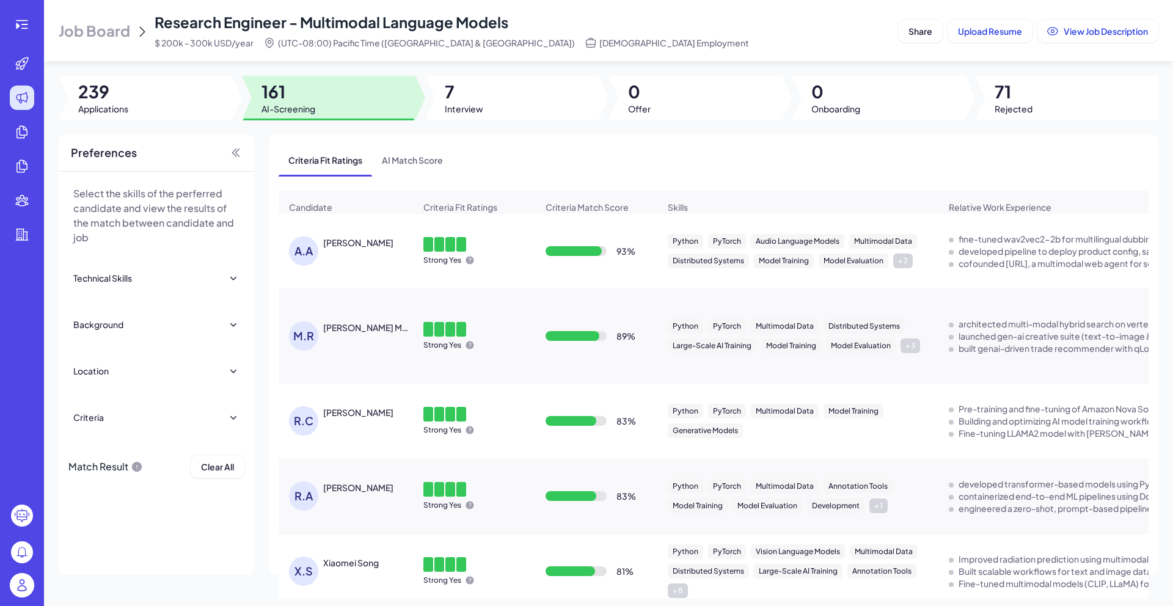
click at [340, 249] on div "Ambuj Agrawal" at bounding box center [358, 242] width 70 height 12
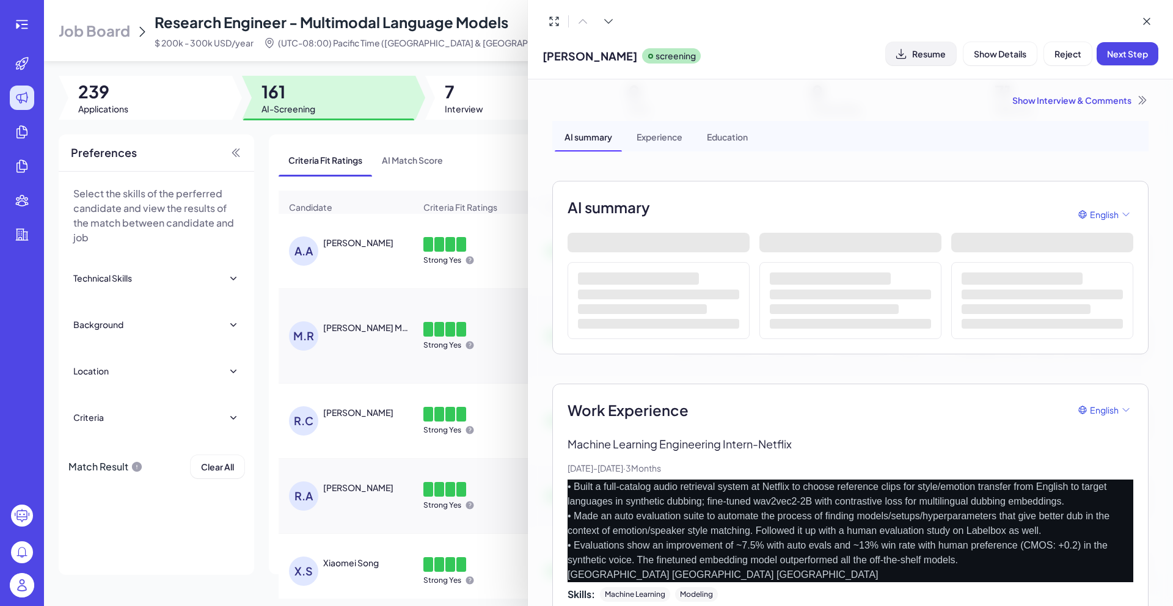
click at [937, 51] on span "Resume" at bounding box center [929, 53] width 34 height 11
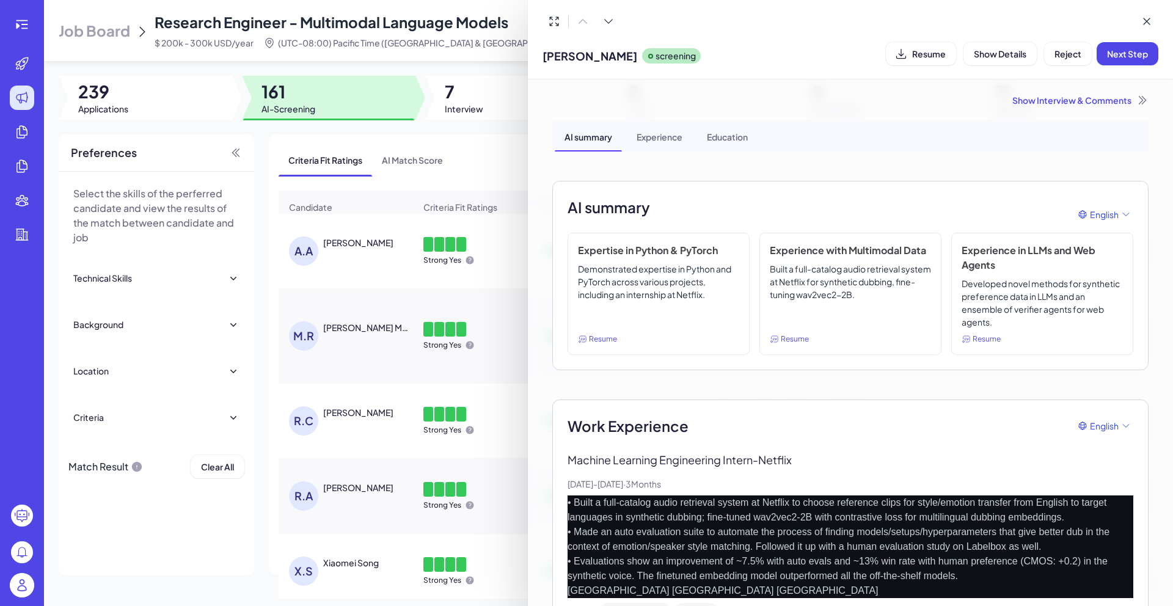
click at [1064, 96] on div "Show Interview & Comments" at bounding box center [850, 100] width 596 height 12
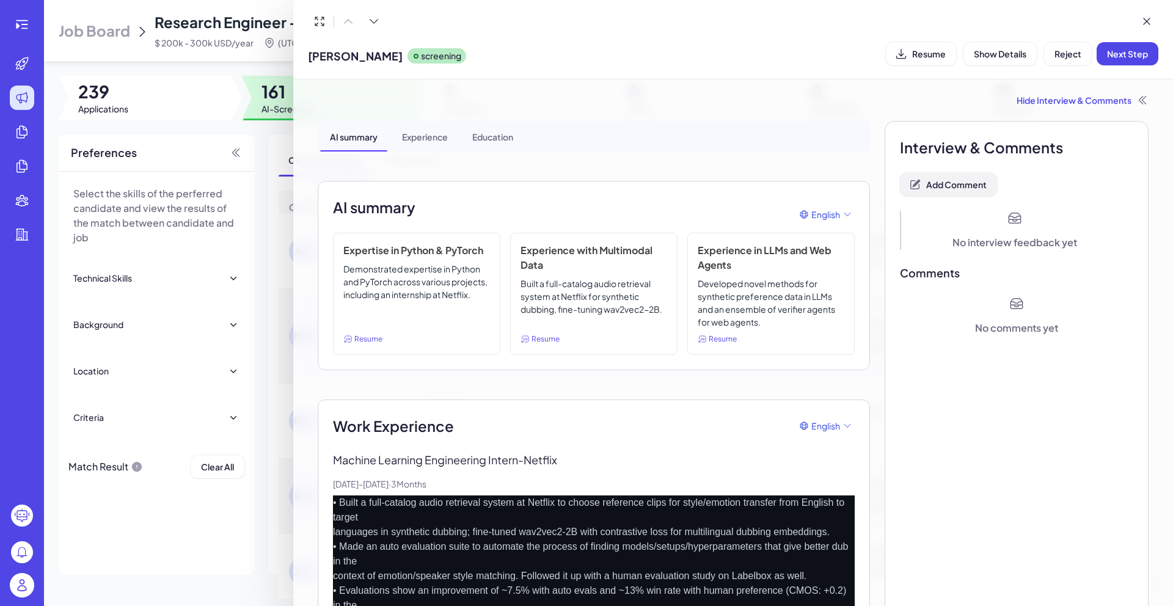
click at [952, 176] on button "Add Comment" at bounding box center [948, 184] width 97 height 23
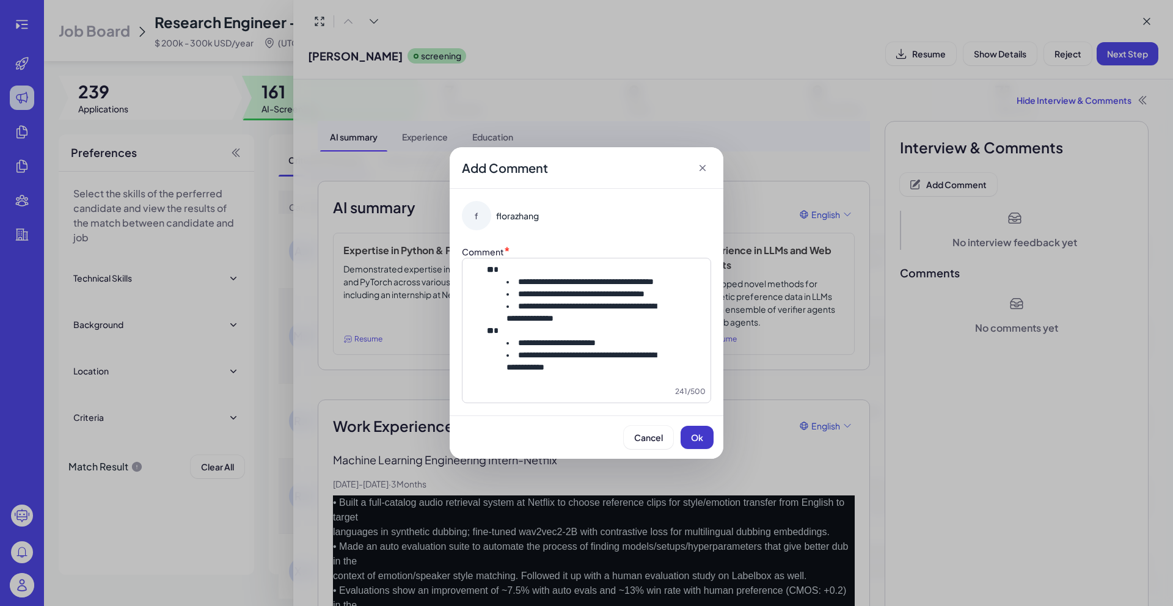
click at [697, 437] on button "Ok" at bounding box center [697, 437] width 33 height 23
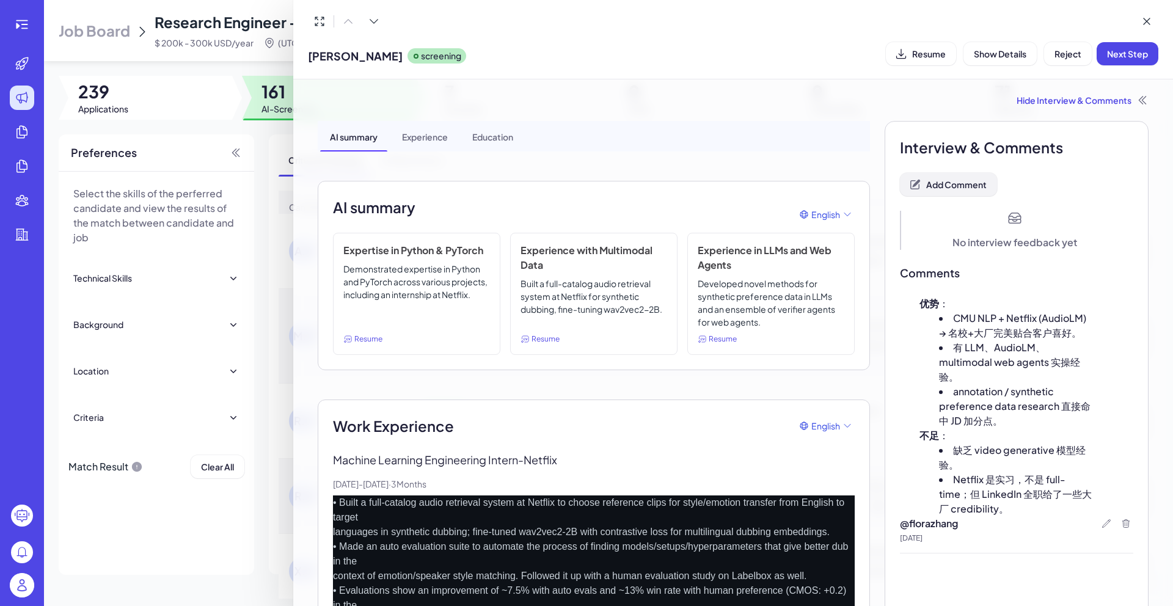
click at [953, 187] on span "Add Comment" at bounding box center [956, 184] width 60 height 11
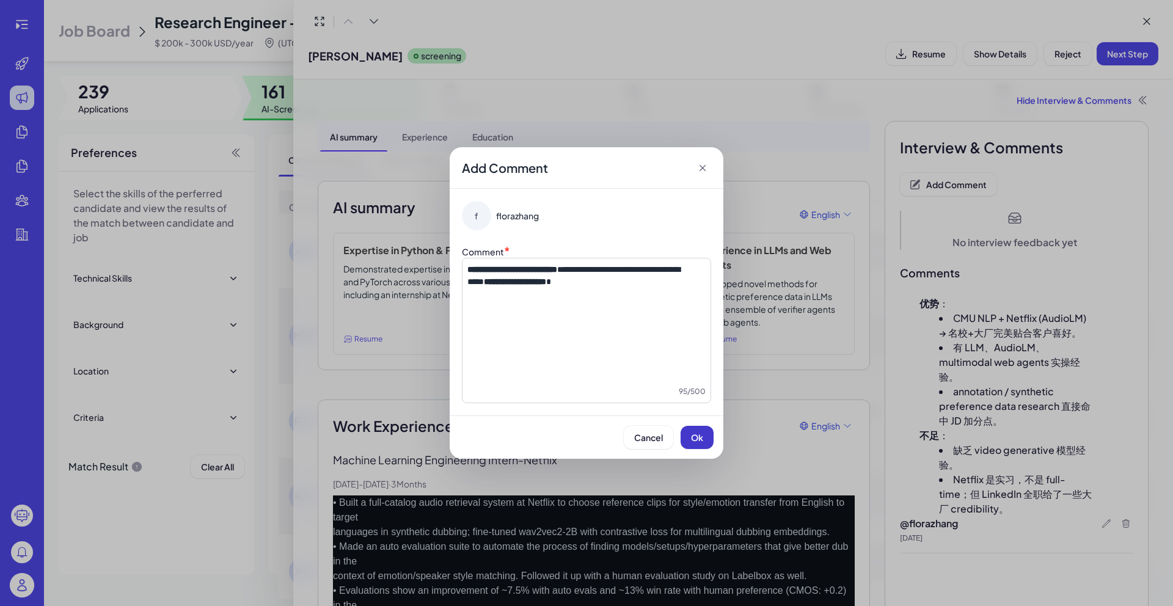
click at [693, 437] on span "Ok" at bounding box center [697, 437] width 12 height 11
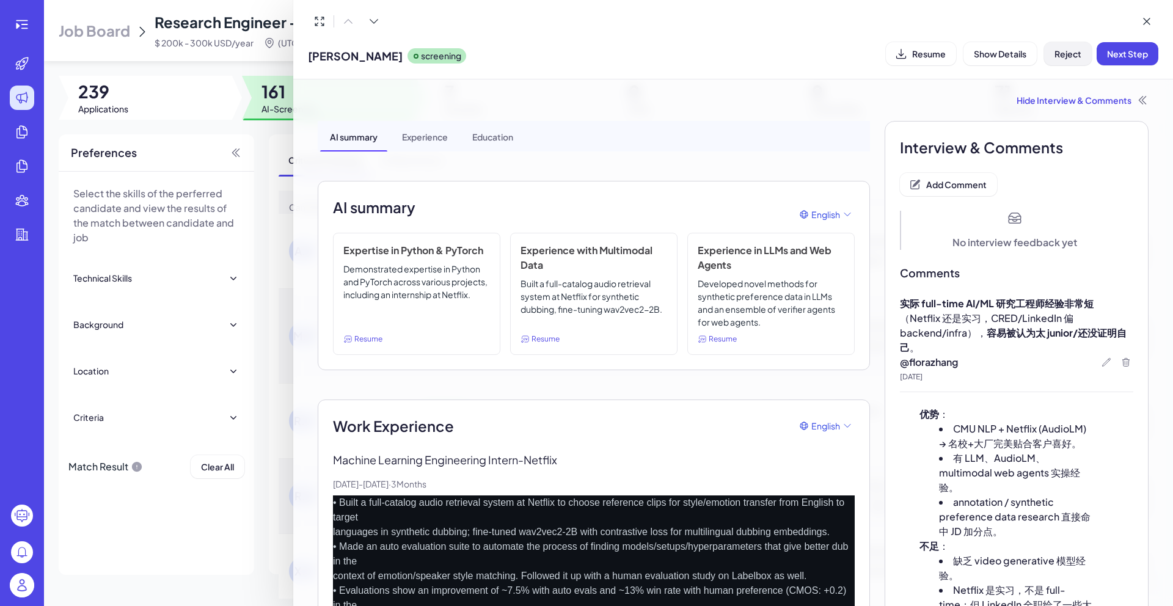
click at [1049, 55] on button "Reject" at bounding box center [1068, 53] width 48 height 23
click at [1121, 130] on button "Ok" at bounding box center [1135, 132] width 28 height 21
click at [290, 135] on div at bounding box center [586, 303] width 1173 height 606
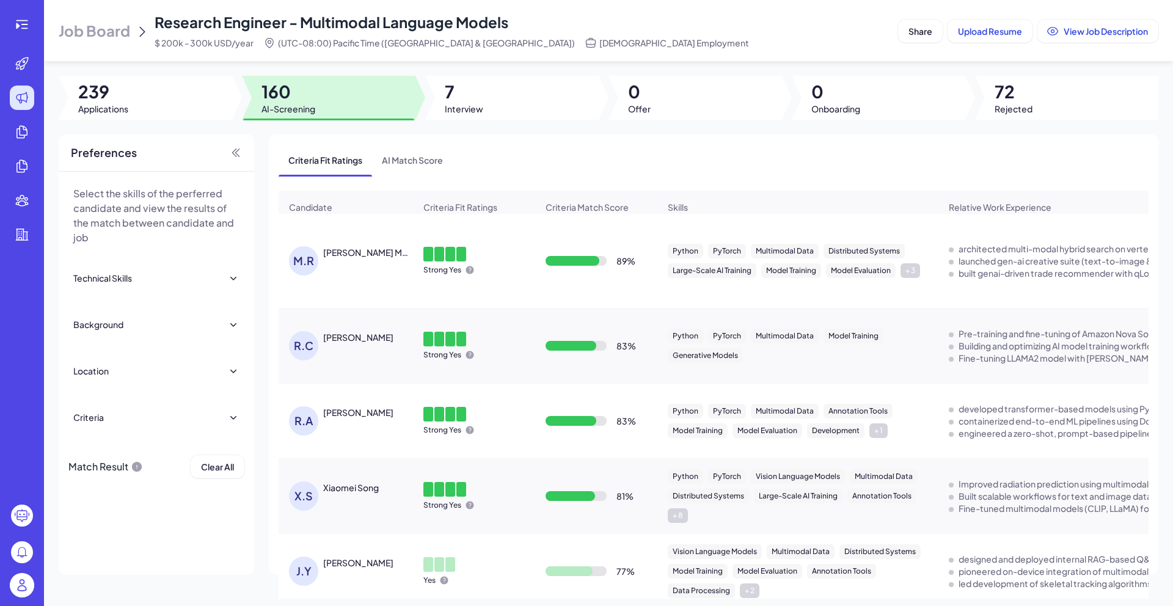
click at [370, 258] on div "MOHAMMED RAASHID MHD AMIN KHERUWALA (Goes by Raash" at bounding box center [368, 252] width 90 height 12
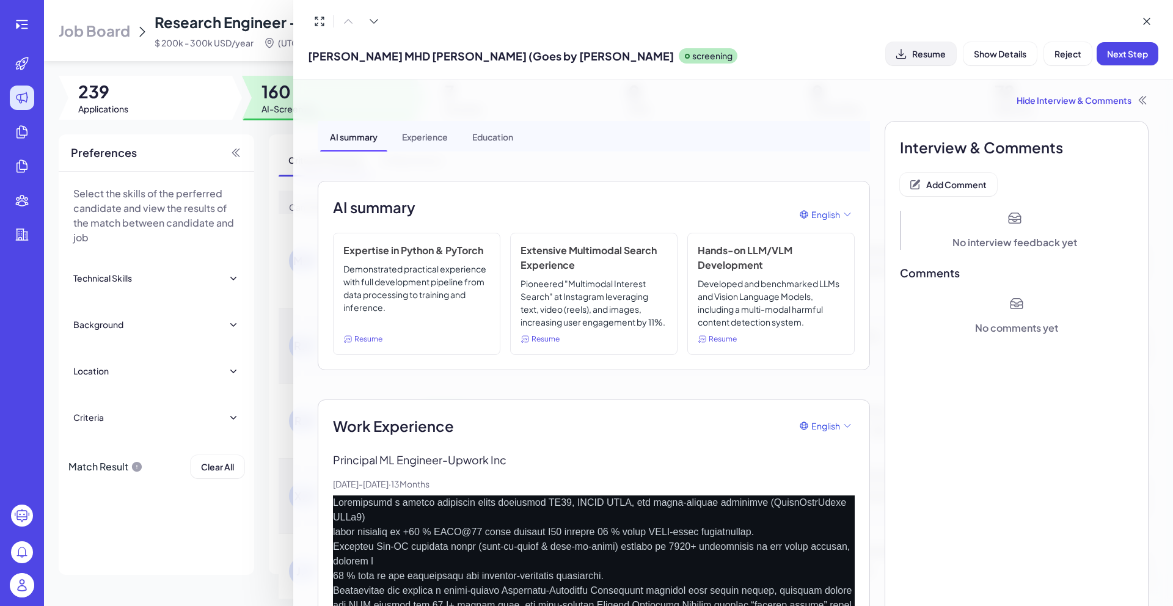
click at [919, 54] on span "Resume" at bounding box center [929, 53] width 34 height 11
click at [951, 187] on span "Add Comment" at bounding box center [956, 184] width 60 height 11
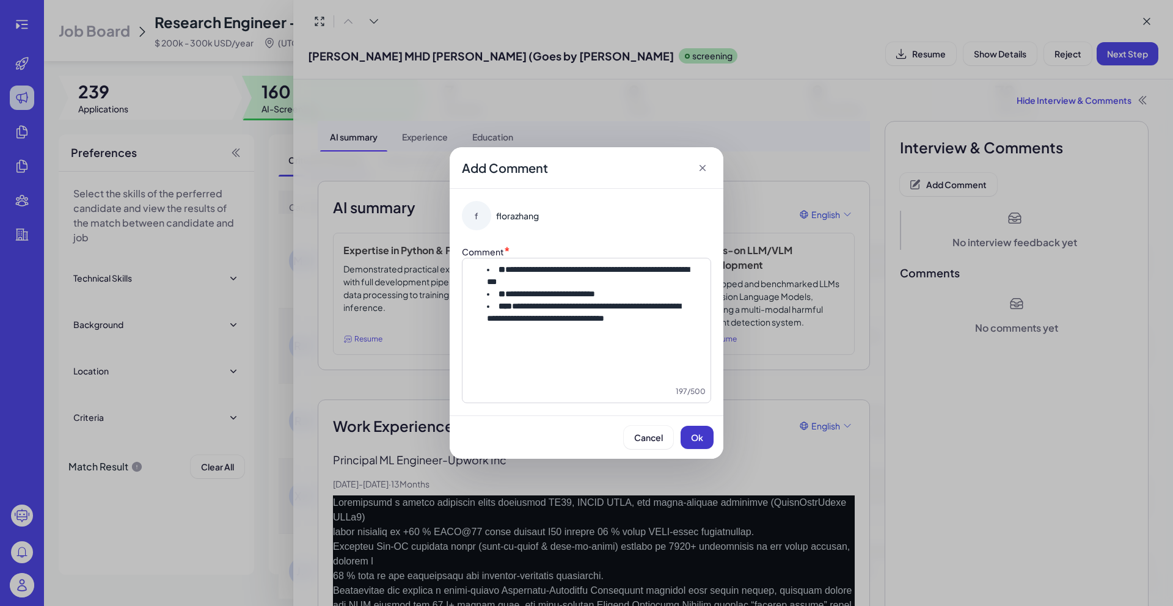
click at [700, 444] on button "Ok" at bounding box center [697, 437] width 33 height 23
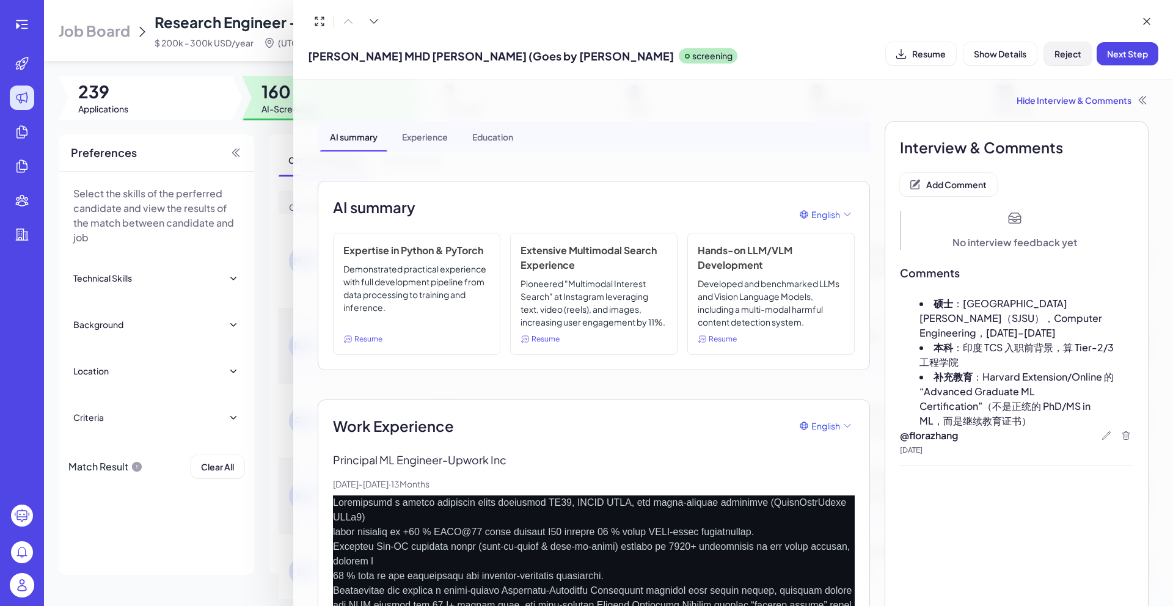
click at [1058, 60] on button "Reject" at bounding box center [1068, 53] width 48 height 23
click at [1128, 126] on button "Ok" at bounding box center [1135, 132] width 28 height 21
click at [271, 345] on div at bounding box center [586, 303] width 1173 height 606
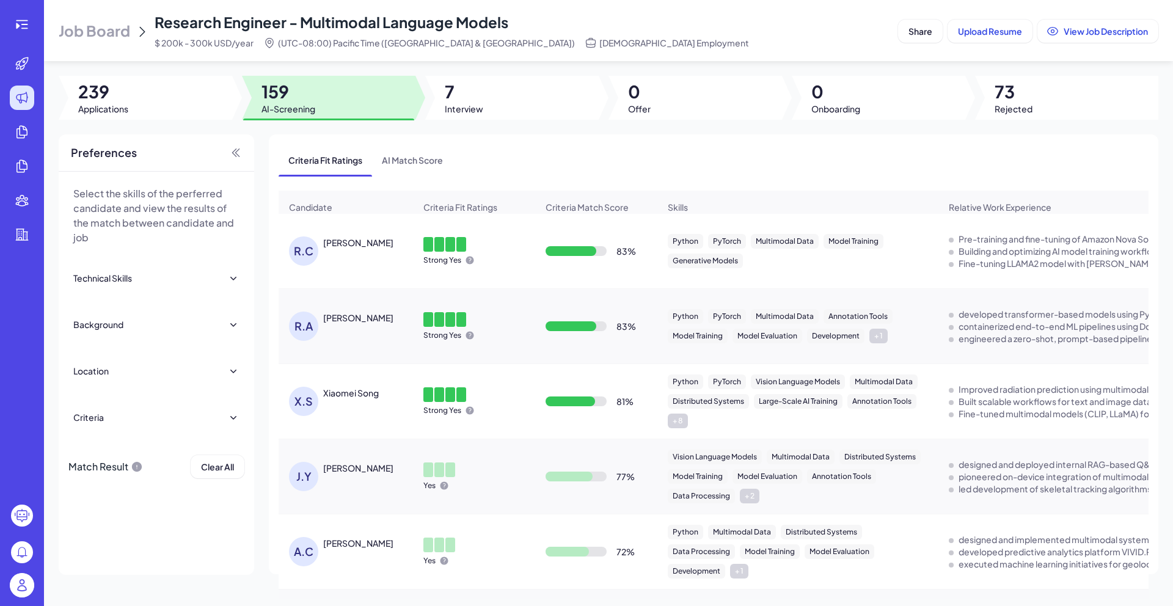
click at [324, 249] on div "Rohan Chaudhury" at bounding box center [358, 242] width 70 height 12
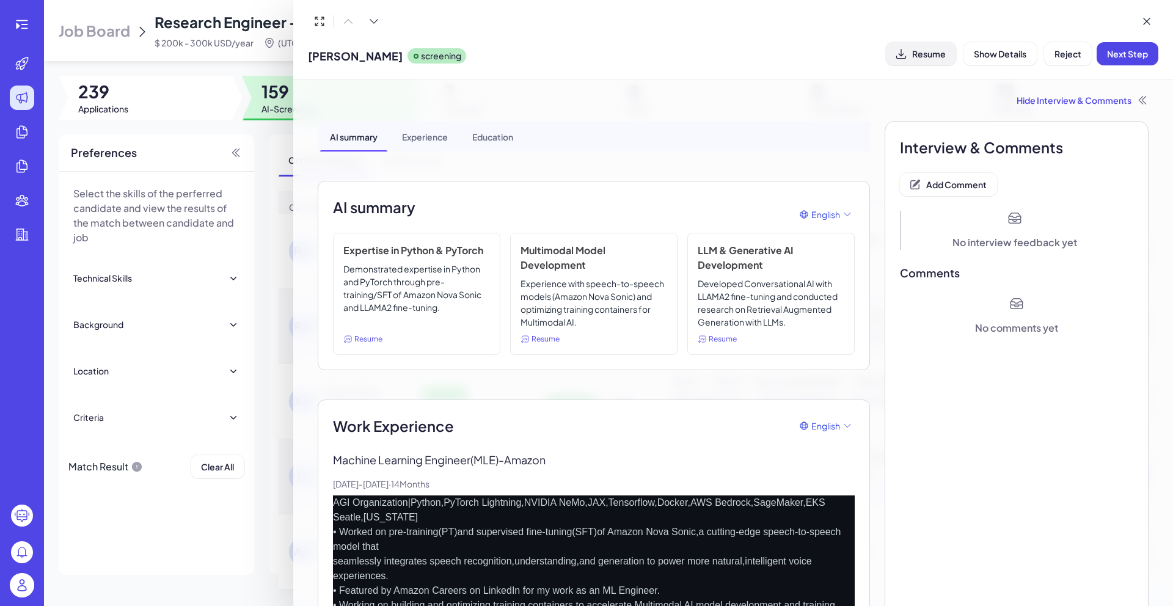
click at [927, 61] on button "Resume" at bounding box center [921, 53] width 70 height 23
click at [972, 174] on button "Add Comment" at bounding box center [948, 184] width 97 height 23
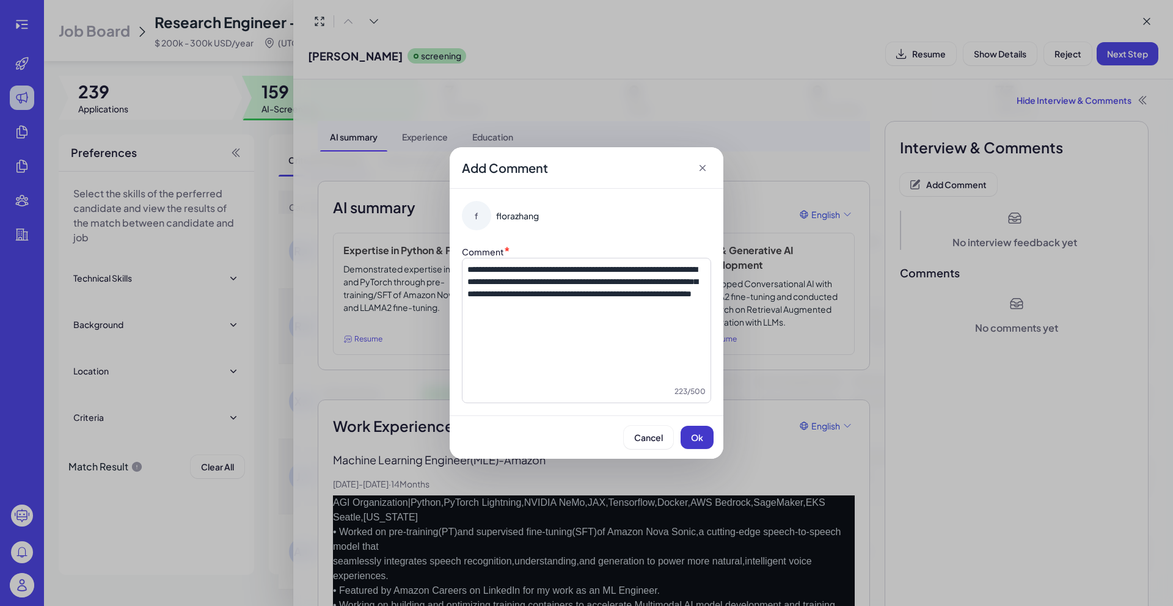
click at [704, 435] on button "Ok" at bounding box center [697, 437] width 33 height 23
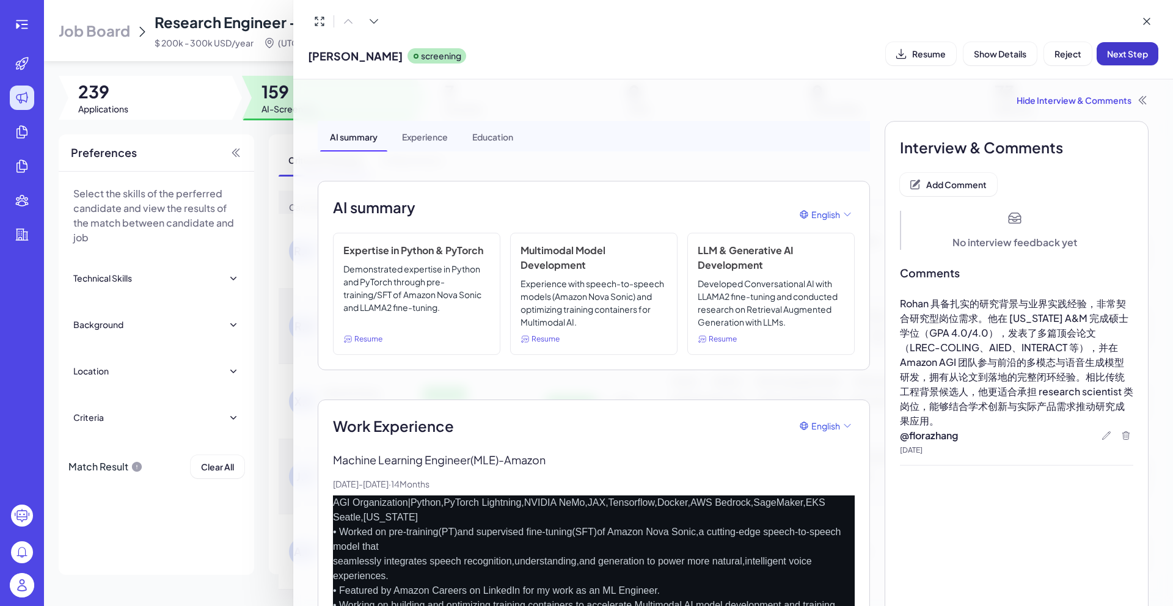
click at [1110, 56] on span "Next Step" at bounding box center [1127, 53] width 41 height 11
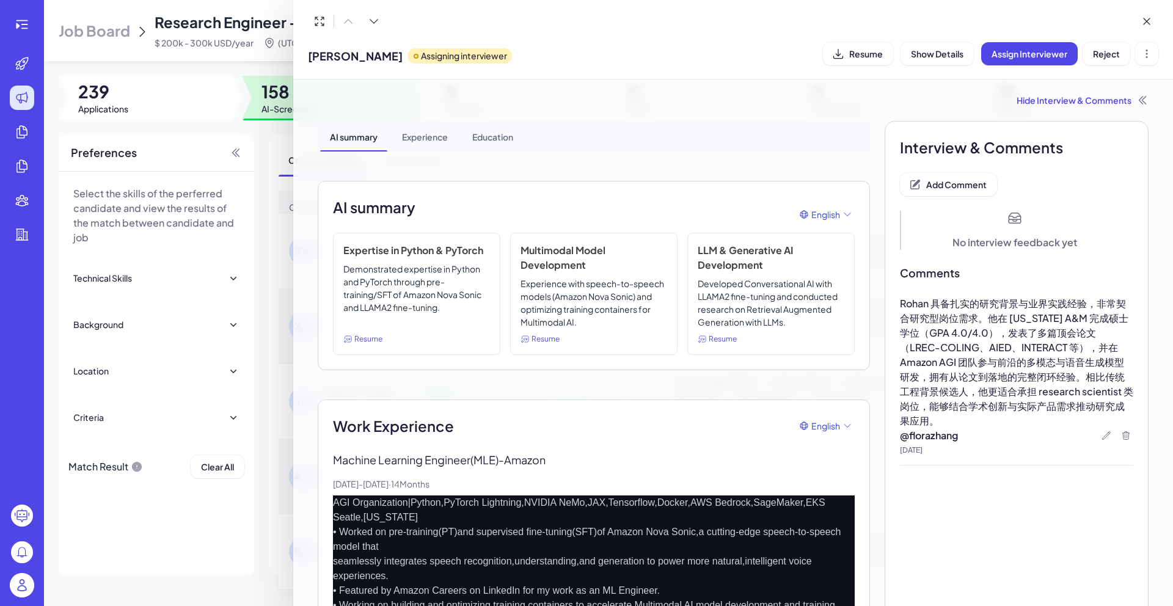
click at [272, 133] on div at bounding box center [586, 303] width 1173 height 606
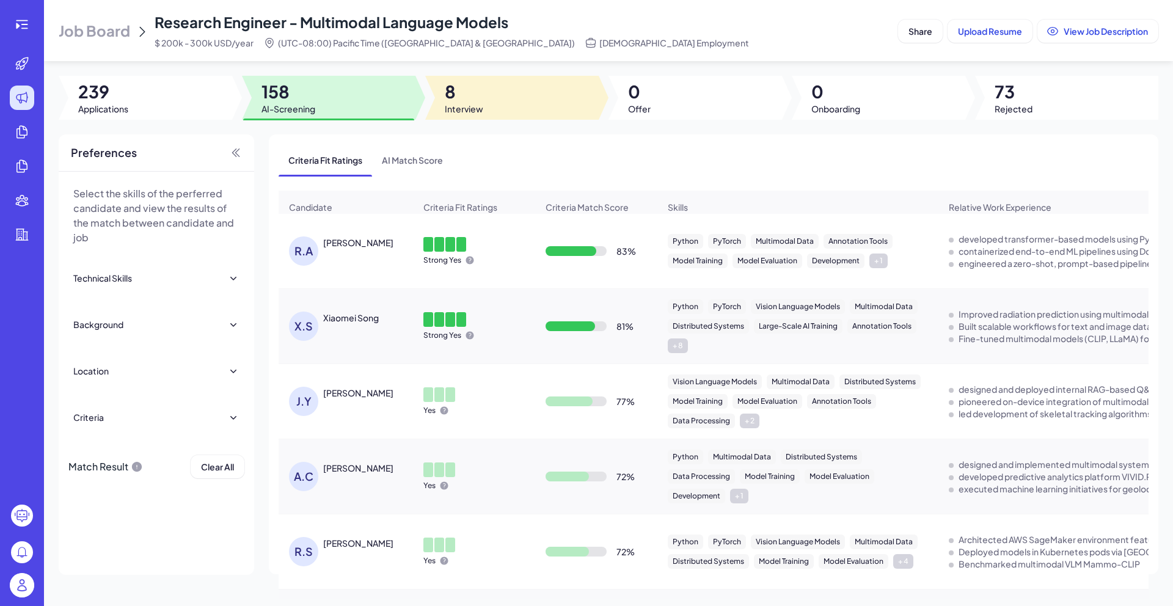
click at [463, 107] on span "Interview" at bounding box center [464, 109] width 38 height 12
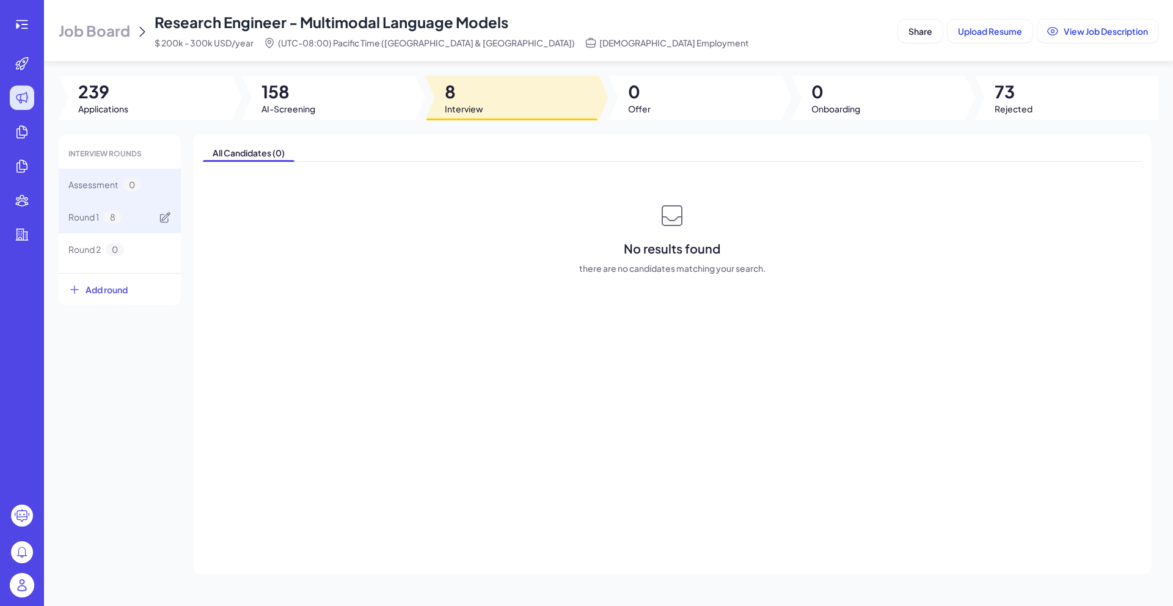
click at [136, 222] on div "Round 1 8" at bounding box center [120, 217] width 122 height 32
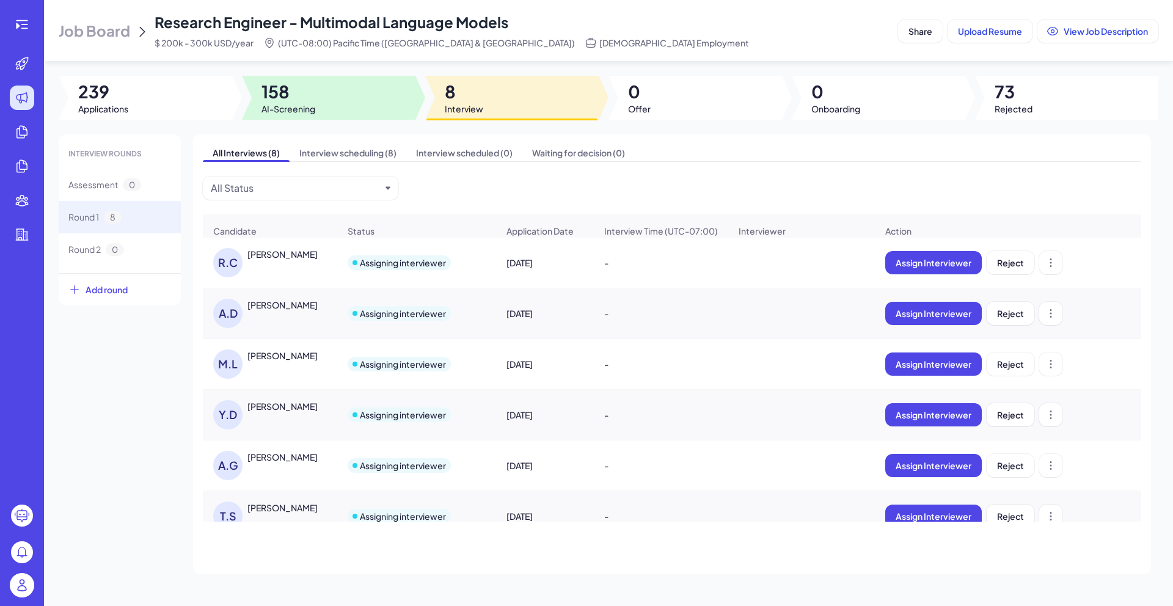
click at [284, 103] on span "AI-Screening" at bounding box center [288, 109] width 54 height 12
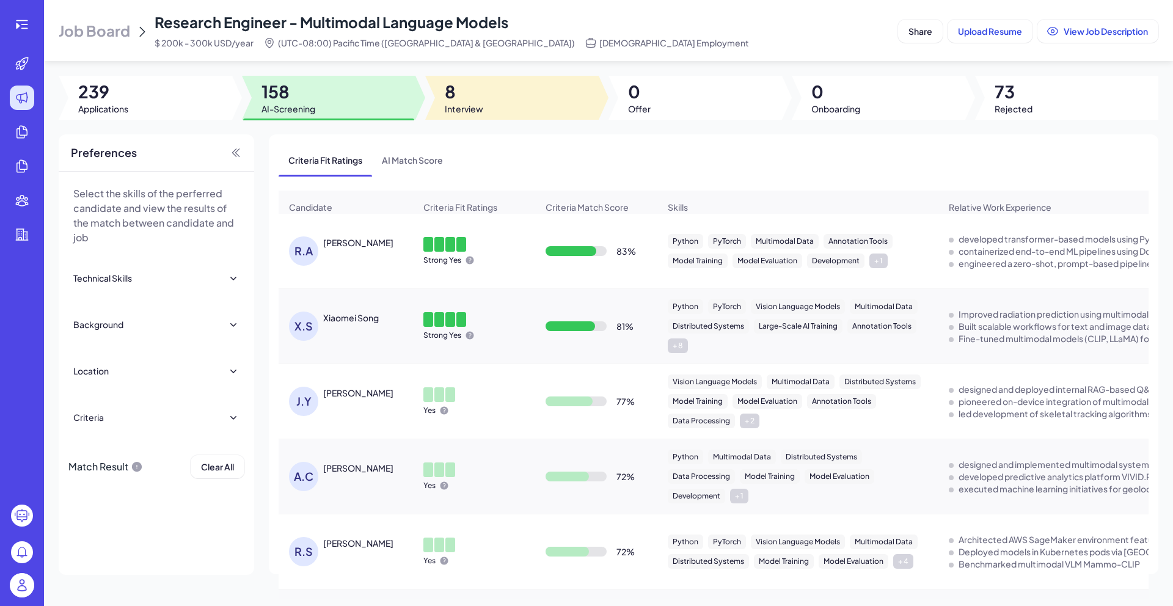
click at [495, 103] on div at bounding box center [511, 98] width 173 height 44
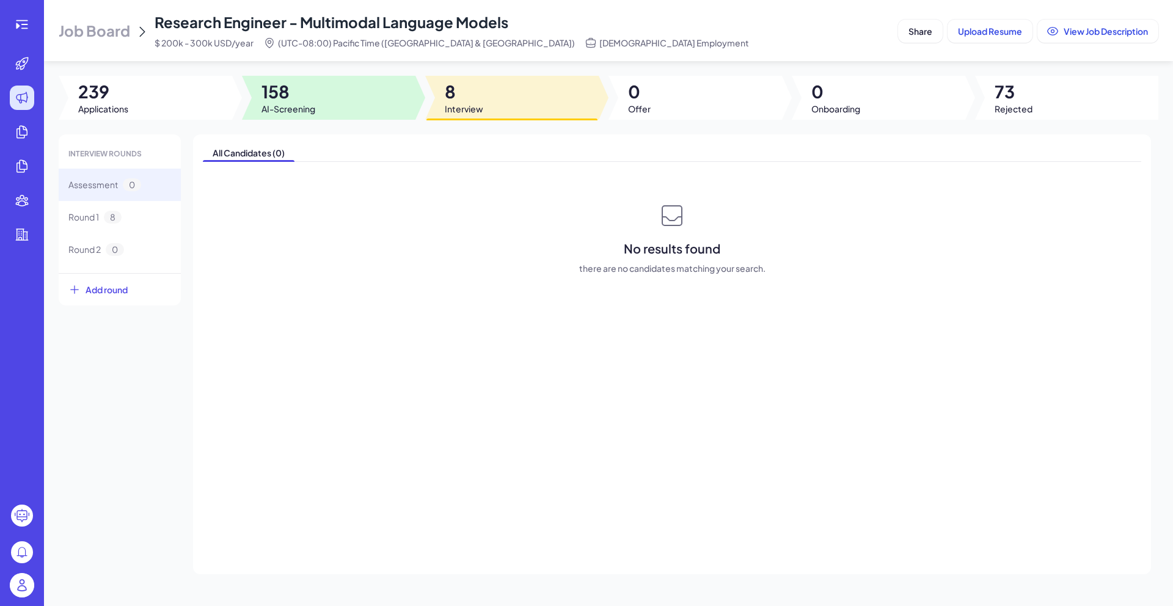
click at [355, 101] on div at bounding box center [328, 98] width 173 height 44
